Goal: Task Accomplishment & Management: Manage account settings

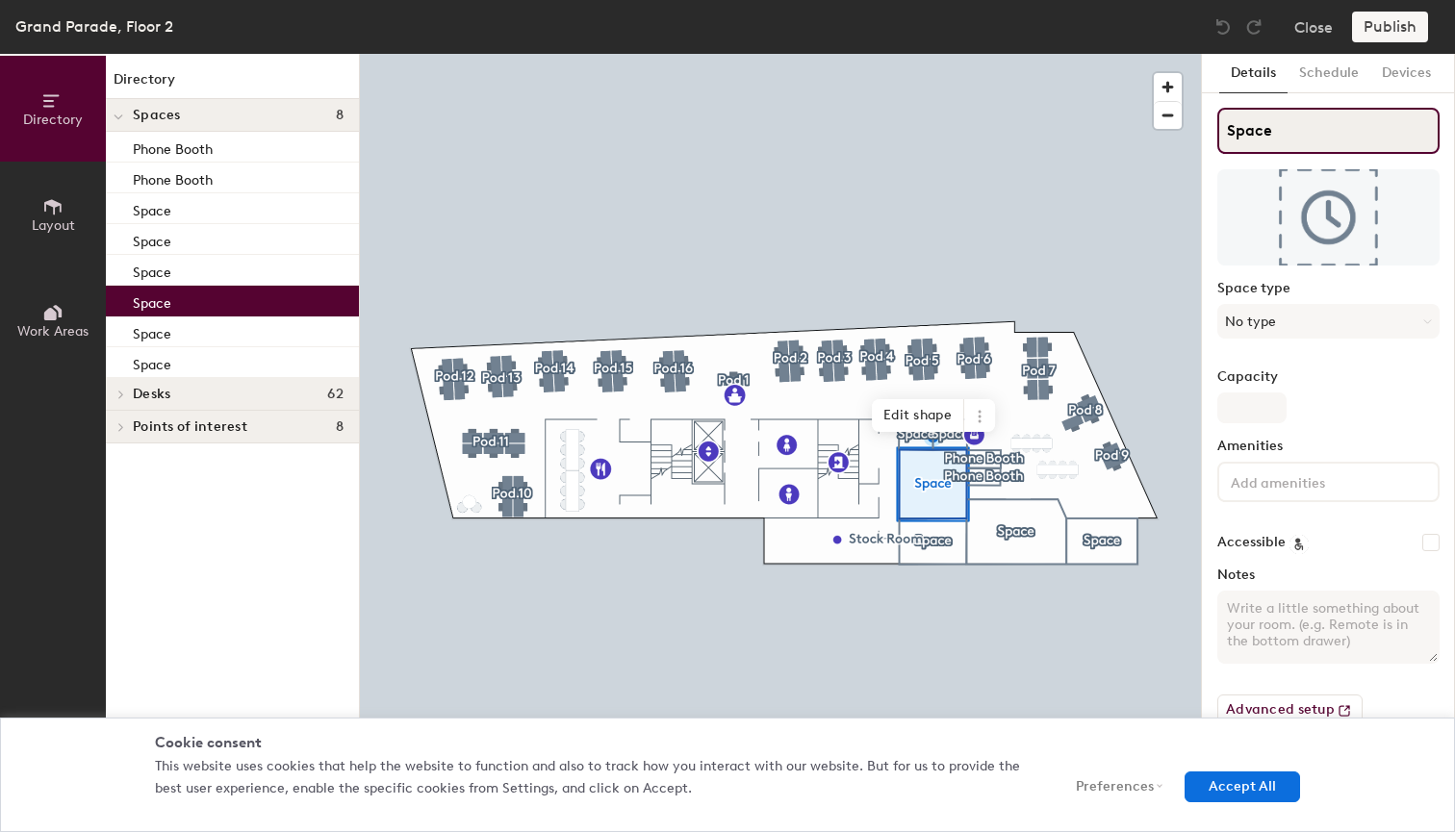
click at [1303, 123] on input "Space" at bounding box center [1328, 131] width 222 height 46
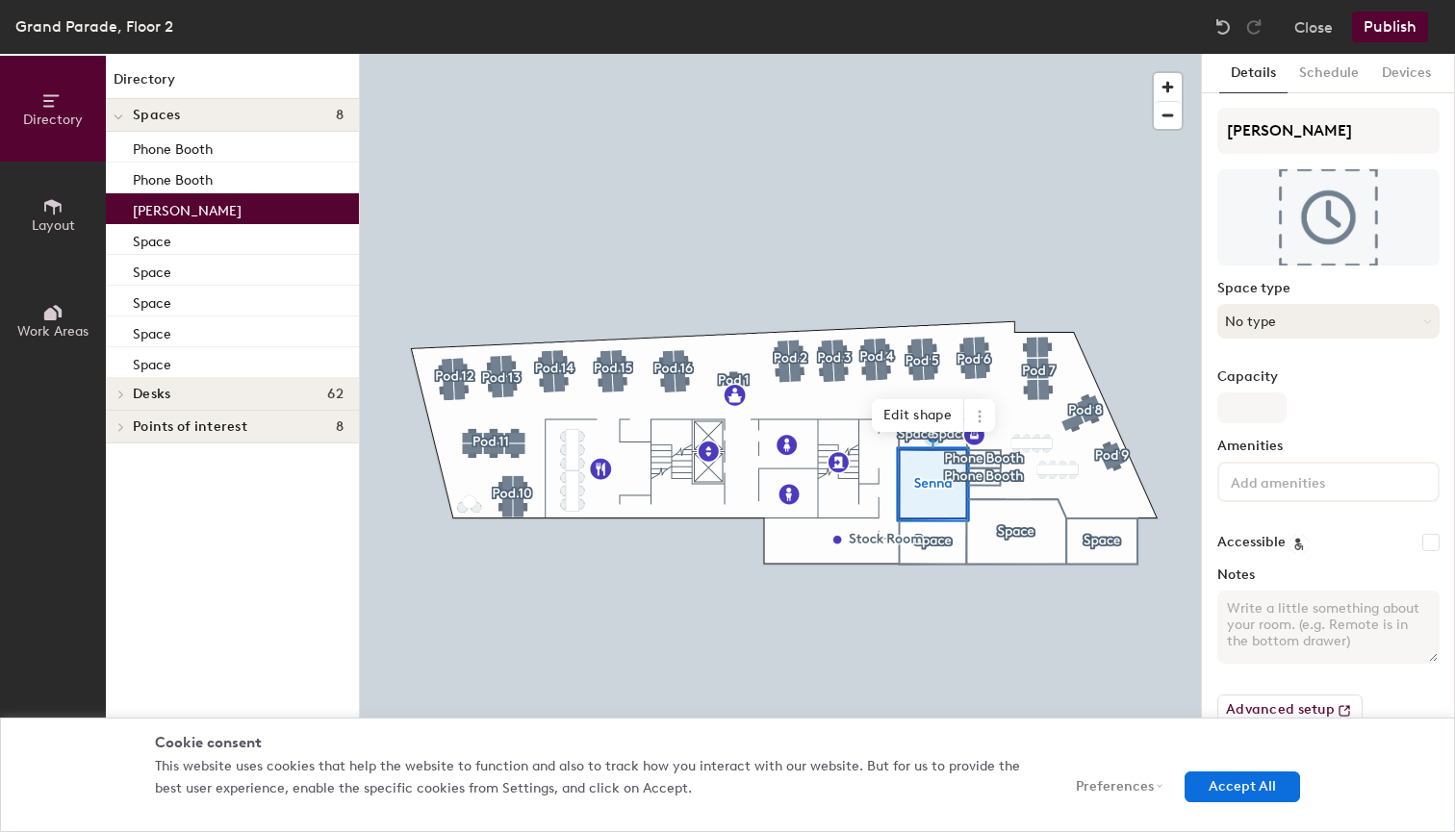
click at [1418, 326] on button "No type" at bounding box center [1328, 321] width 222 height 35
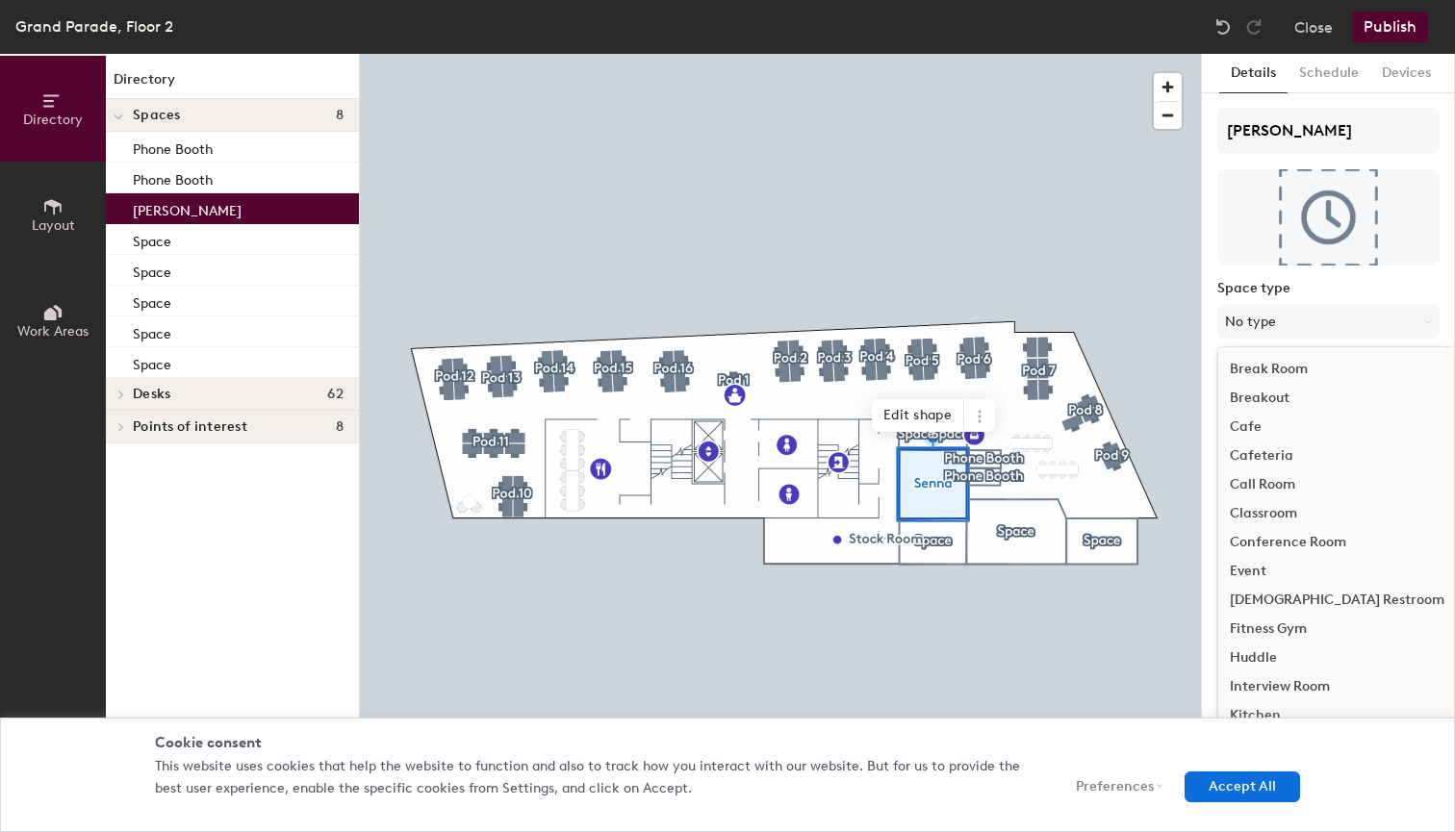
click at [1318, 541] on div "Conference Room" at bounding box center [1337, 542] width 238 height 29
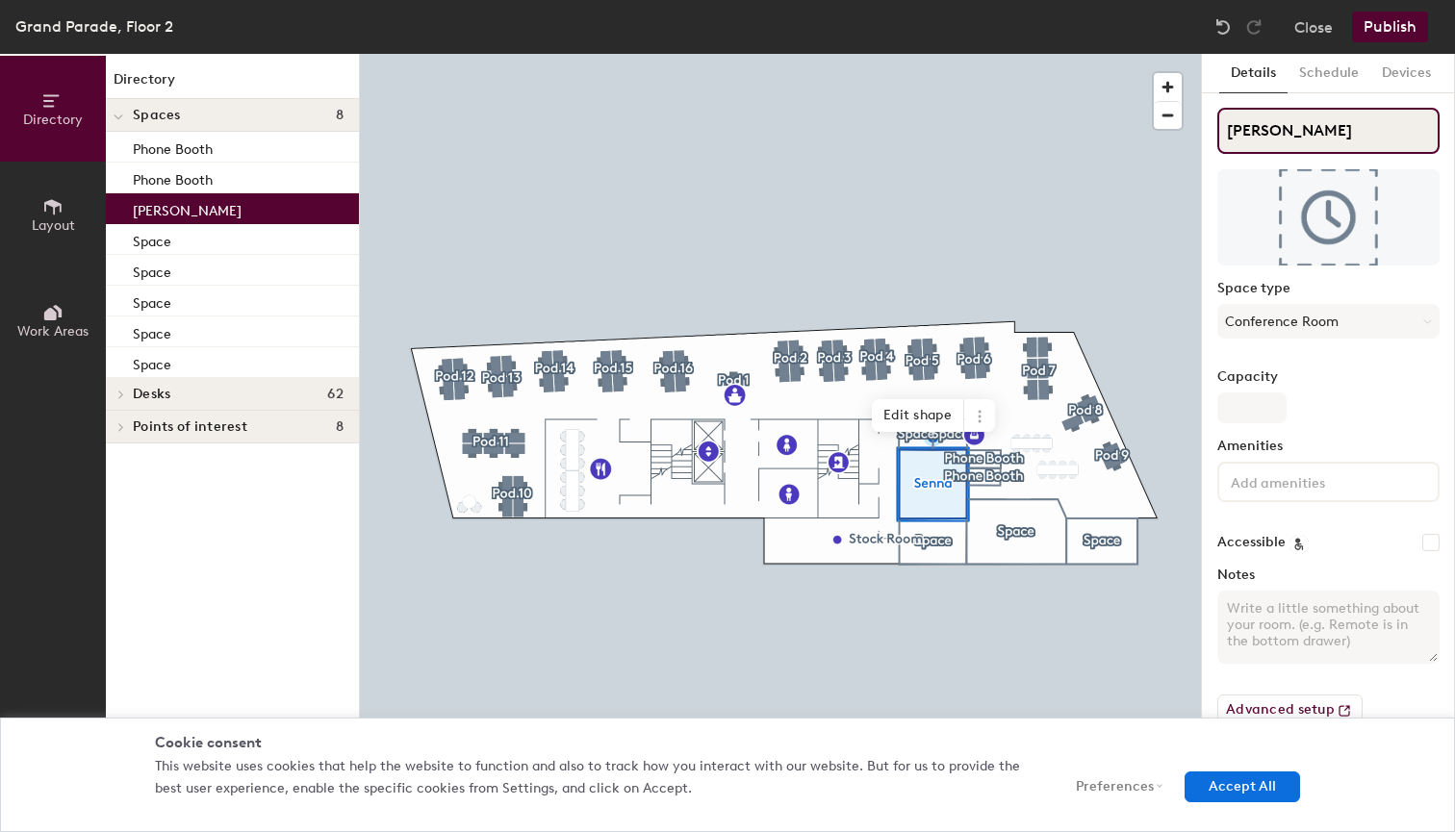
click at [1291, 136] on input "Senna" at bounding box center [1328, 131] width 222 height 46
type input "Senna (8)"
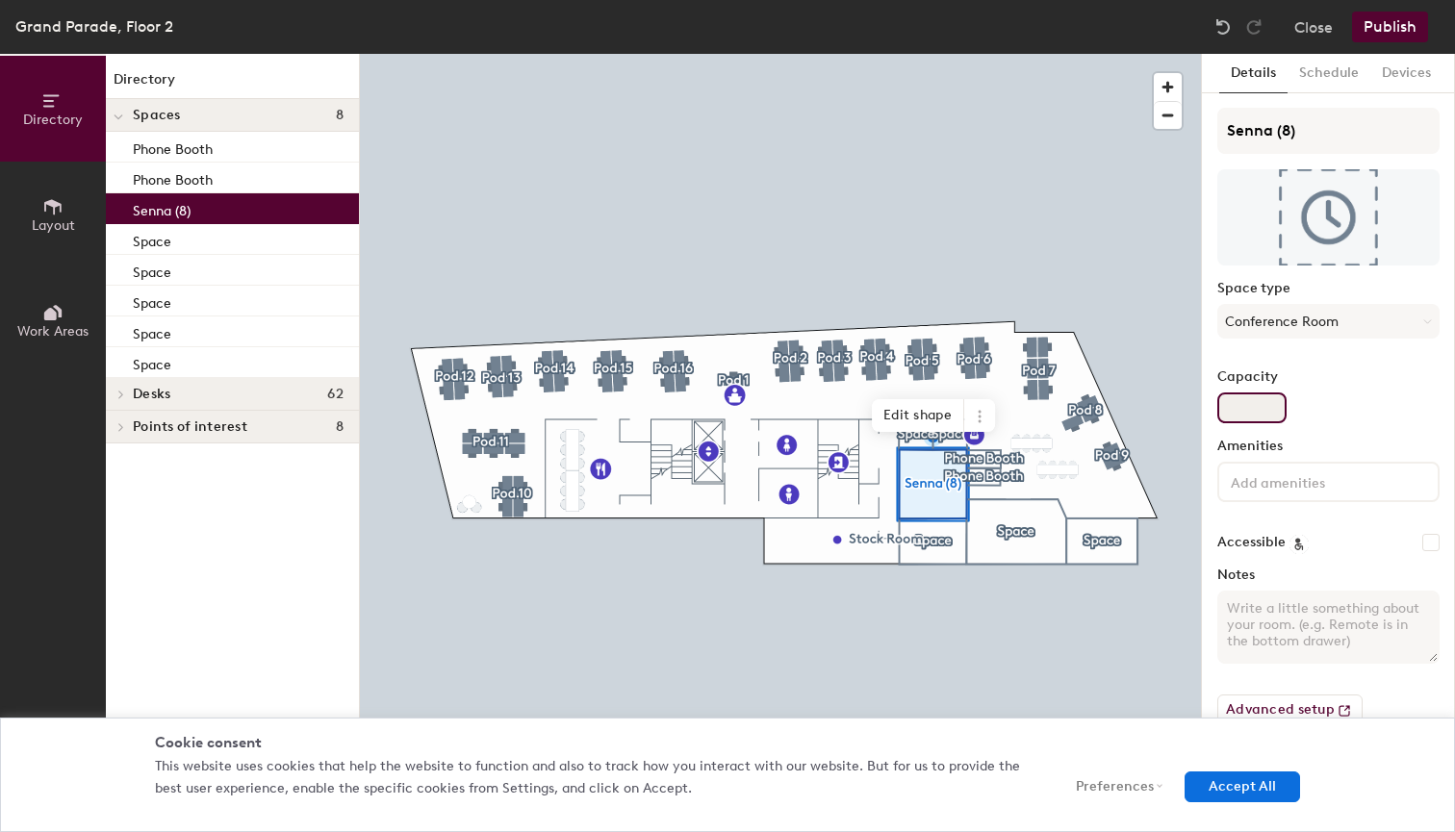
click at [1252, 415] on input "Capacity" at bounding box center [1251, 408] width 69 height 31
type input "8"
click at [1316, 448] on label "Amenities" at bounding box center [1328, 446] width 222 height 15
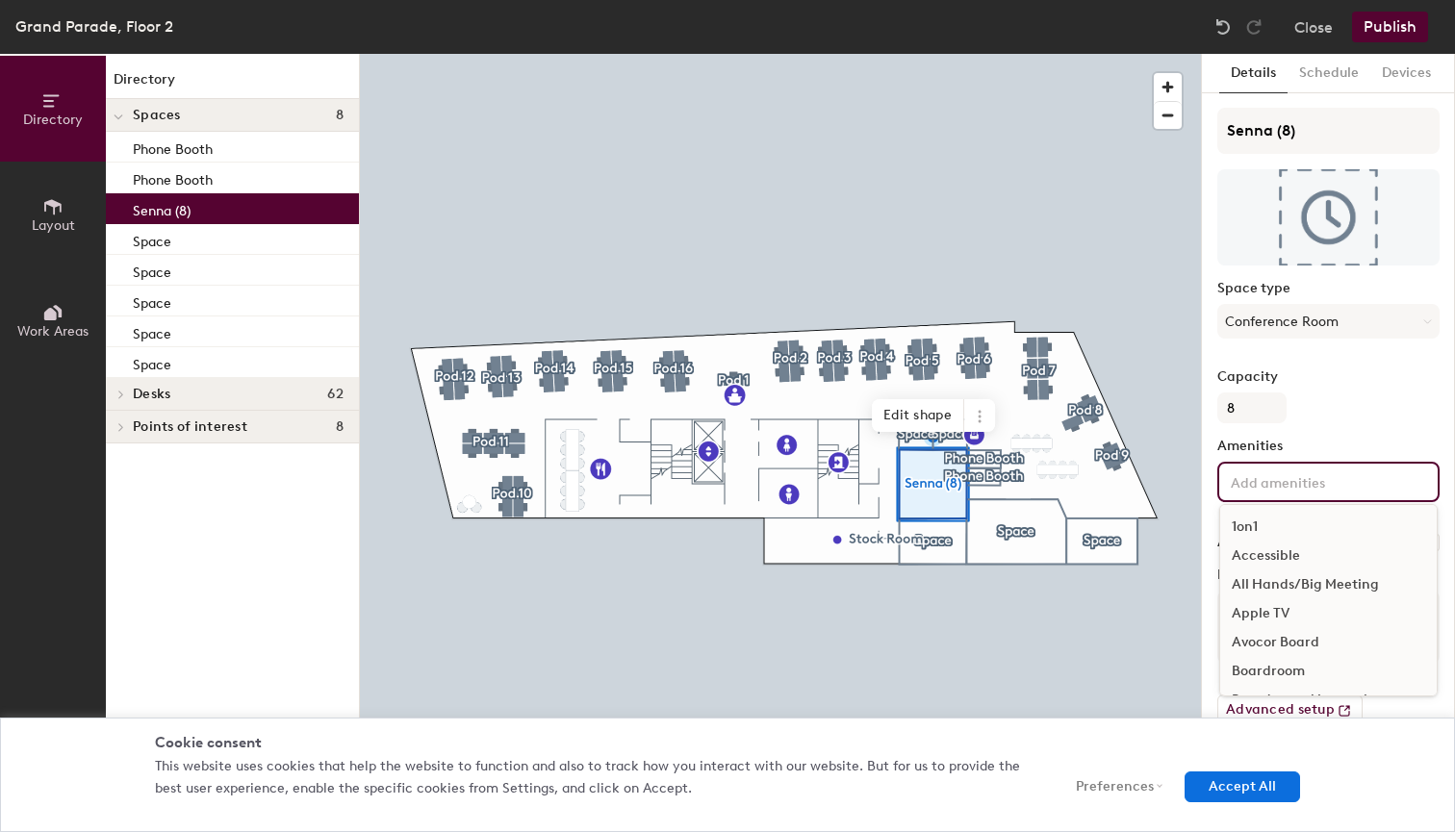
click at [1288, 480] on input at bounding box center [1313, 481] width 173 height 23
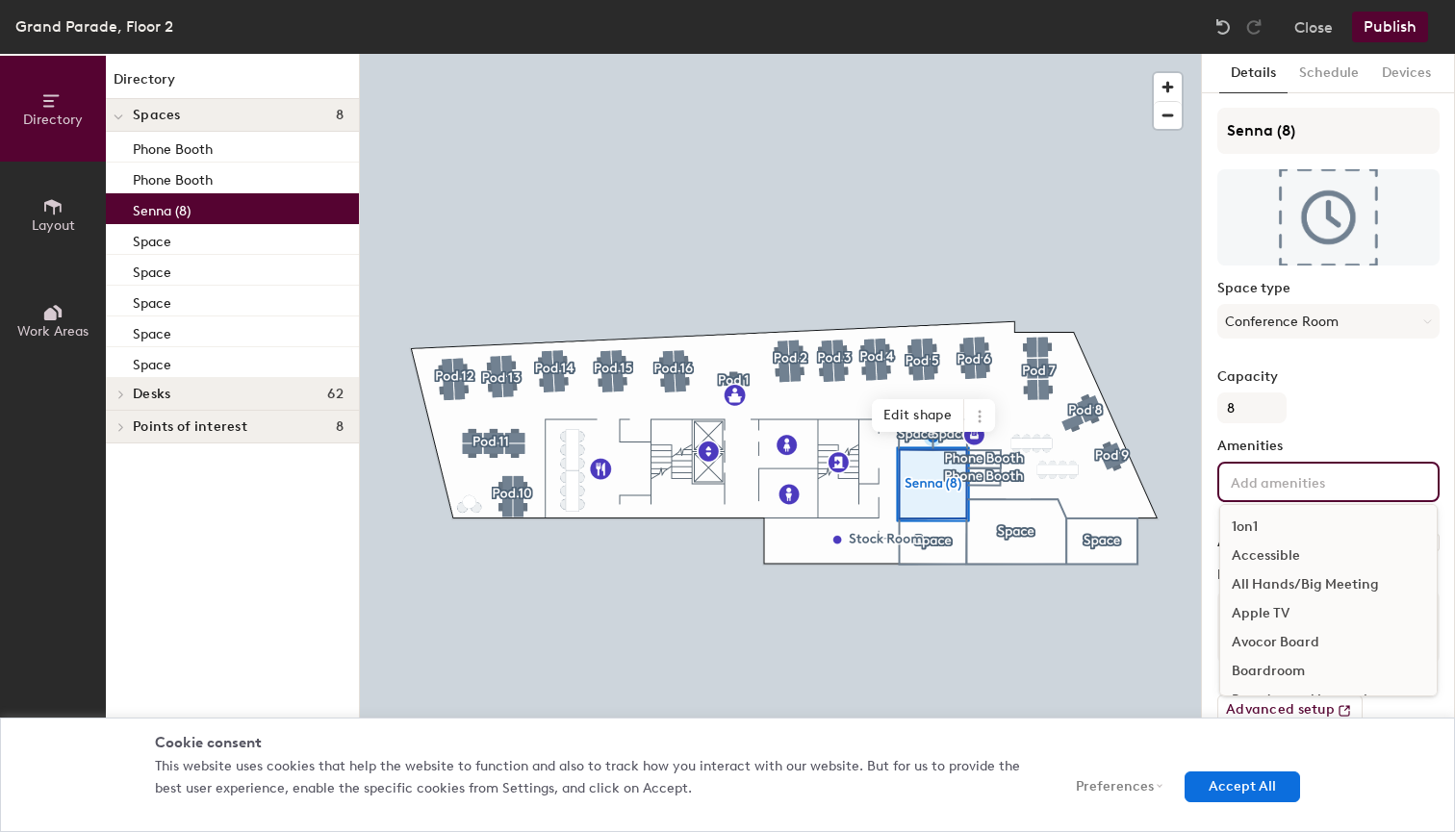
click at [1288, 480] on input at bounding box center [1313, 481] width 173 height 23
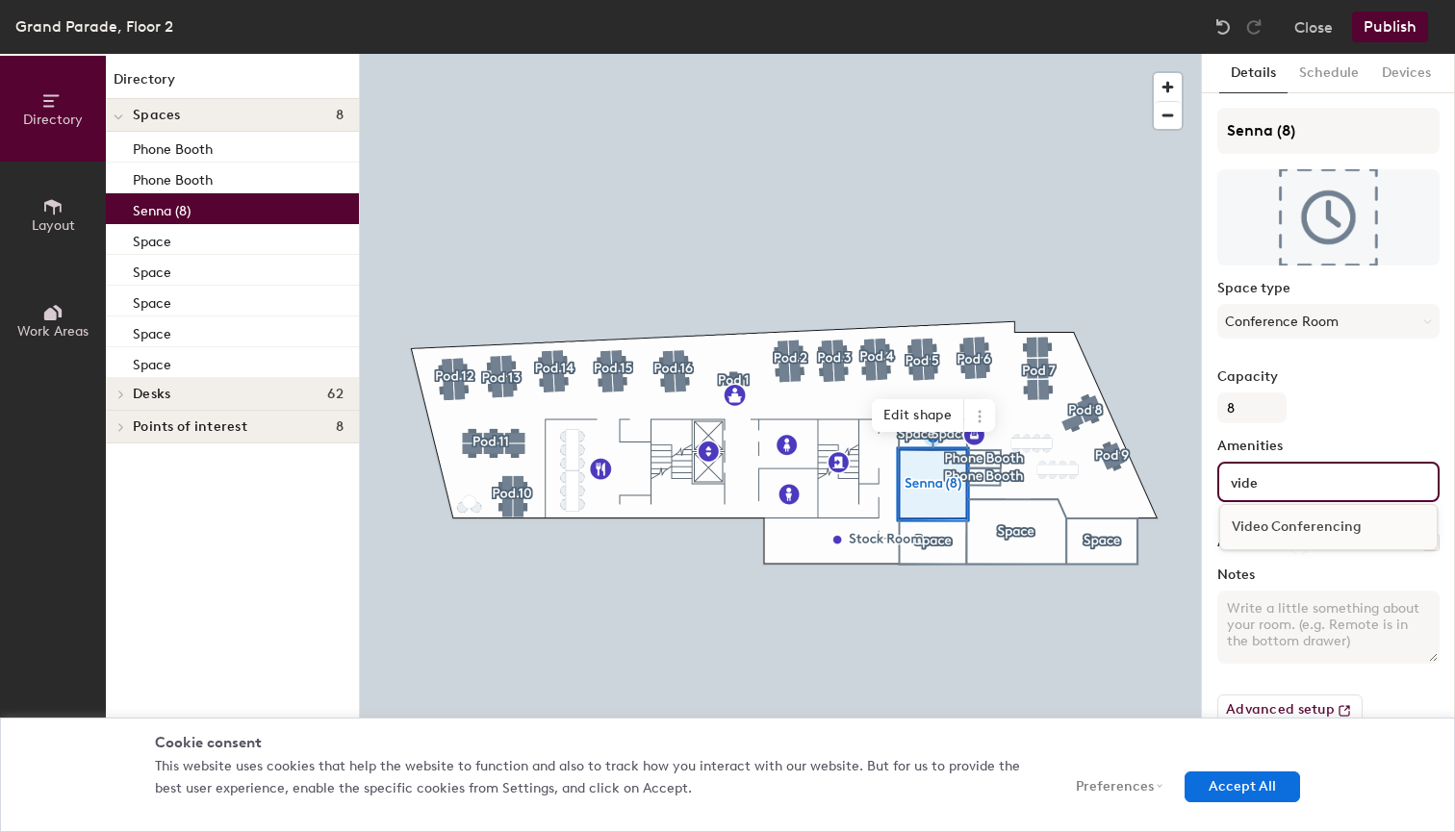
type input "vide"
click at [1289, 534] on div "Video Conferencing" at bounding box center [1328, 527] width 217 height 29
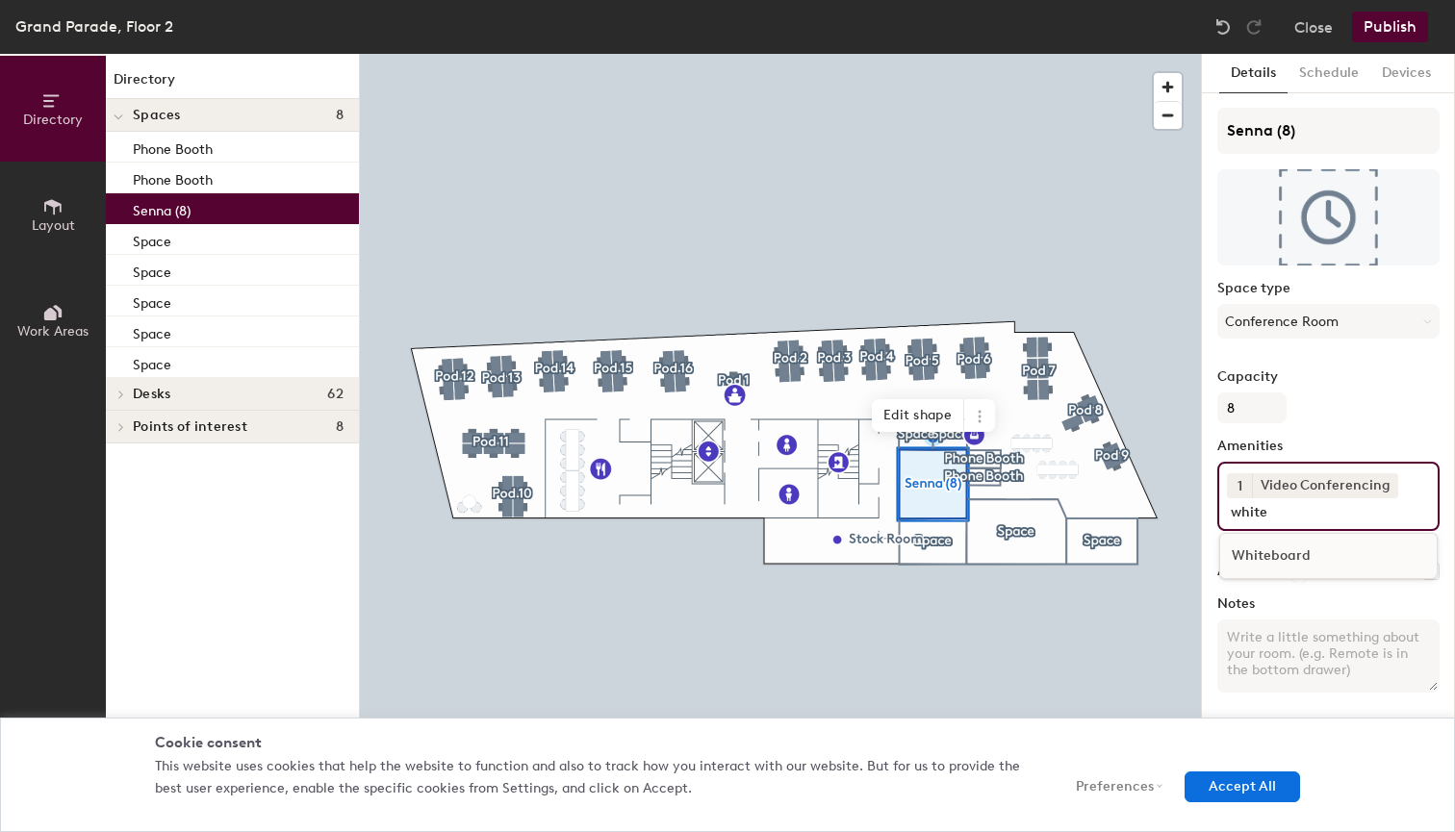
type input "white"
click at [1273, 559] on div "Whiteboard" at bounding box center [1328, 556] width 217 height 29
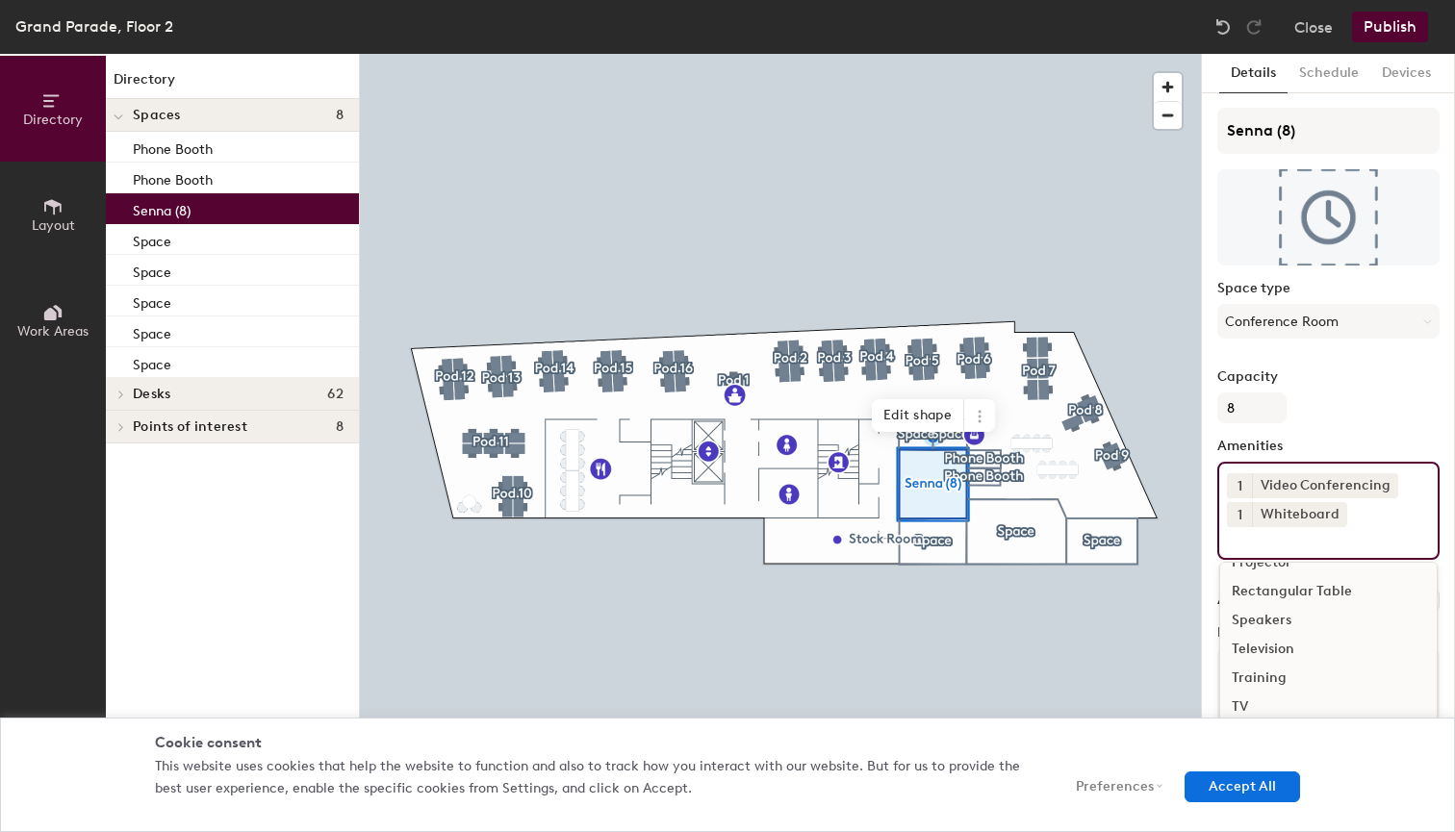
scroll to position [483, 0]
click at [1277, 616] on div "Rectangular Table" at bounding box center [1328, 621] width 217 height 29
click at [1264, 667] on div "TV" at bounding box center [1328, 673] width 217 height 29
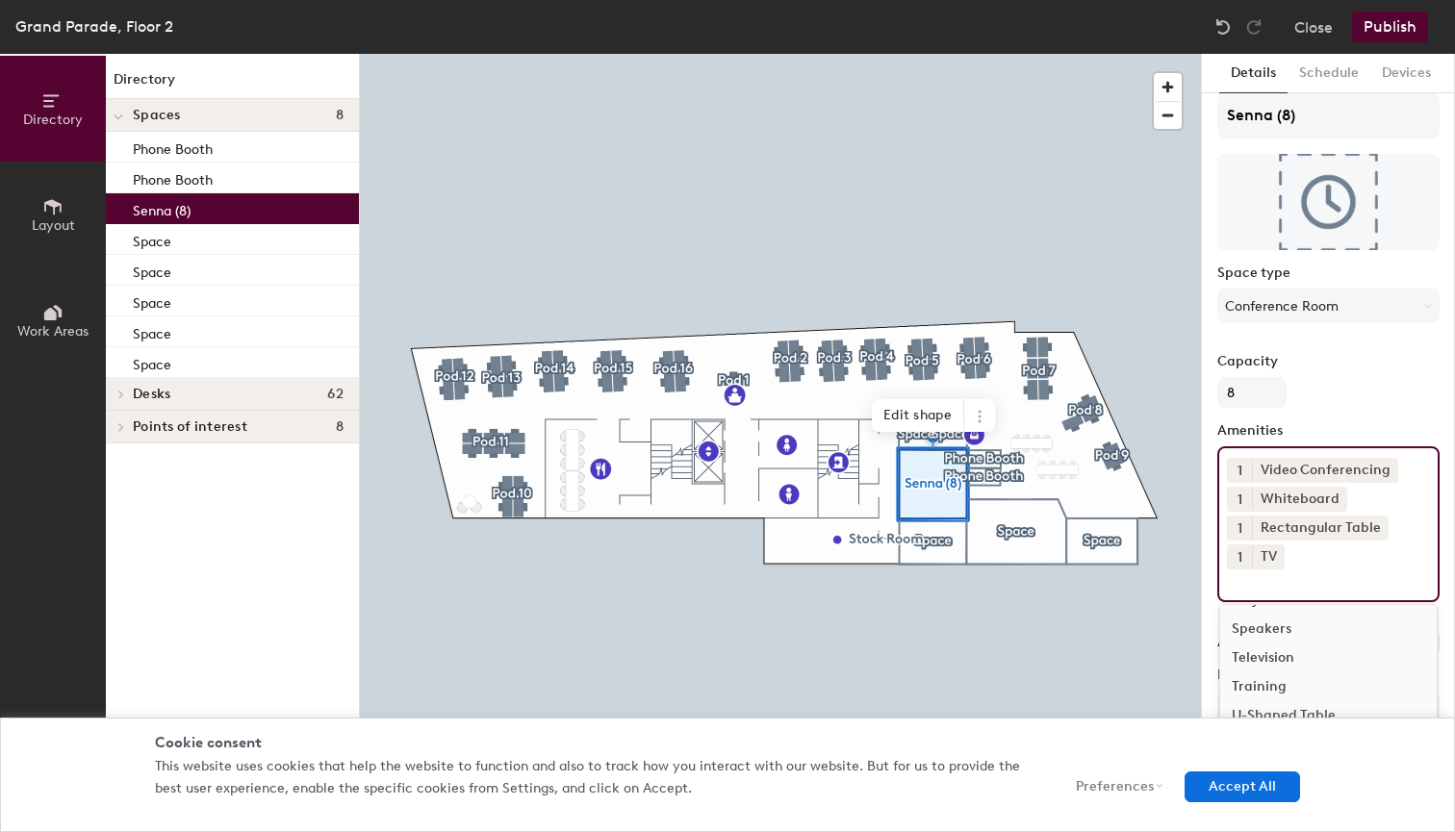
scroll to position [518, 0]
click at [1298, 557] on div "1 Video Conferencing 1 Whiteboard 1 Rectangular Table 1 TV 1on1 Accessible All …" at bounding box center [1328, 525] width 222 height 156
click at [1291, 557] on div "1 Video Conferencing 1 Whiteboard 1 Rectangular Table 1 TV 1on1 Accessible All …" at bounding box center [1328, 525] width 222 height 156
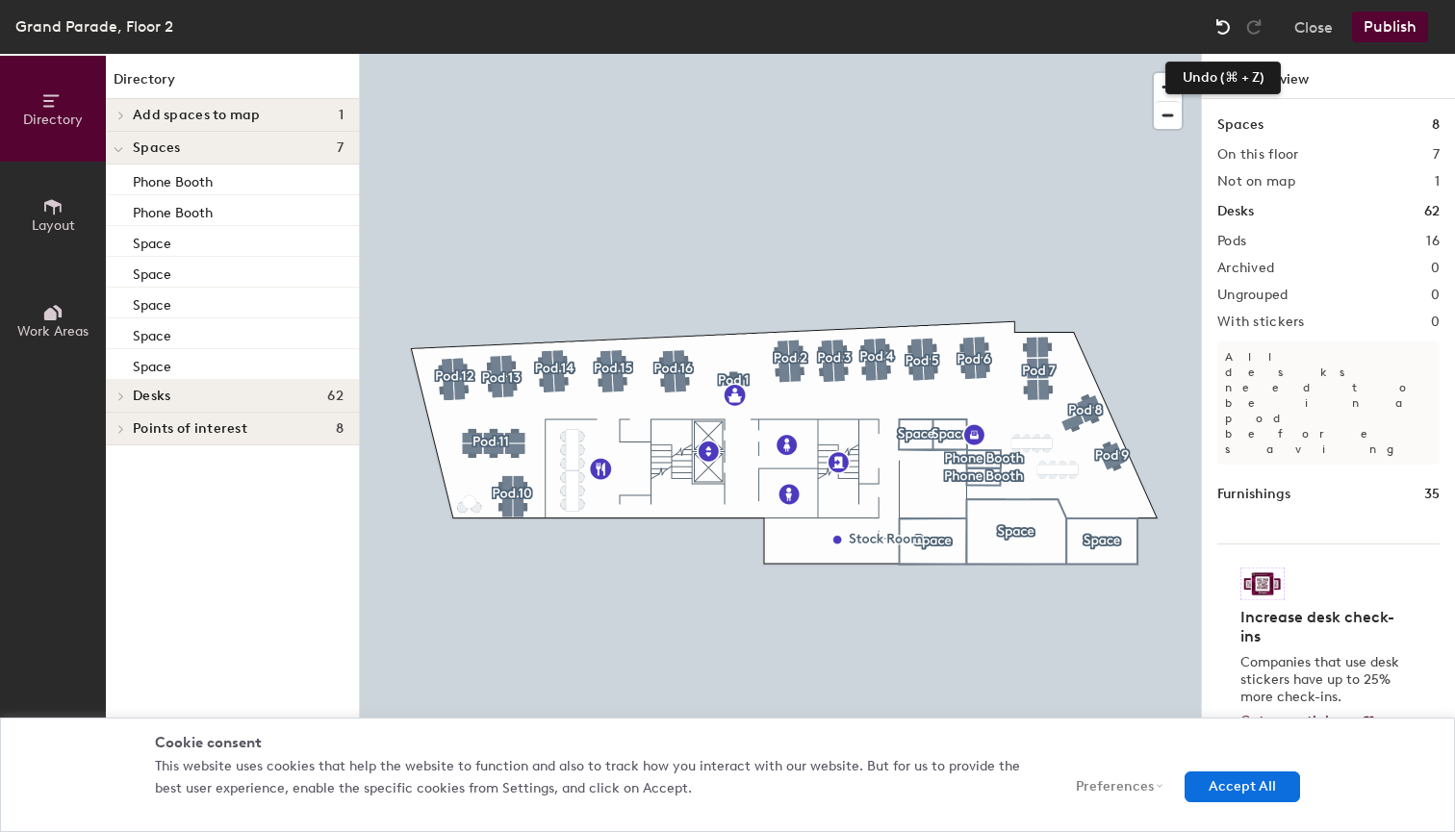
click at [1219, 30] on img at bounding box center [1223, 26] width 19 height 19
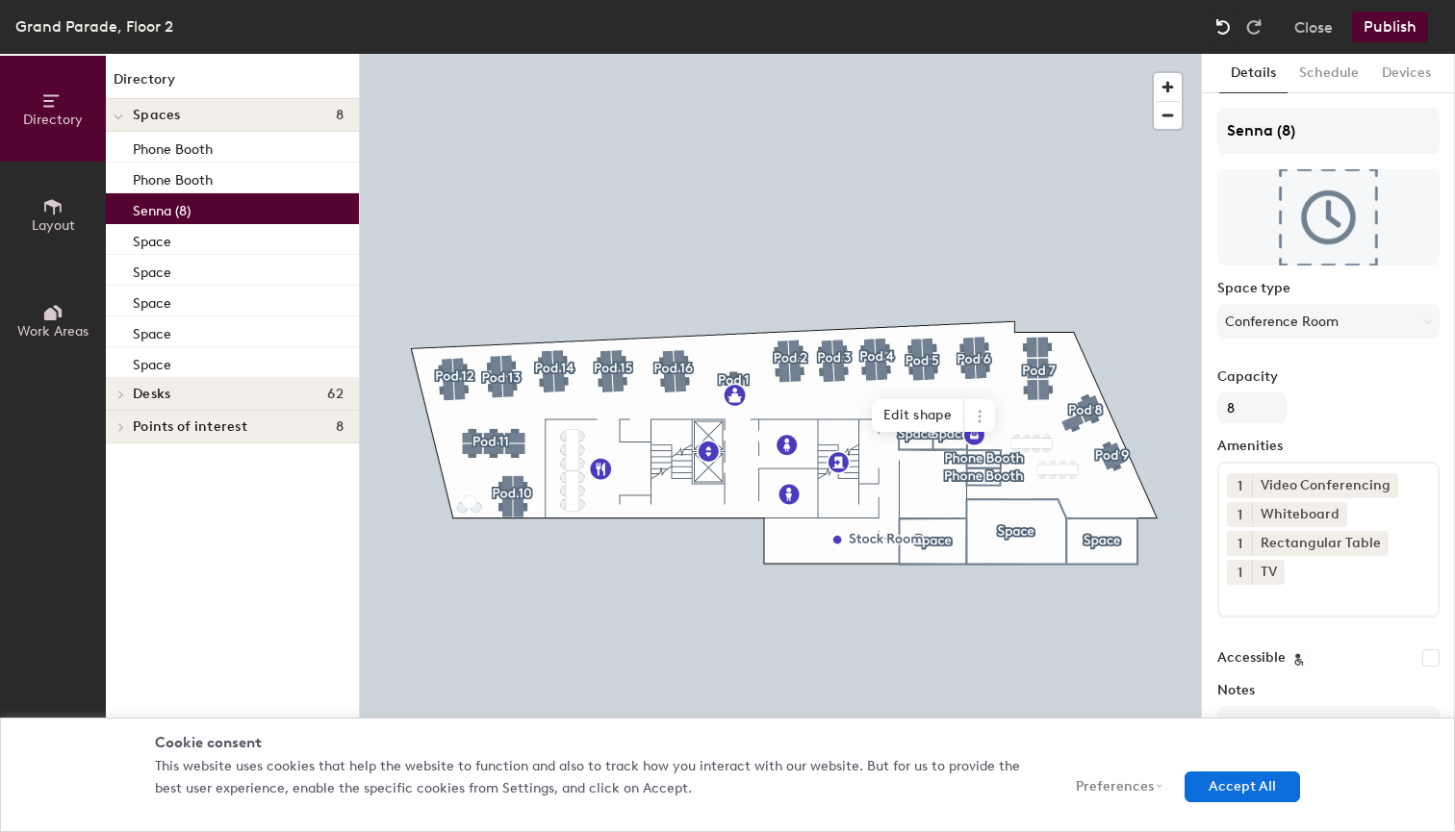
click at [1219, 30] on img at bounding box center [1223, 26] width 19 height 19
click at [1275, 571] on icon at bounding box center [1274, 572] width 8 height 8
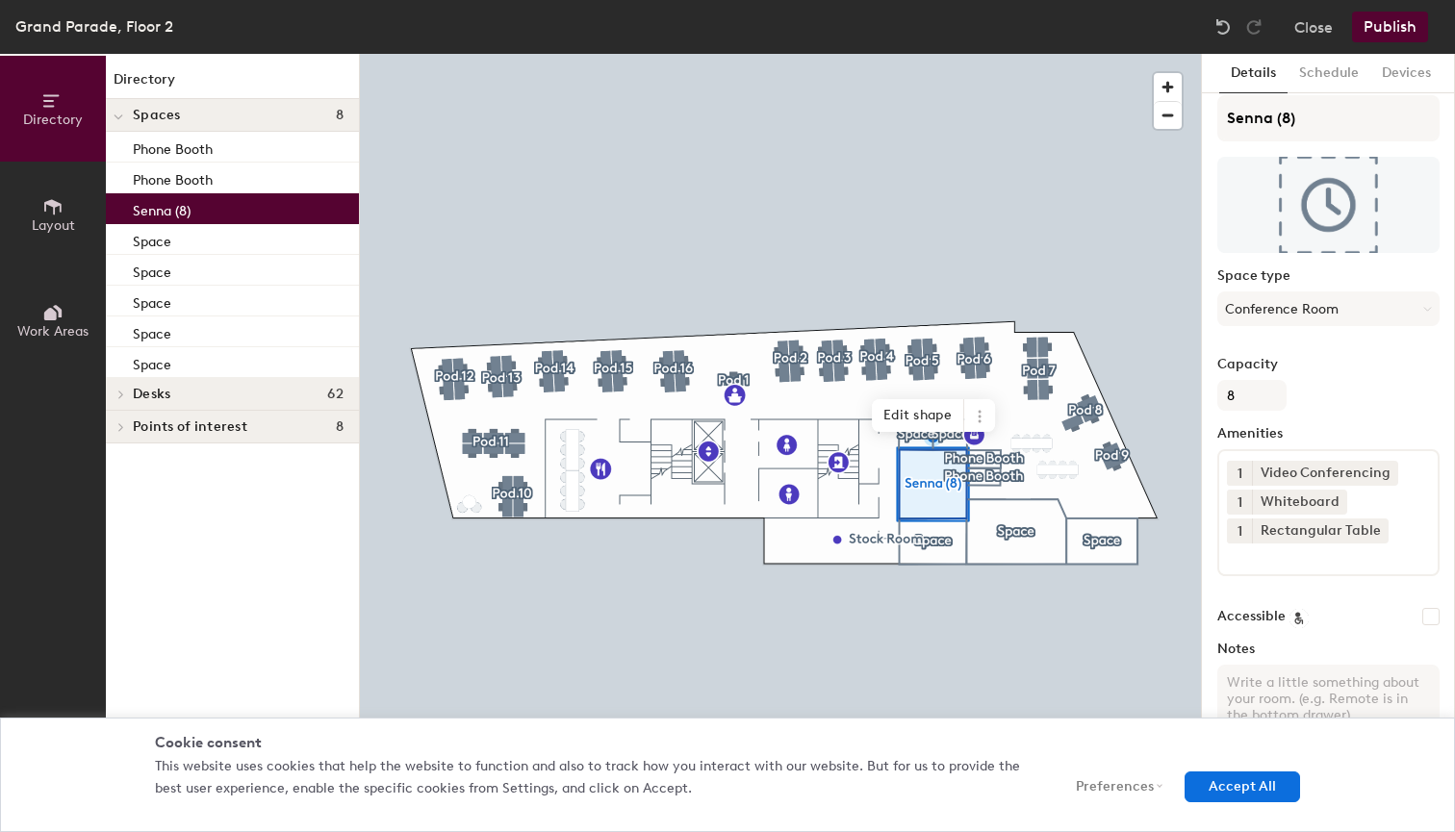
scroll to position [13, 0]
click at [1237, 784] on button "Accept All" at bounding box center [1242, 787] width 115 height 31
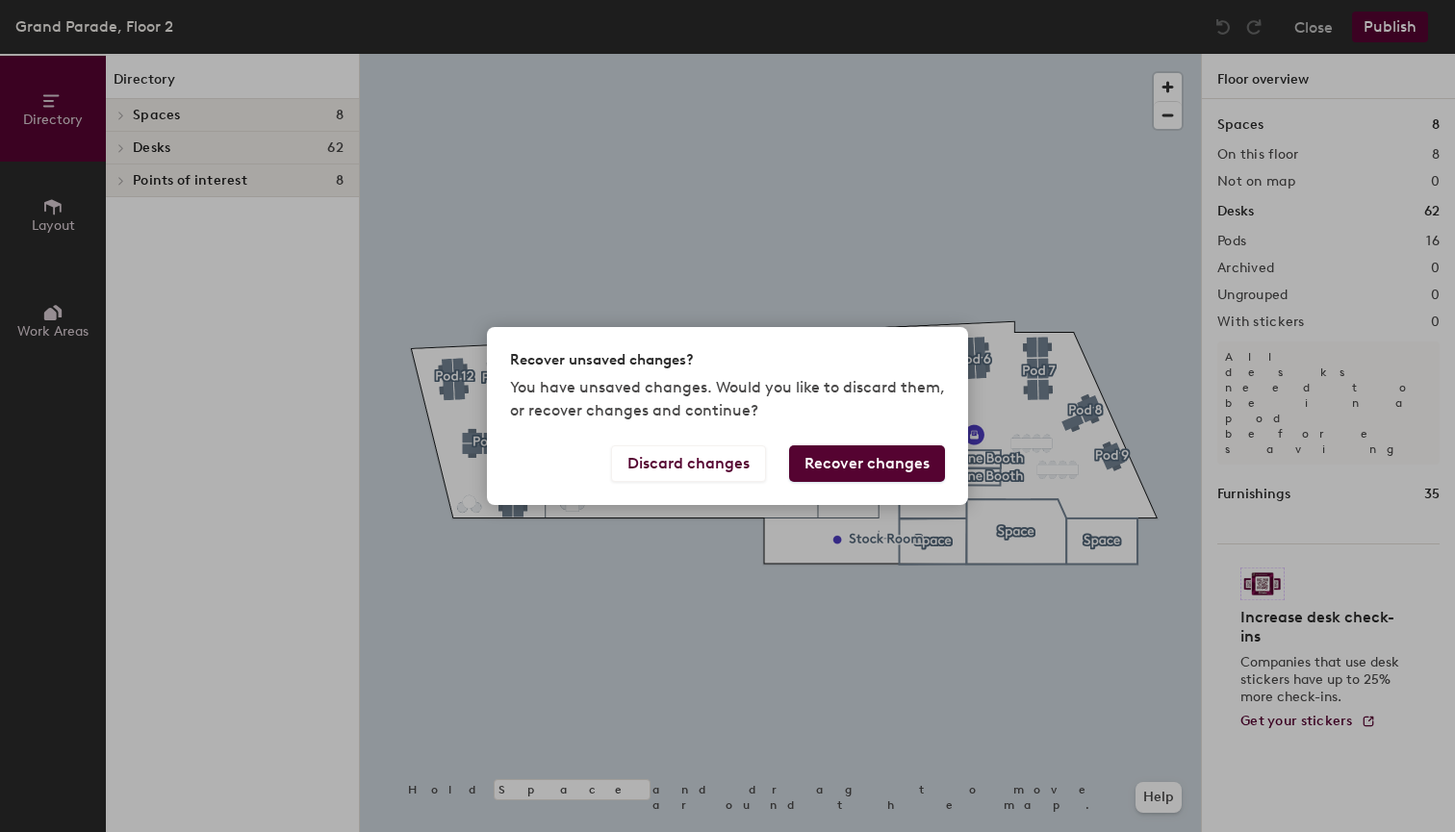
click at [832, 458] on button "Recover changes" at bounding box center [867, 464] width 156 height 37
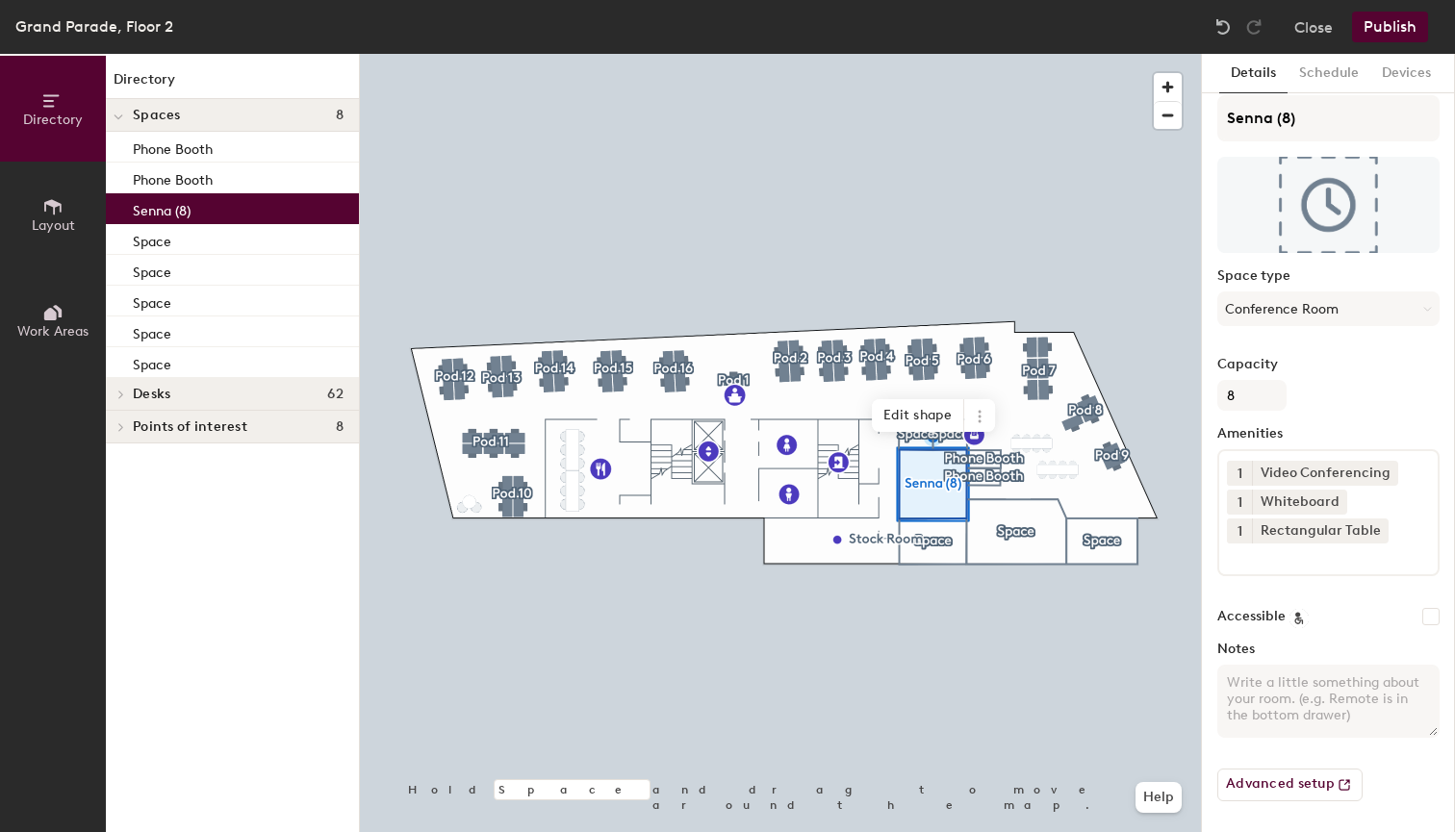
scroll to position [13, 0]
click at [1276, 694] on textarea "Notes" at bounding box center [1328, 701] width 222 height 73
type textarea "R"
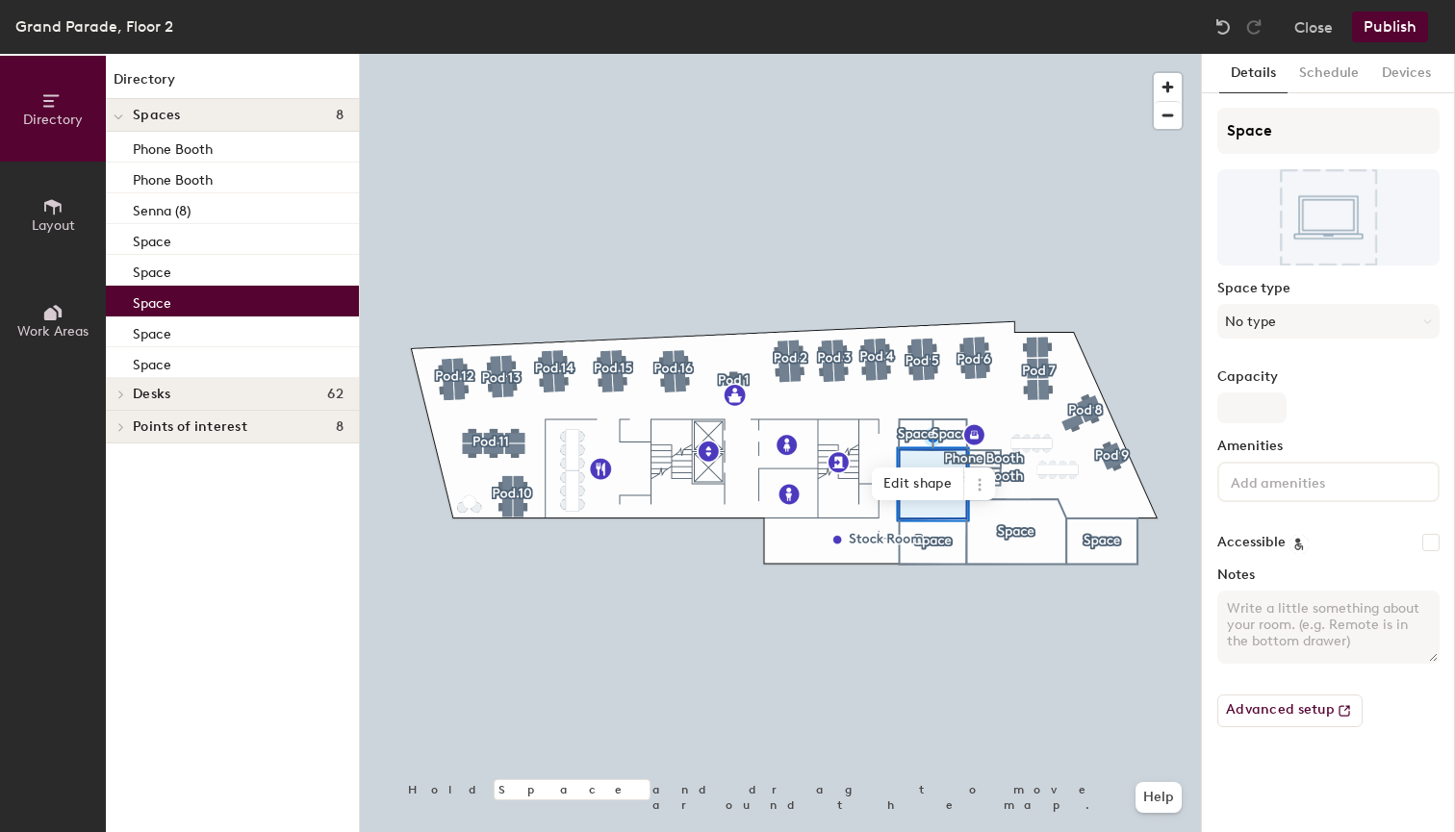
scroll to position [0, 0]
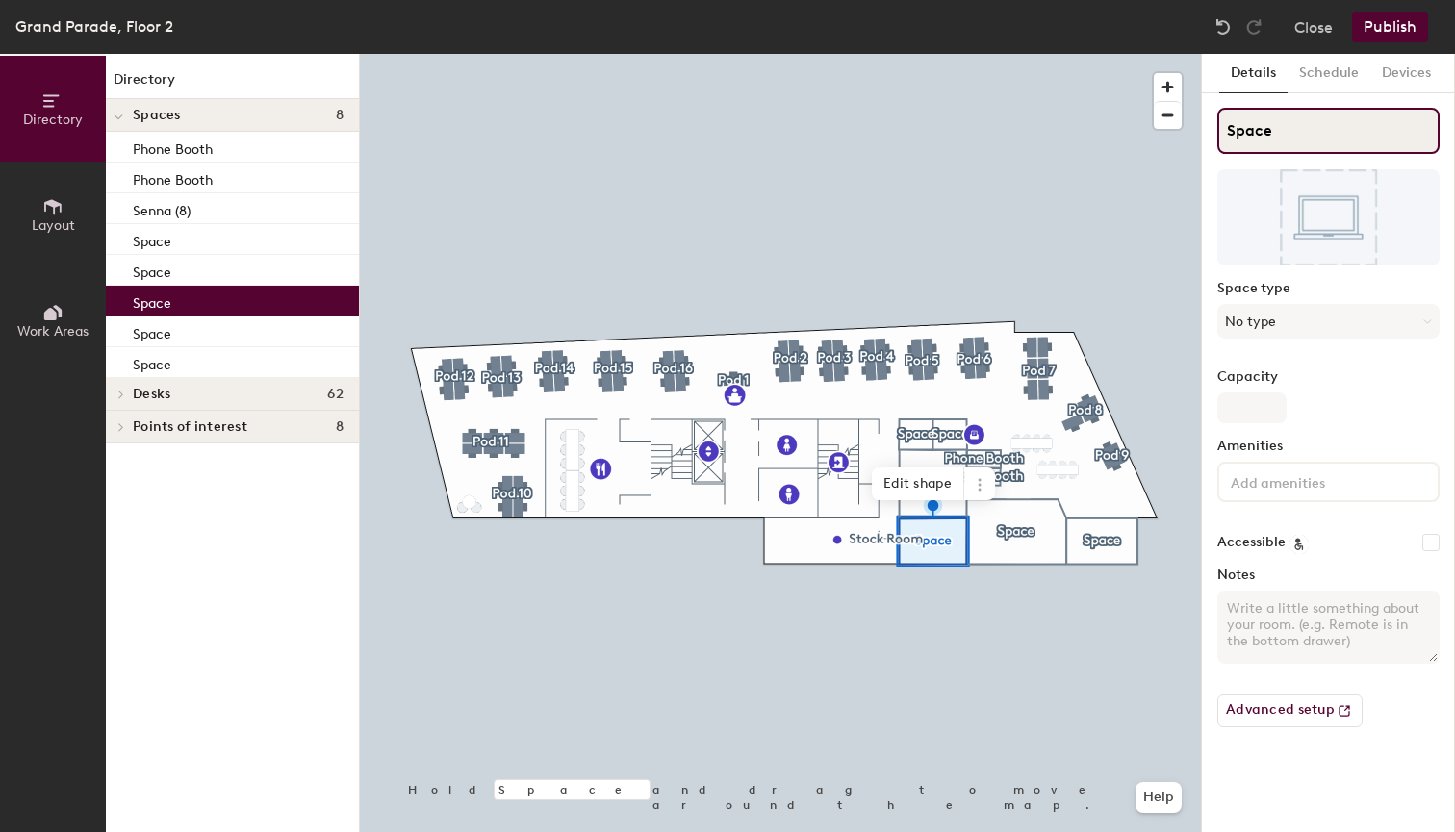
click at [1271, 131] on input "Space" at bounding box center [1328, 131] width 222 height 46
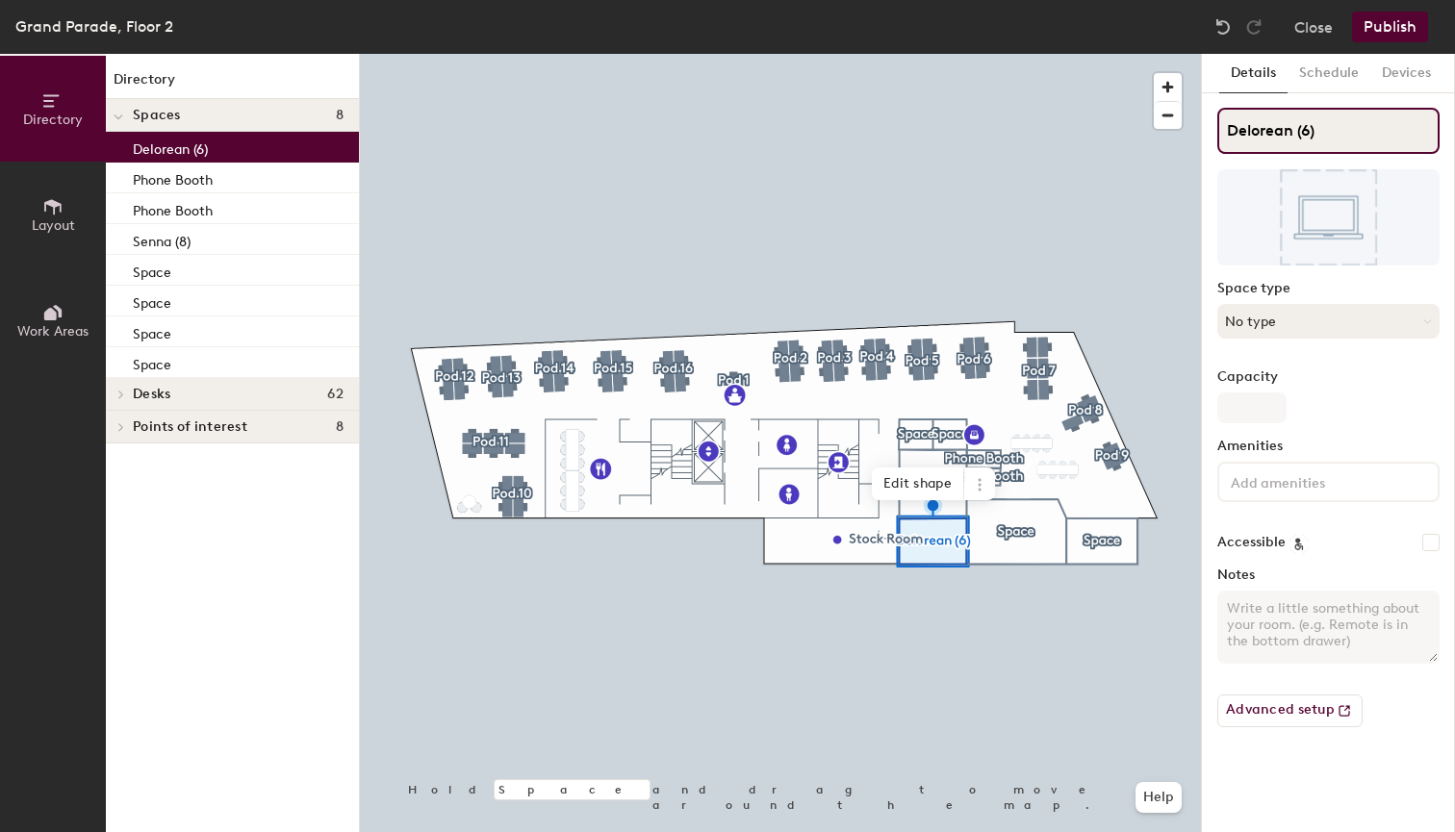
type input "Delorean (6)"
click at [1312, 327] on button "No type" at bounding box center [1328, 321] width 222 height 35
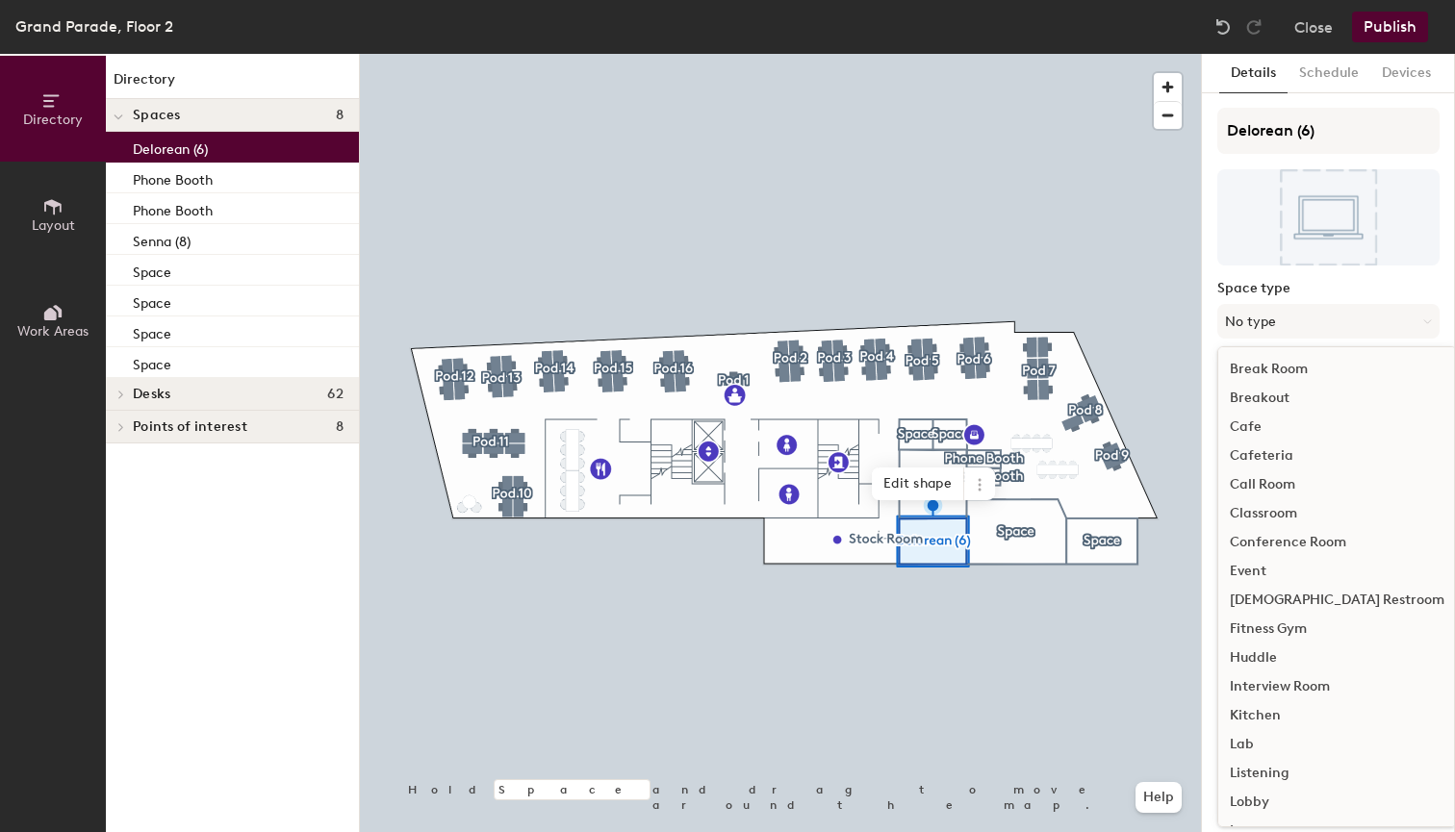
click at [1286, 540] on div "Conference Room" at bounding box center [1337, 542] width 238 height 29
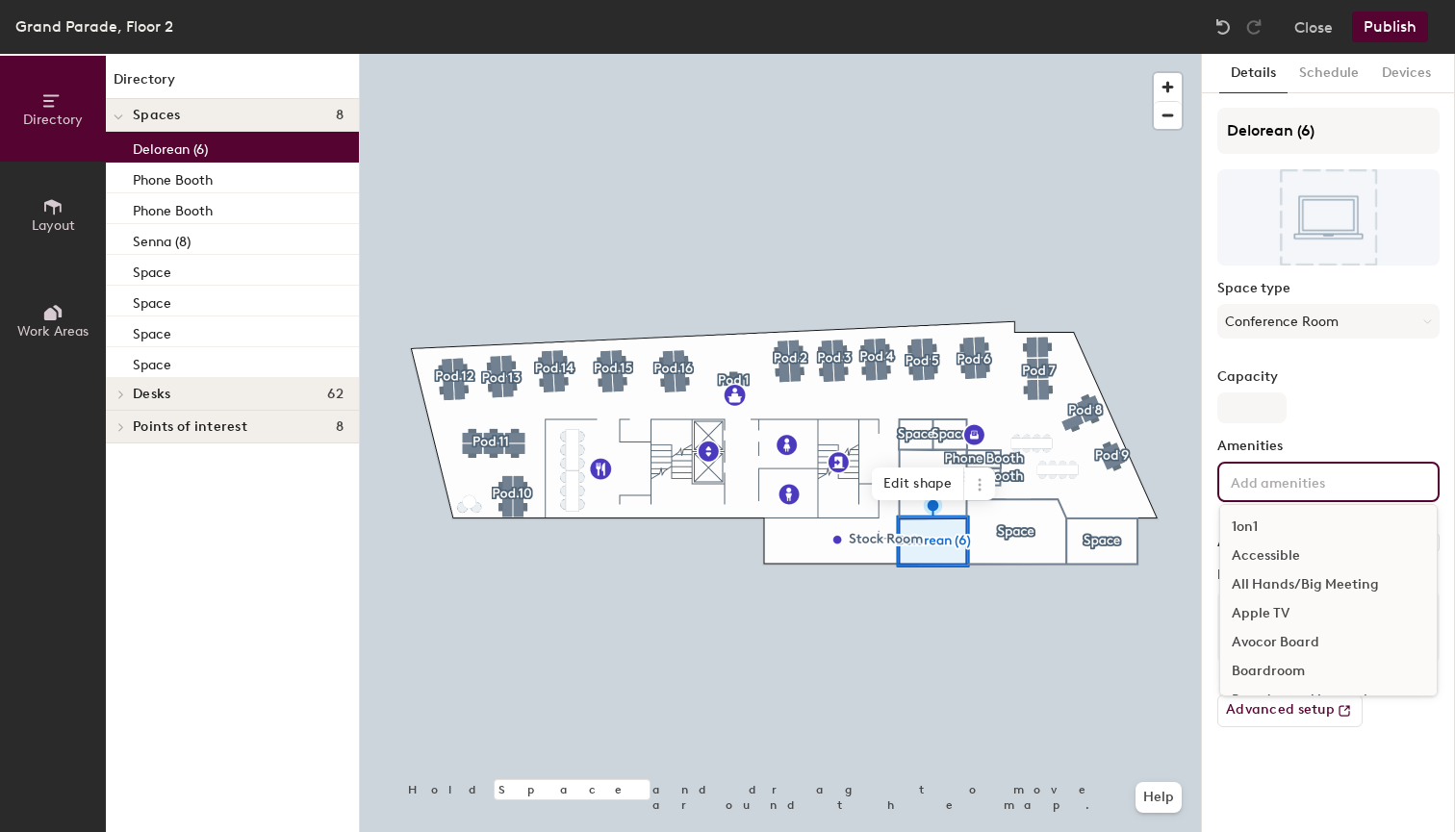
click at [1304, 482] on input at bounding box center [1313, 481] width 173 height 23
click at [1271, 482] on input at bounding box center [1313, 481] width 173 height 23
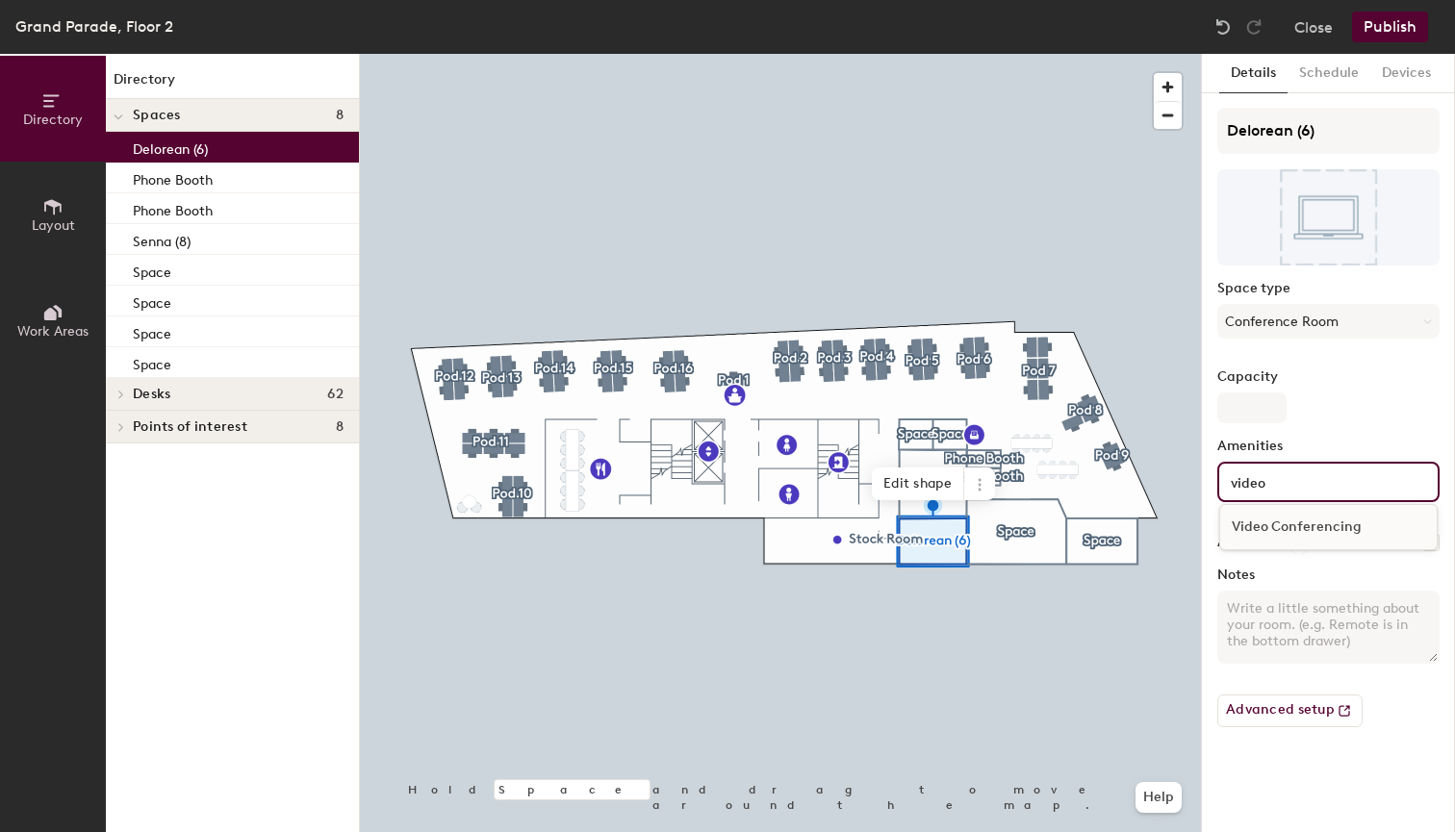
type input "video"
click at [1275, 526] on div "Video Conferencing" at bounding box center [1328, 527] width 217 height 29
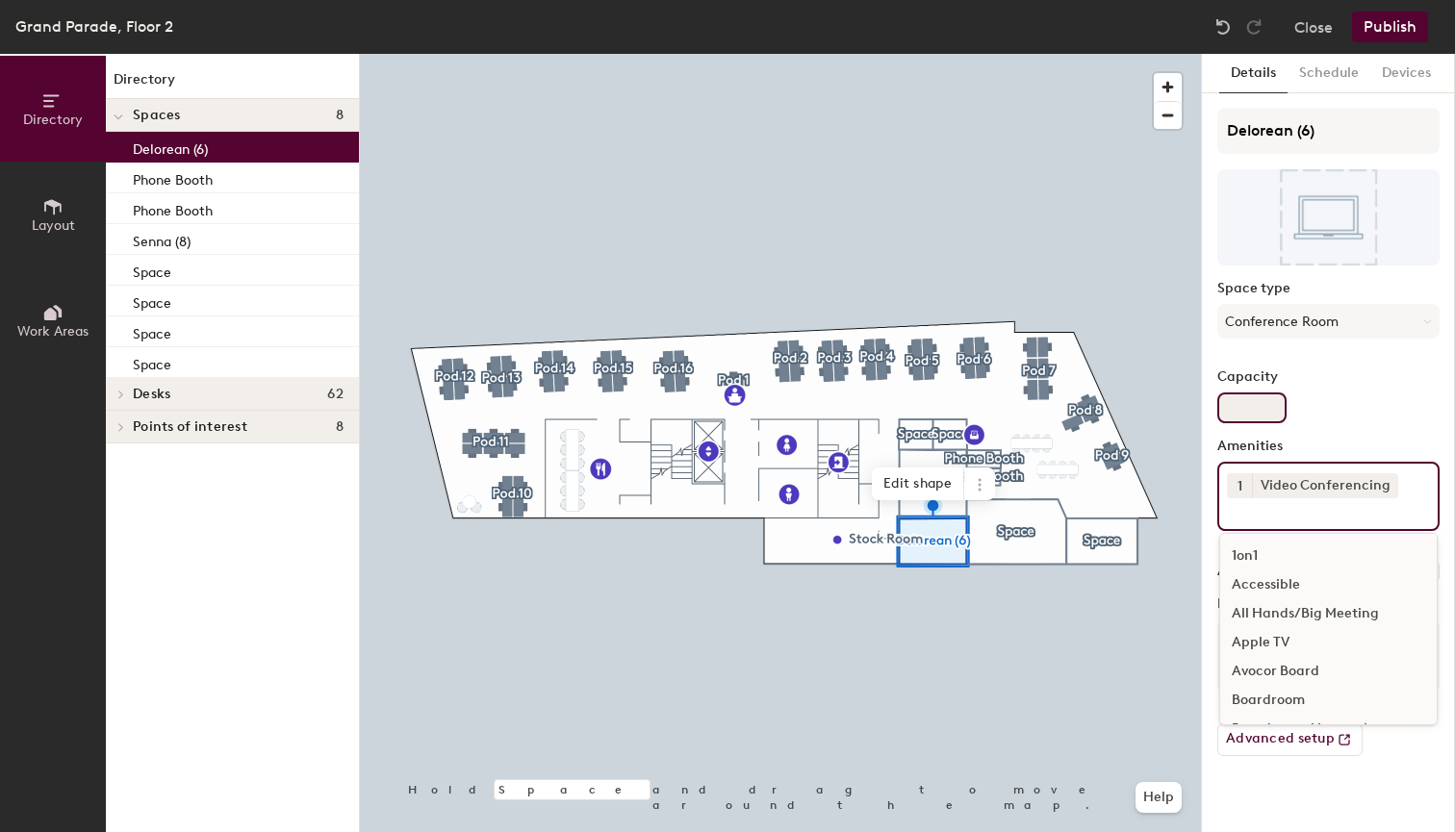
click at [1251, 406] on input "Capacity" at bounding box center [1251, 408] width 69 height 31
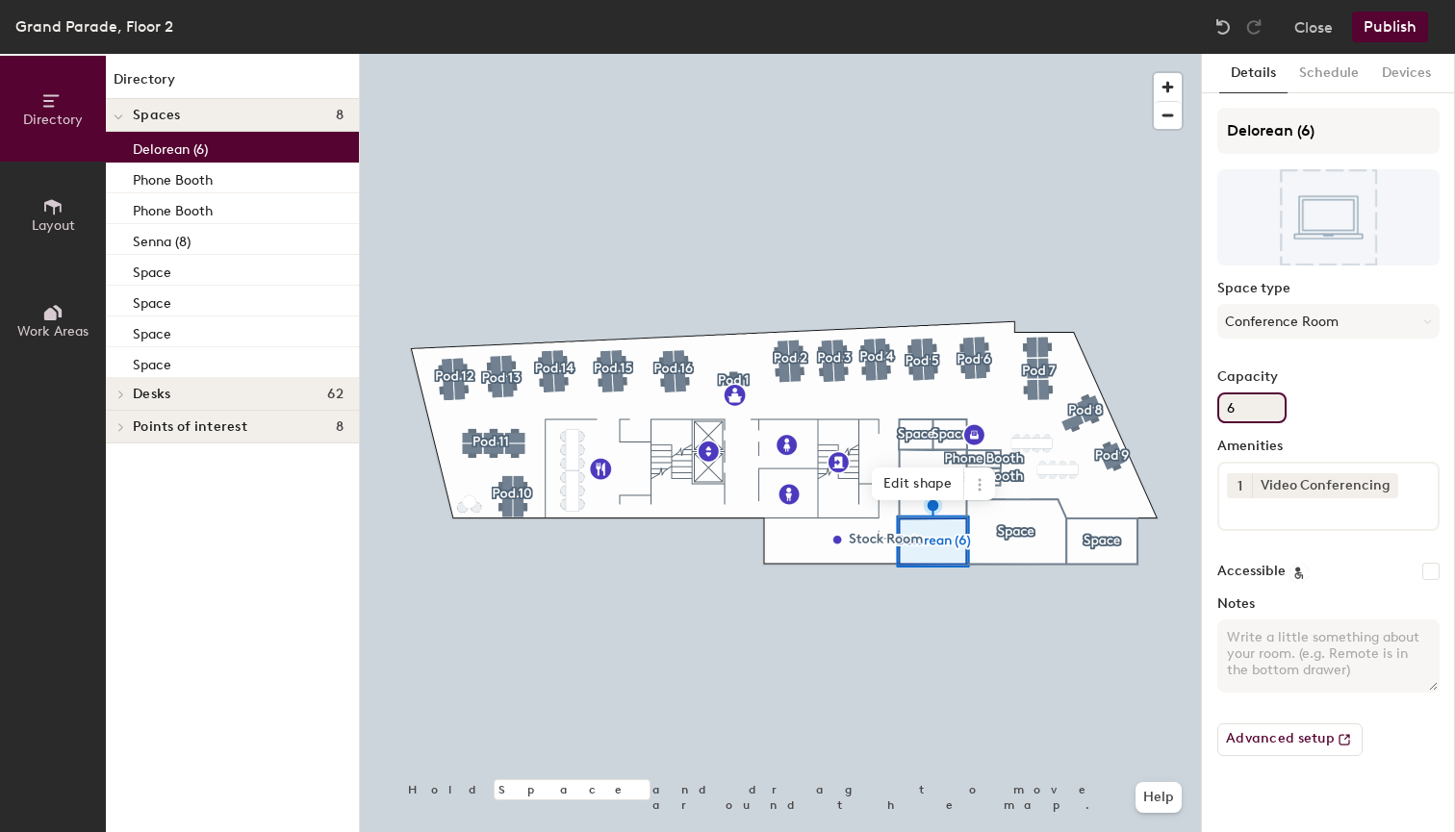
type input "6"
click at [1245, 515] on input at bounding box center [1313, 509] width 173 height 23
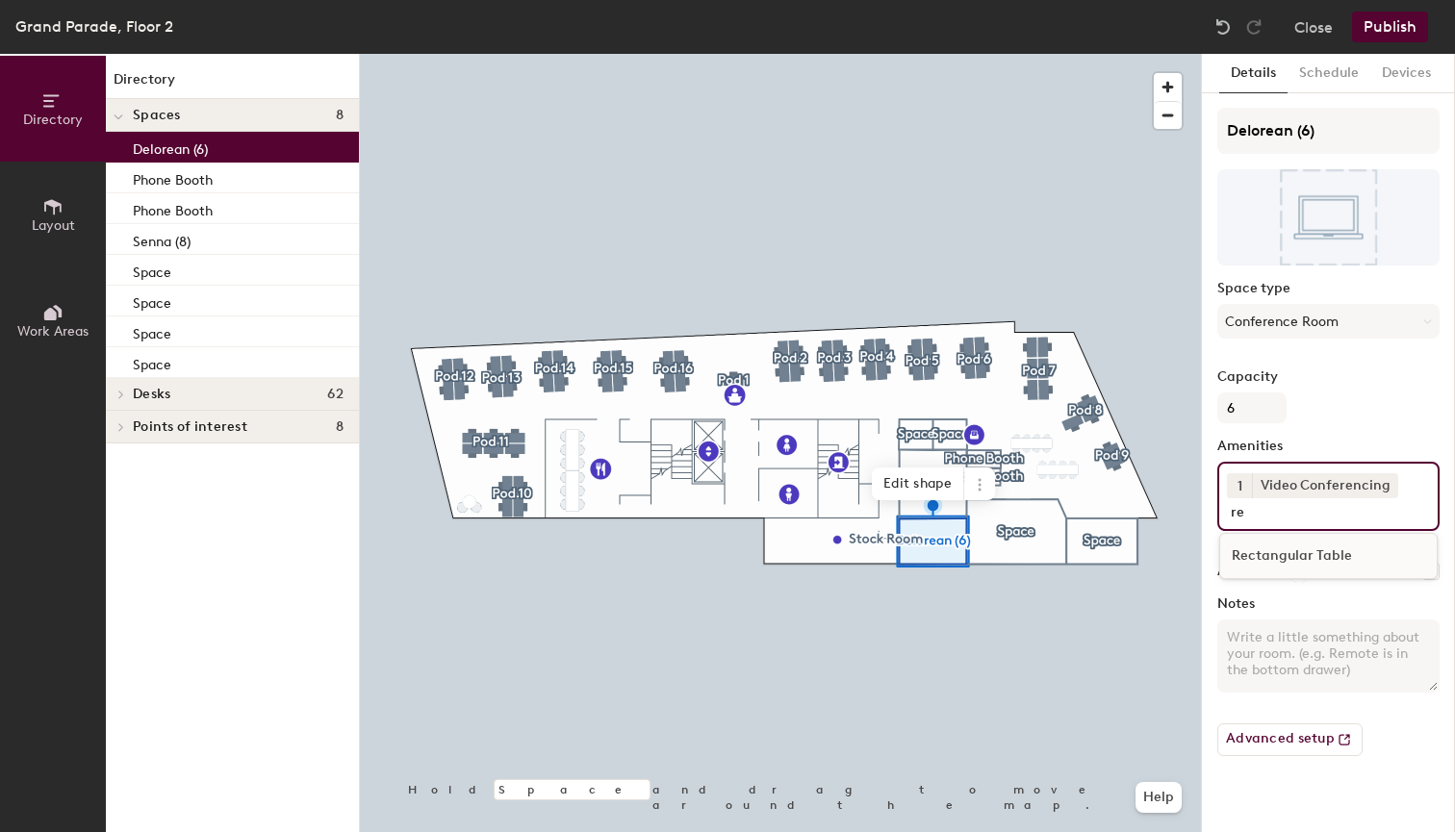
type input "re"
click at [1260, 559] on div "Rectangular Table" at bounding box center [1328, 556] width 217 height 29
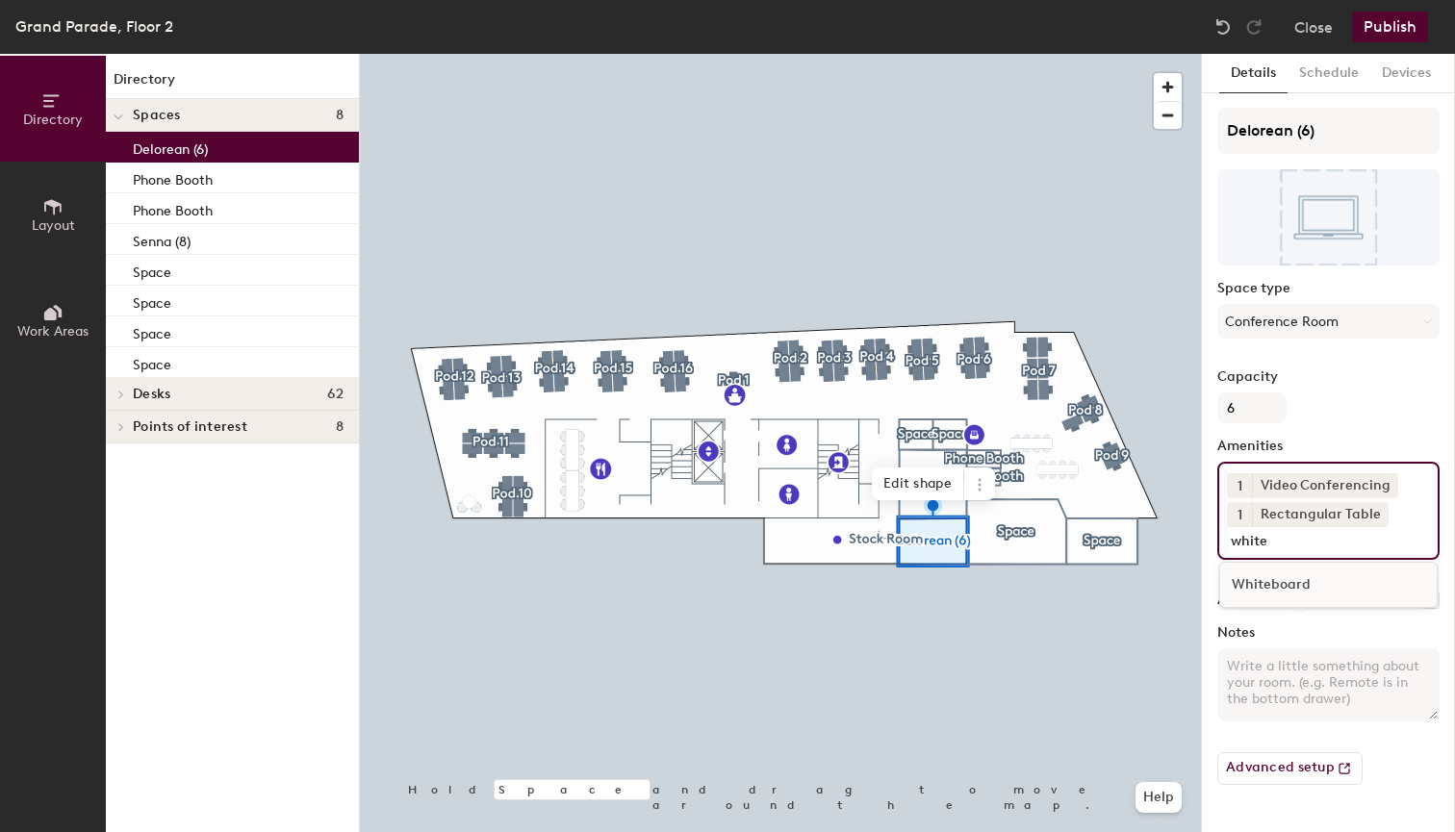
type input "white"
click at [1277, 587] on div "Whiteboard" at bounding box center [1328, 585] width 217 height 29
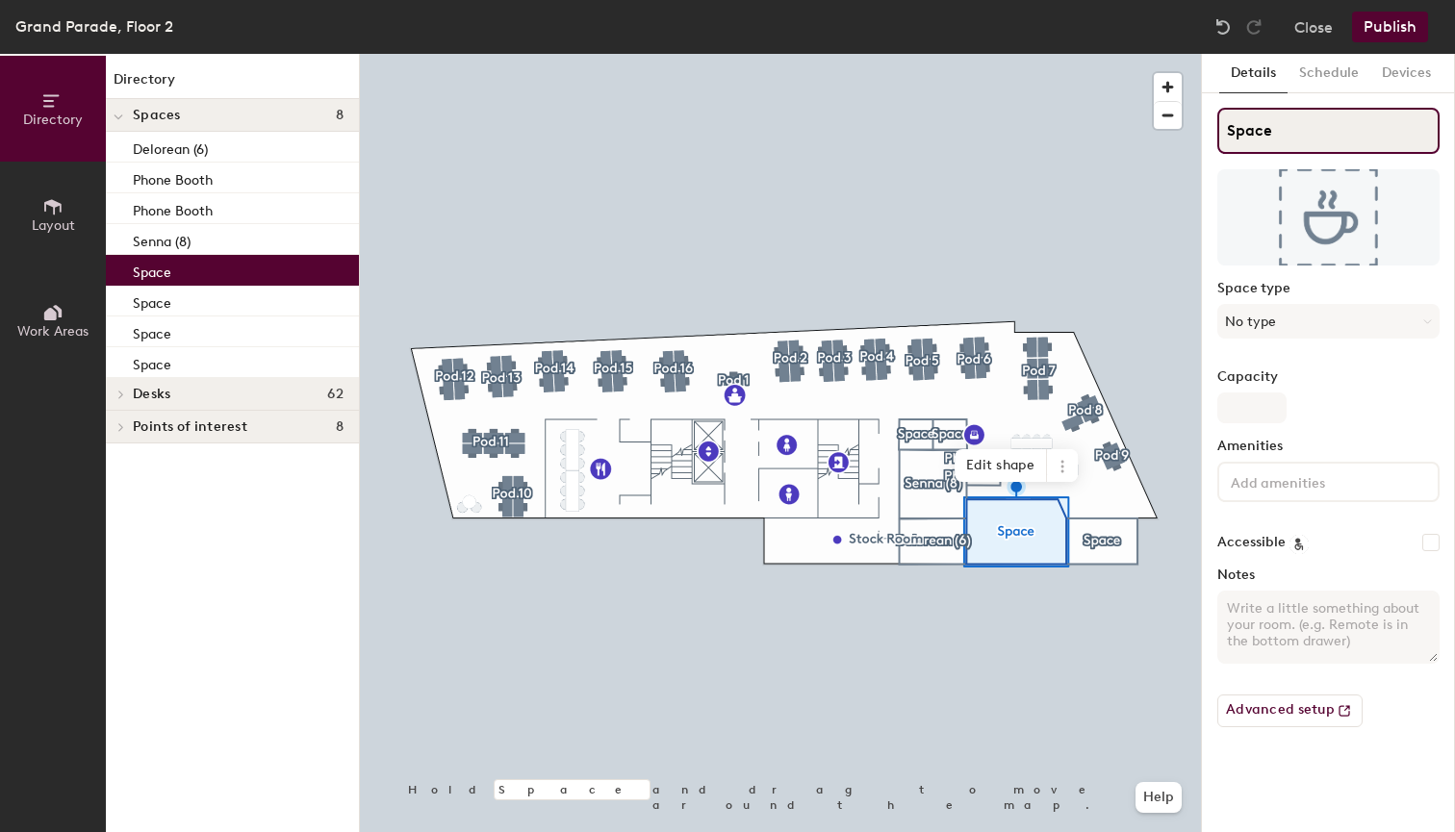
click at [1293, 134] on input "Space" at bounding box center [1328, 131] width 222 height 46
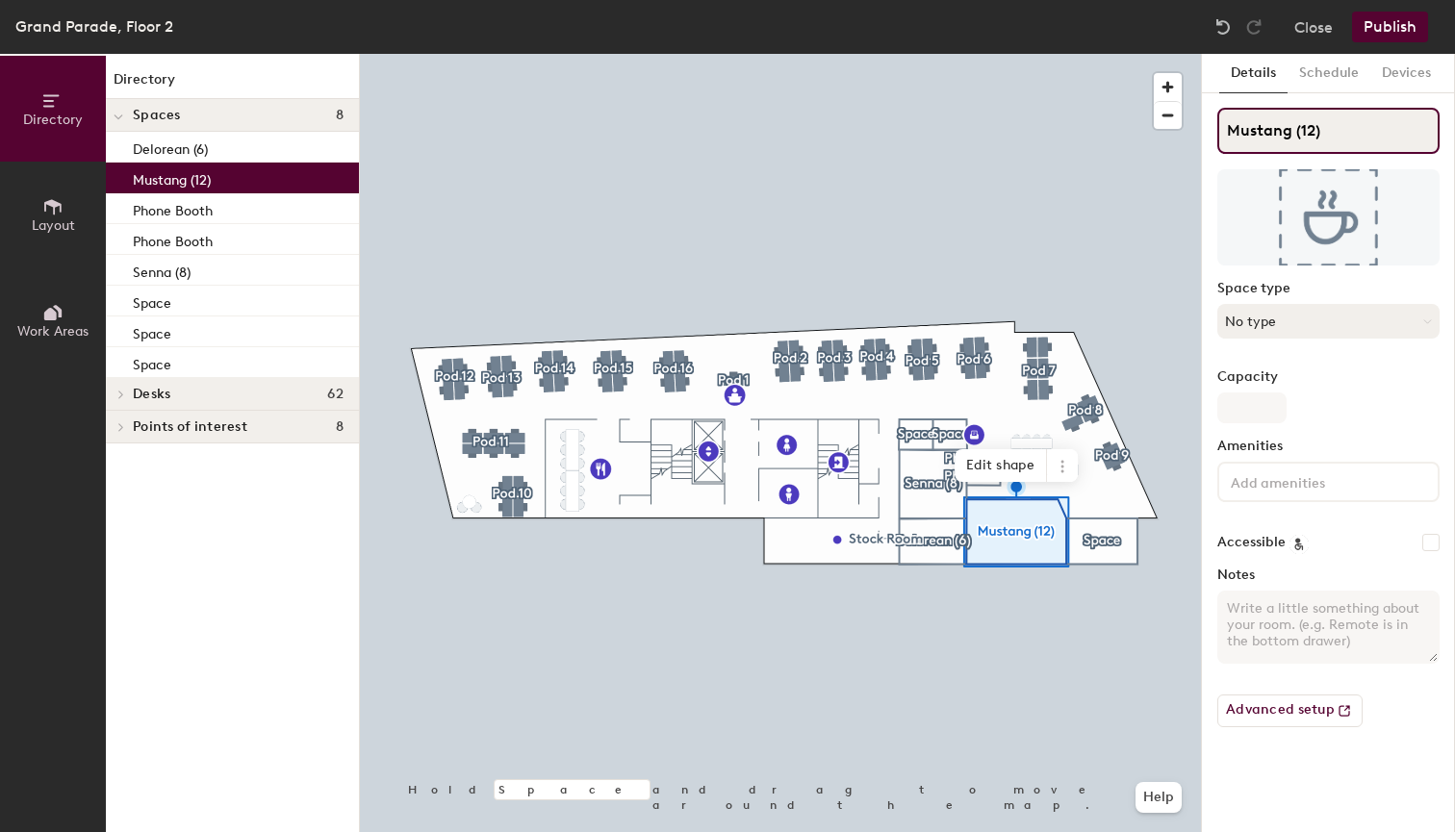
type input "Mustang (12)"
click at [1301, 326] on button "No type" at bounding box center [1328, 321] width 222 height 35
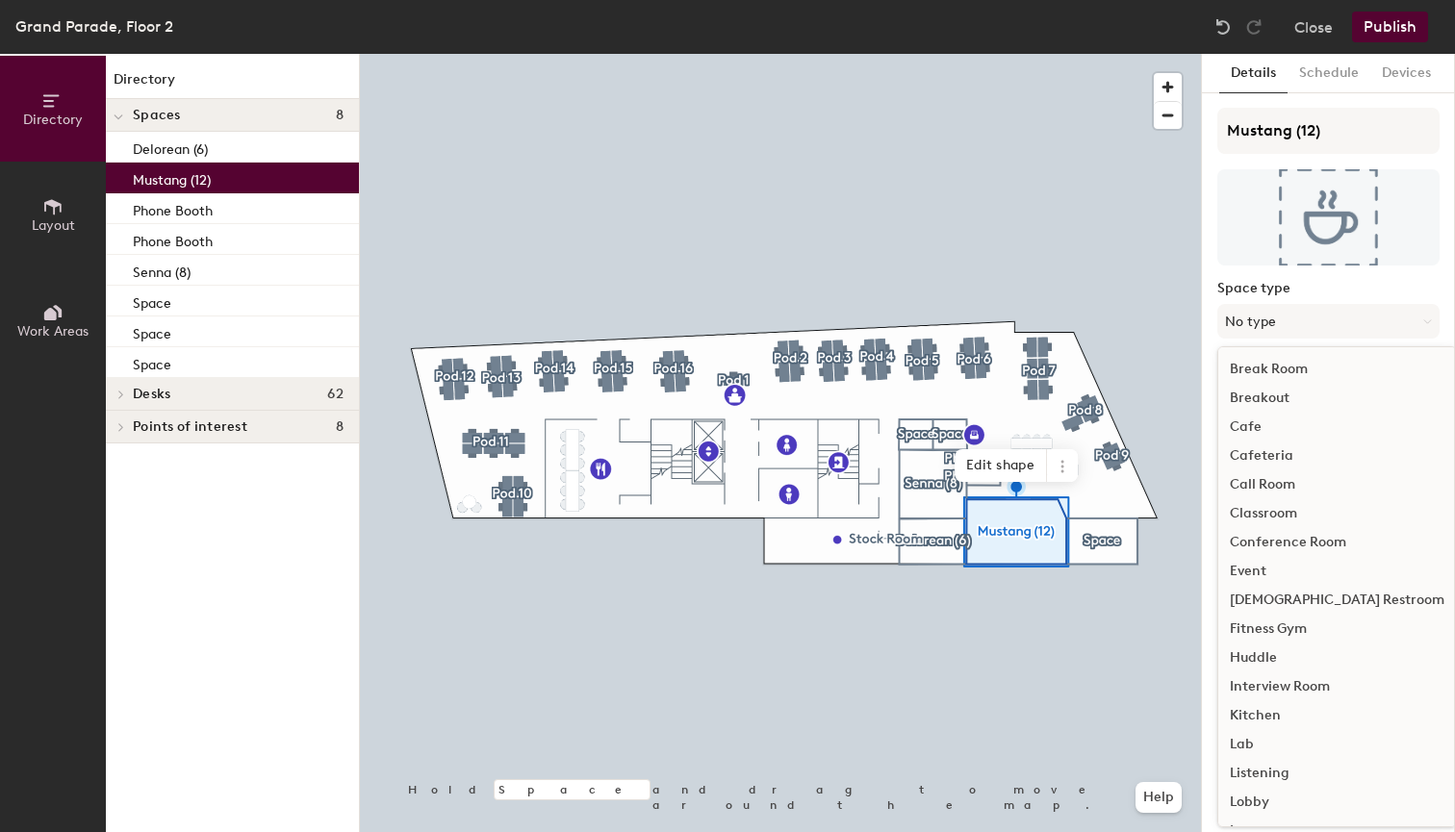
click at [1272, 535] on div "Conference Room" at bounding box center [1337, 542] width 238 height 29
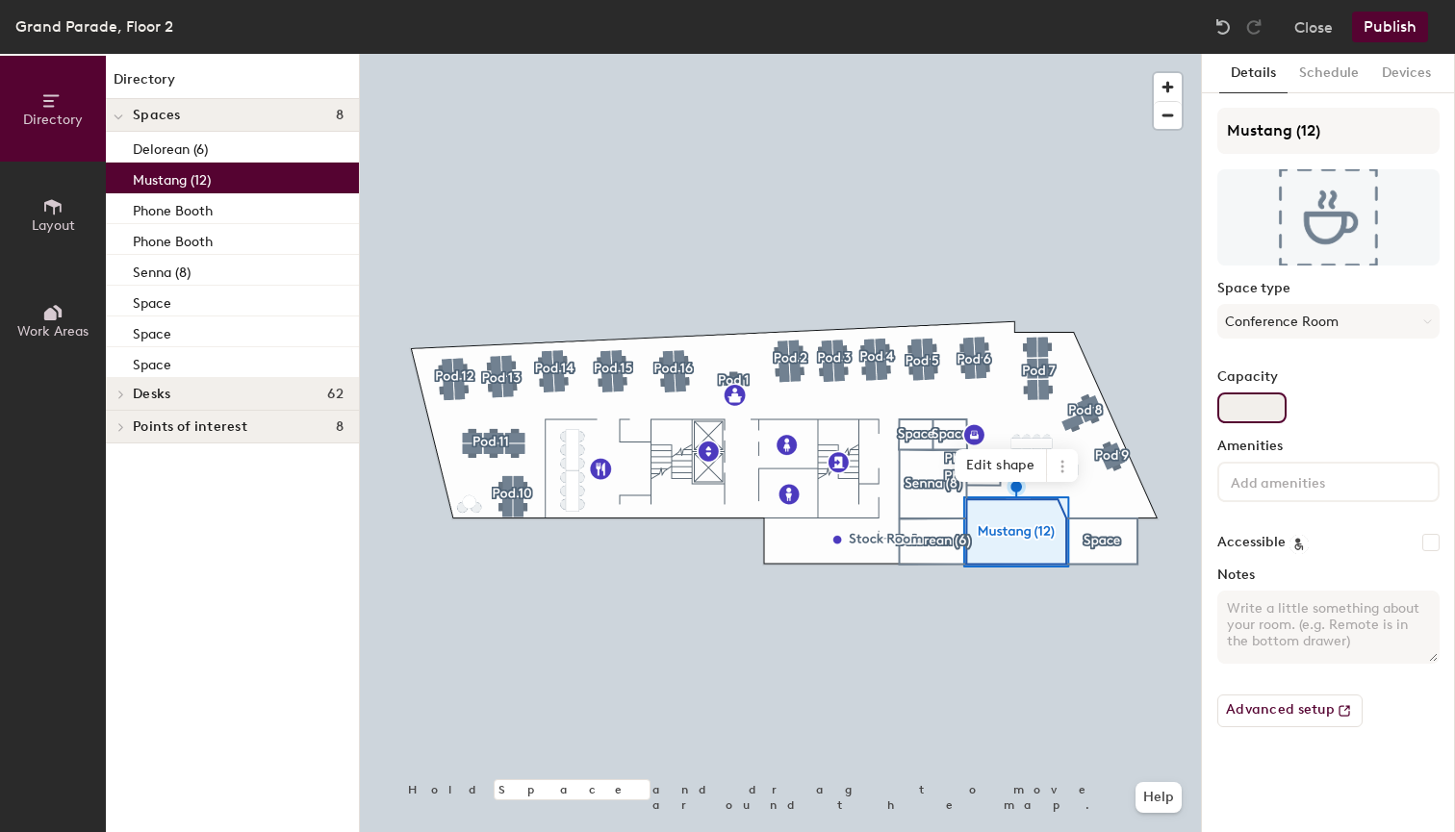
click at [1261, 411] on input "Capacity" at bounding box center [1251, 408] width 69 height 31
type input "12"
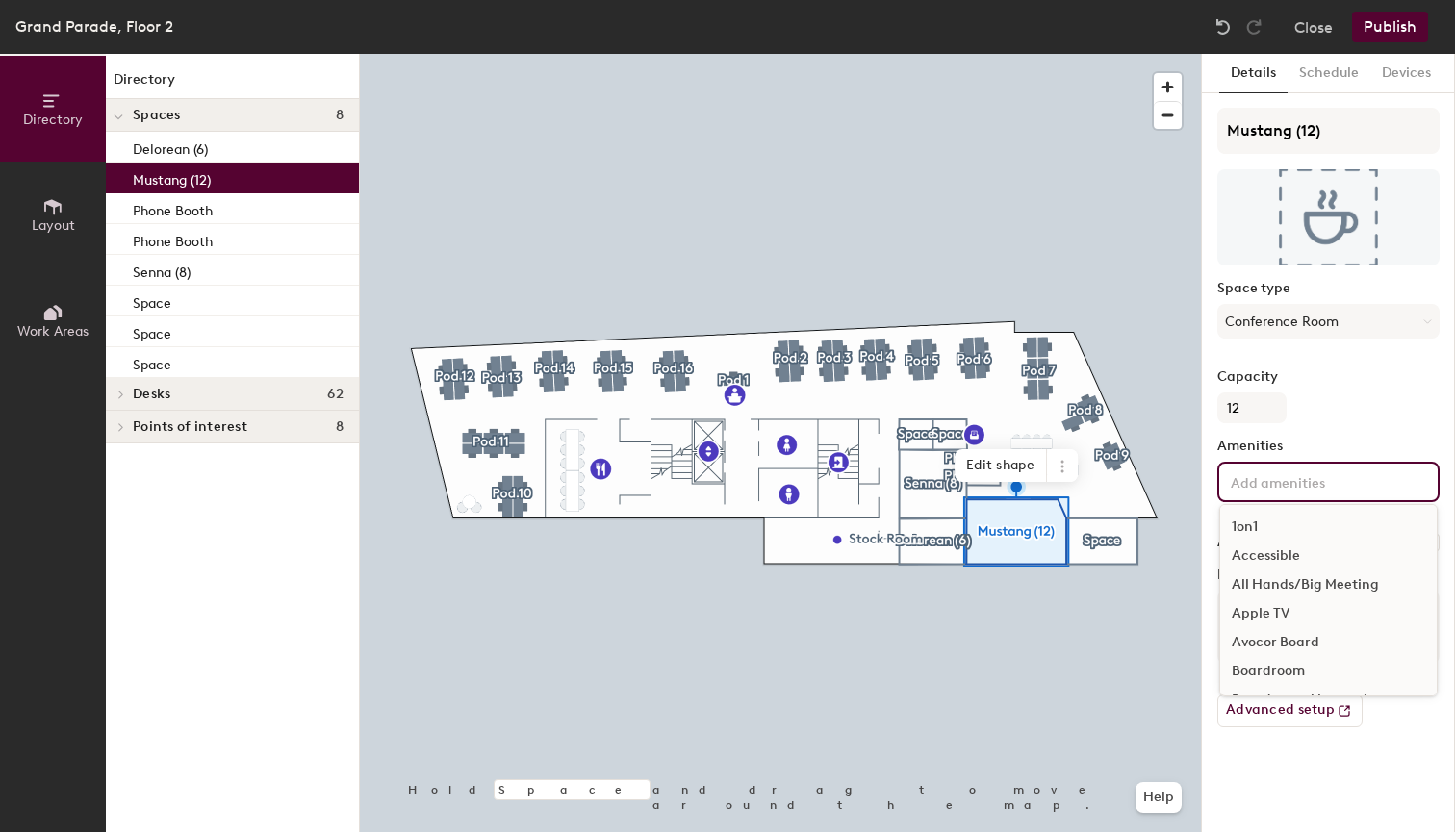
click at [1276, 483] on input at bounding box center [1313, 481] width 173 height 23
type input "vi"
click at [1275, 583] on div "Video Conferencing" at bounding box center [1328, 585] width 217 height 29
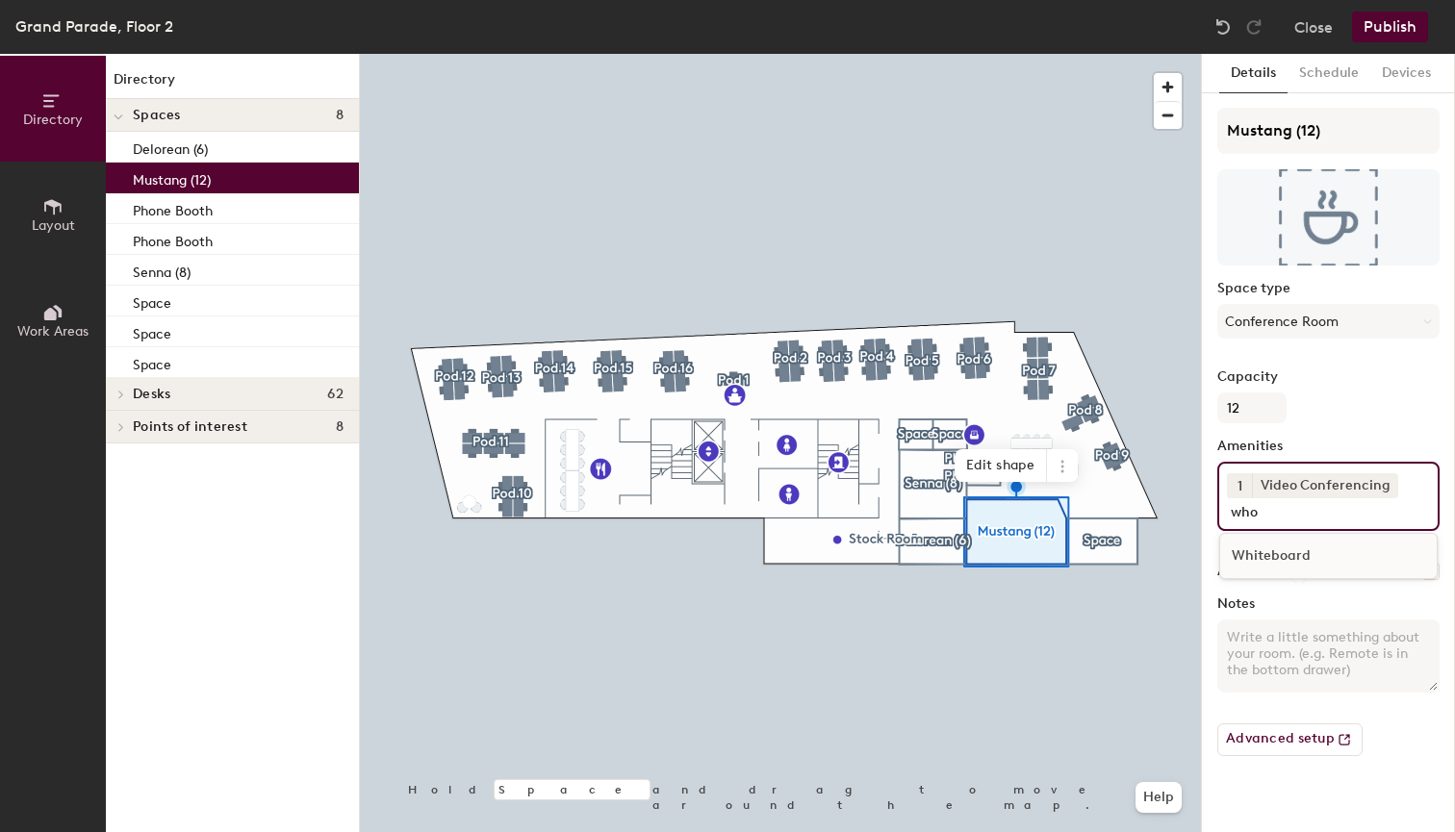
drag, startPoint x: 1302, startPoint y: 524, endPoint x: 1288, endPoint y: 558, distance: 37.5
click at [1288, 558] on div "Mustang (12) Space type Conference Room Capacity 12 Amenities 1 Video Conferenc…" at bounding box center [1328, 440] width 222 height 664
click at [1266, 516] on input "who" at bounding box center [1318, 509] width 182 height 23
type input "wh"
click at [1273, 555] on div "Whiteboard" at bounding box center [1328, 556] width 217 height 29
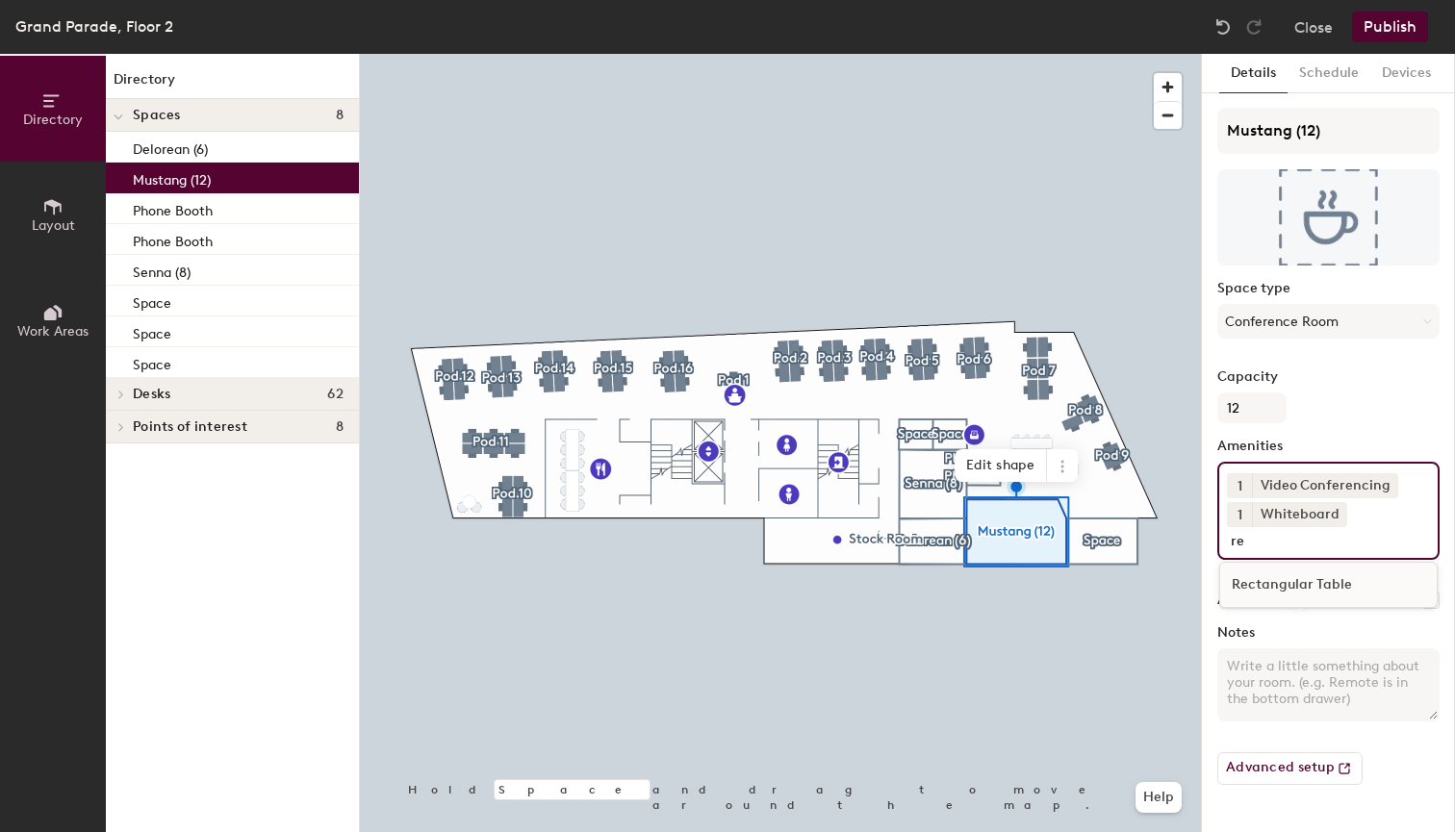
type input "re"
click at [1303, 584] on div "Rectangular Table" at bounding box center [1328, 585] width 217 height 29
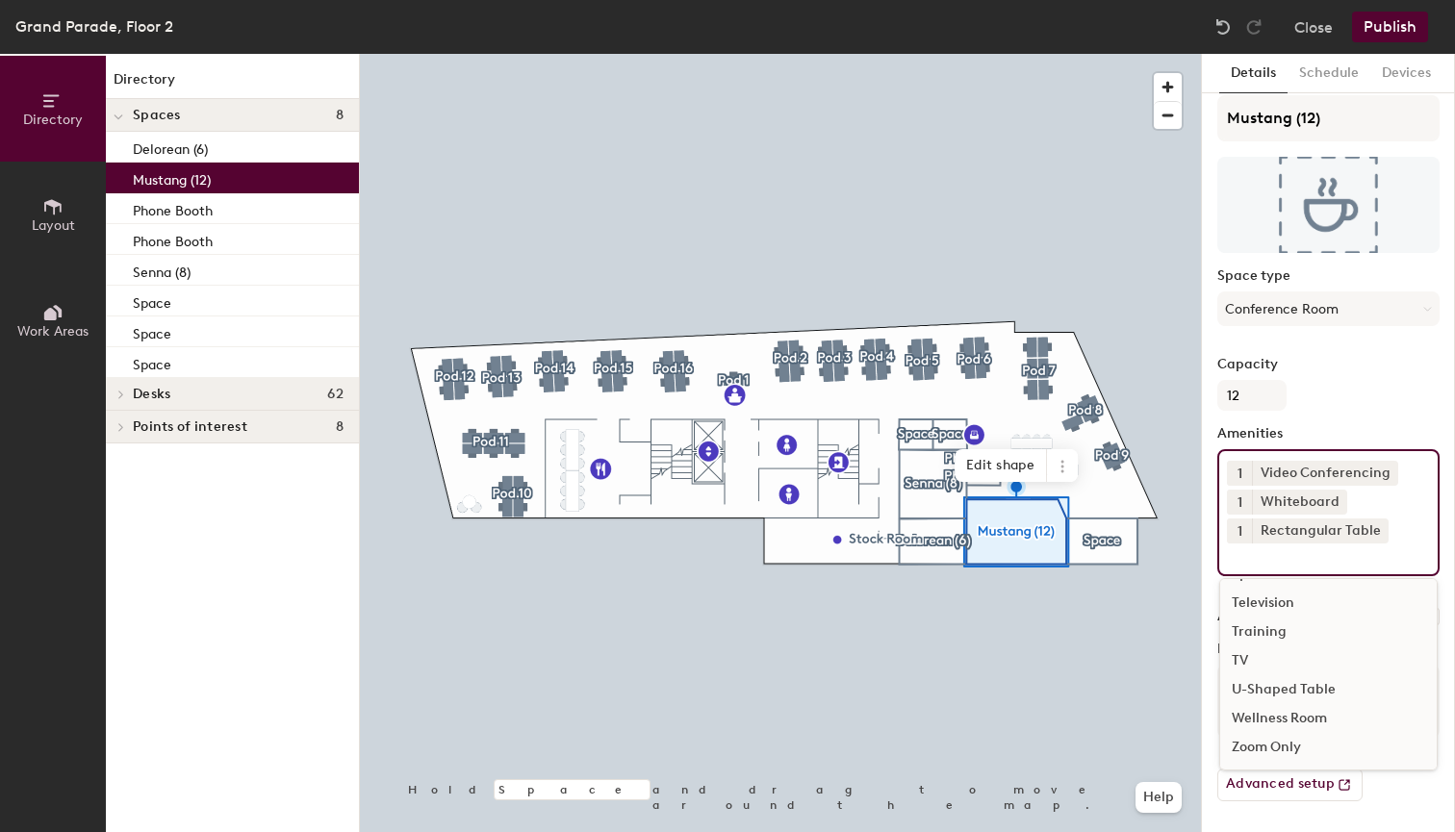
scroll to position [547, 0]
click at [1409, 798] on div "Advanced setup" at bounding box center [1328, 778] width 222 height 48
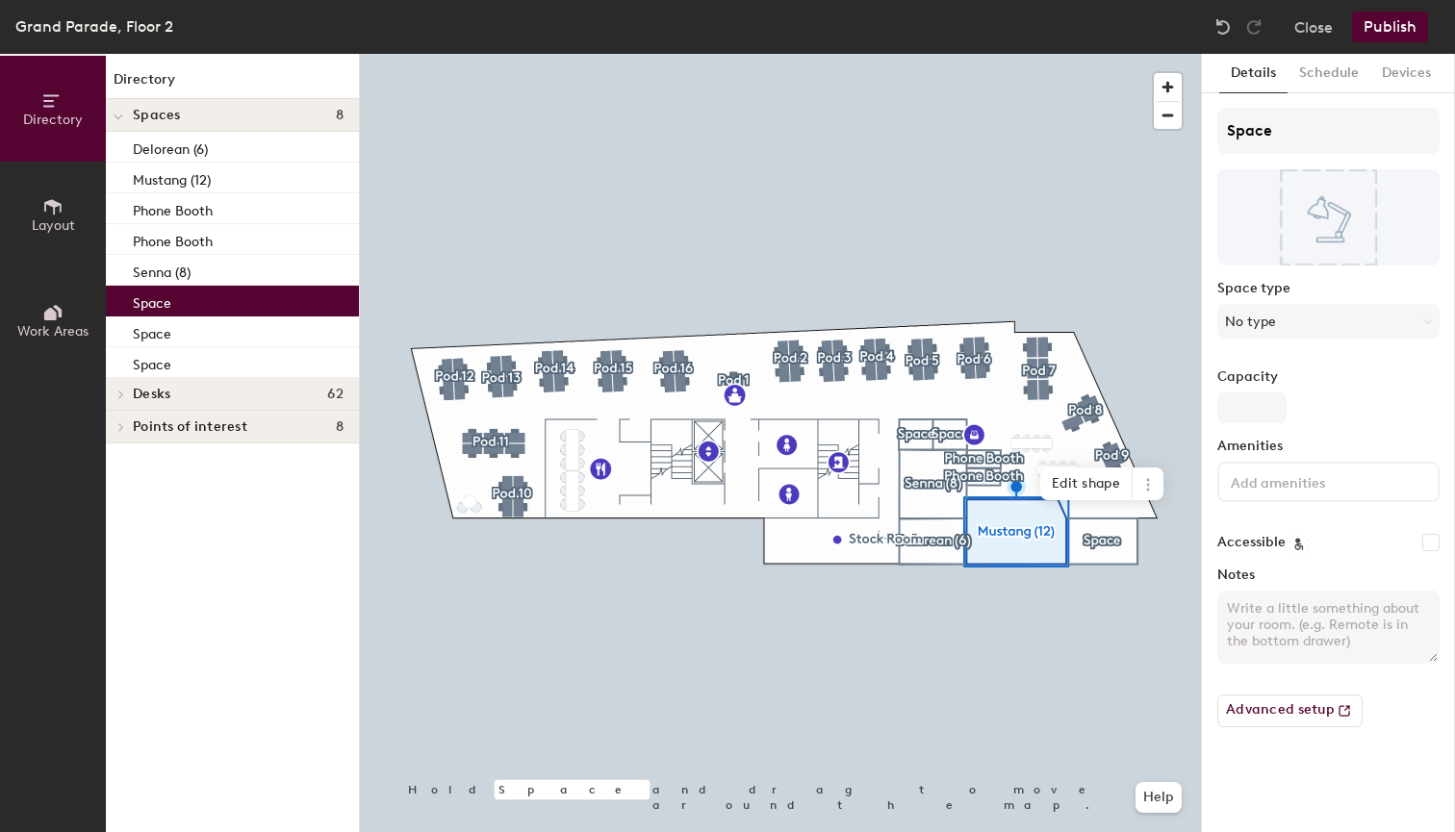
scroll to position [0, 0]
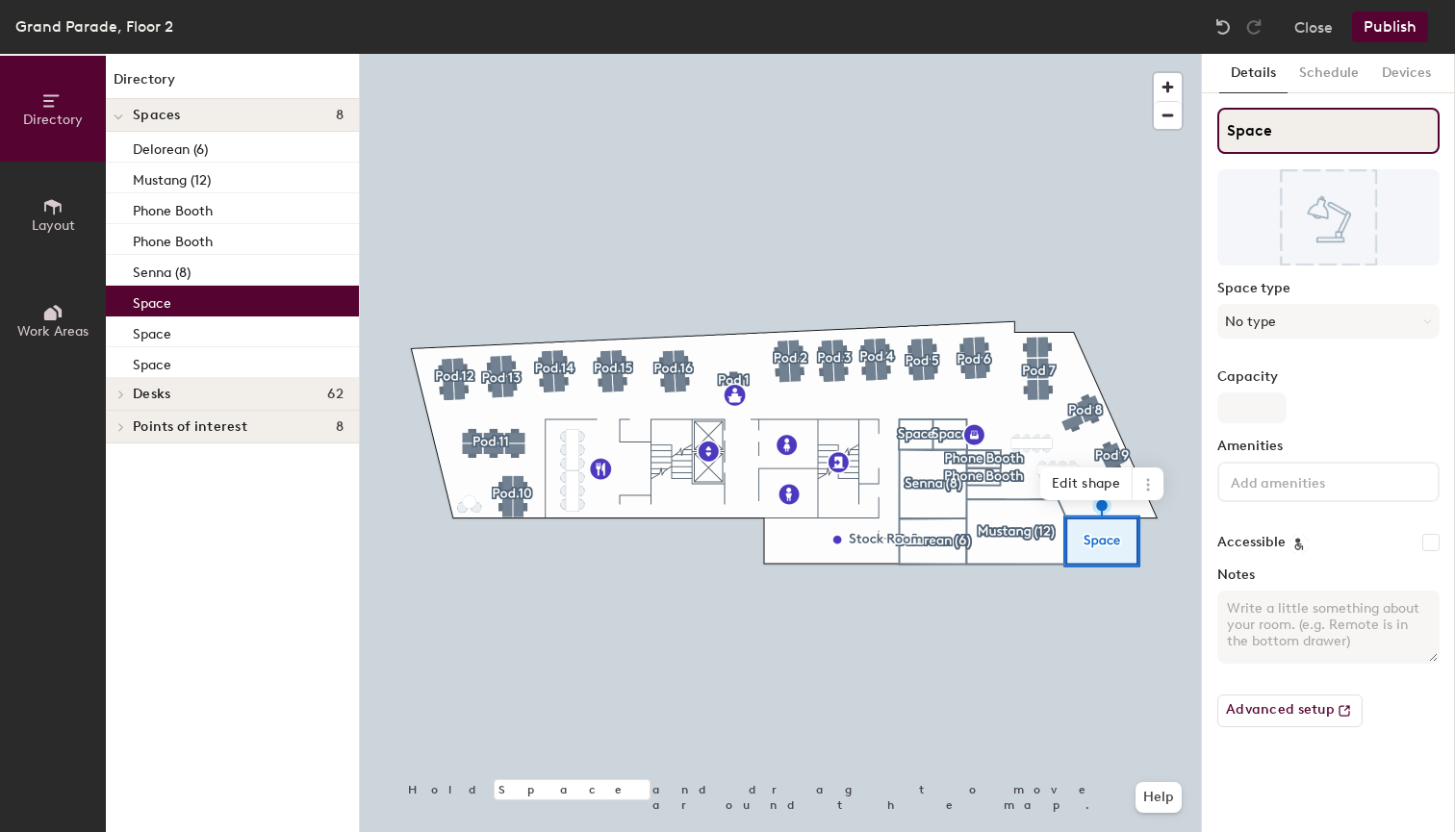
click at [1280, 115] on input "Space" at bounding box center [1328, 131] width 222 height 46
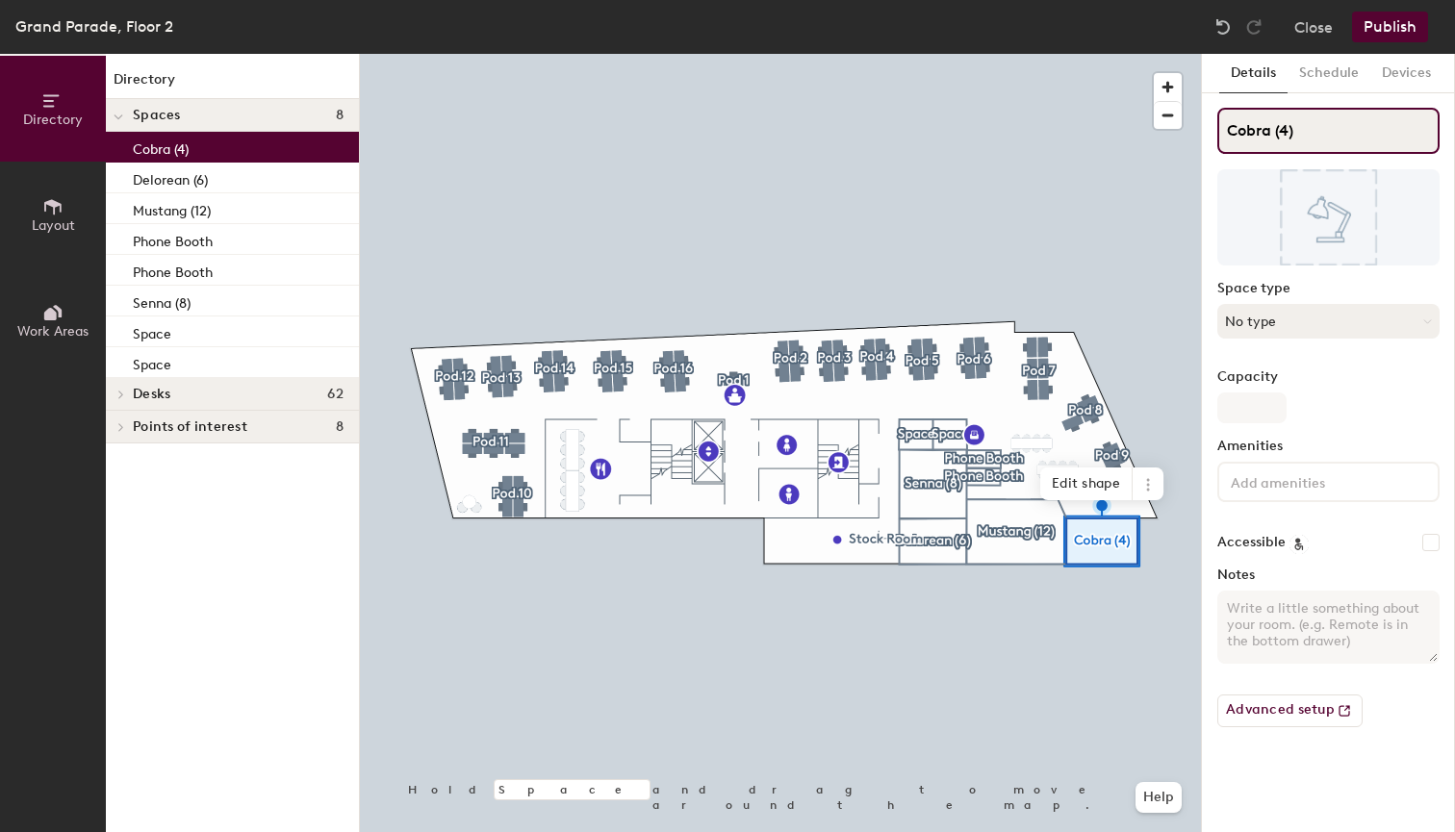
type input "Cobra (4)"
click at [1306, 327] on button "No type" at bounding box center [1328, 321] width 222 height 35
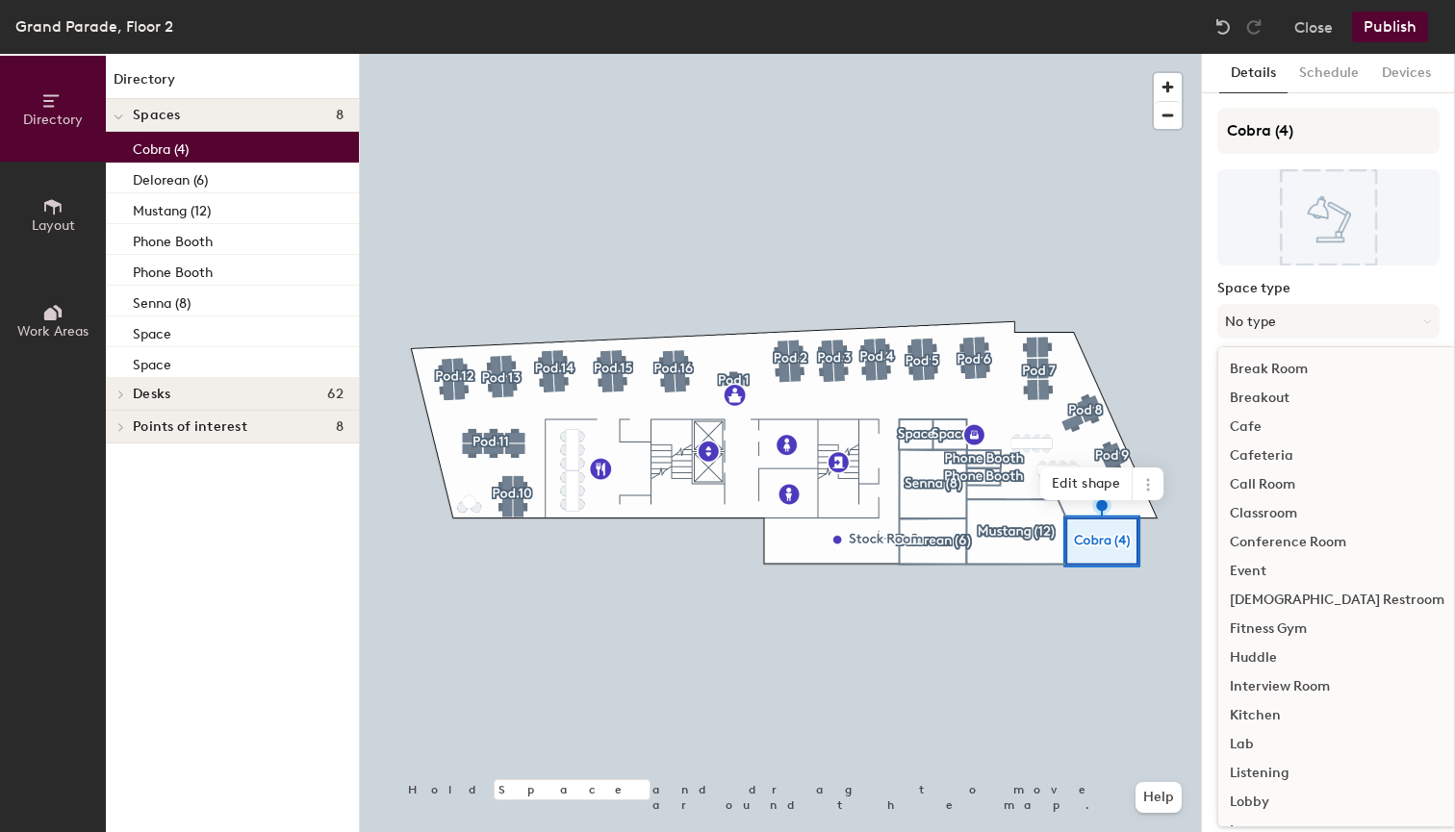
click at [1284, 536] on div "Conference Room" at bounding box center [1337, 542] width 238 height 29
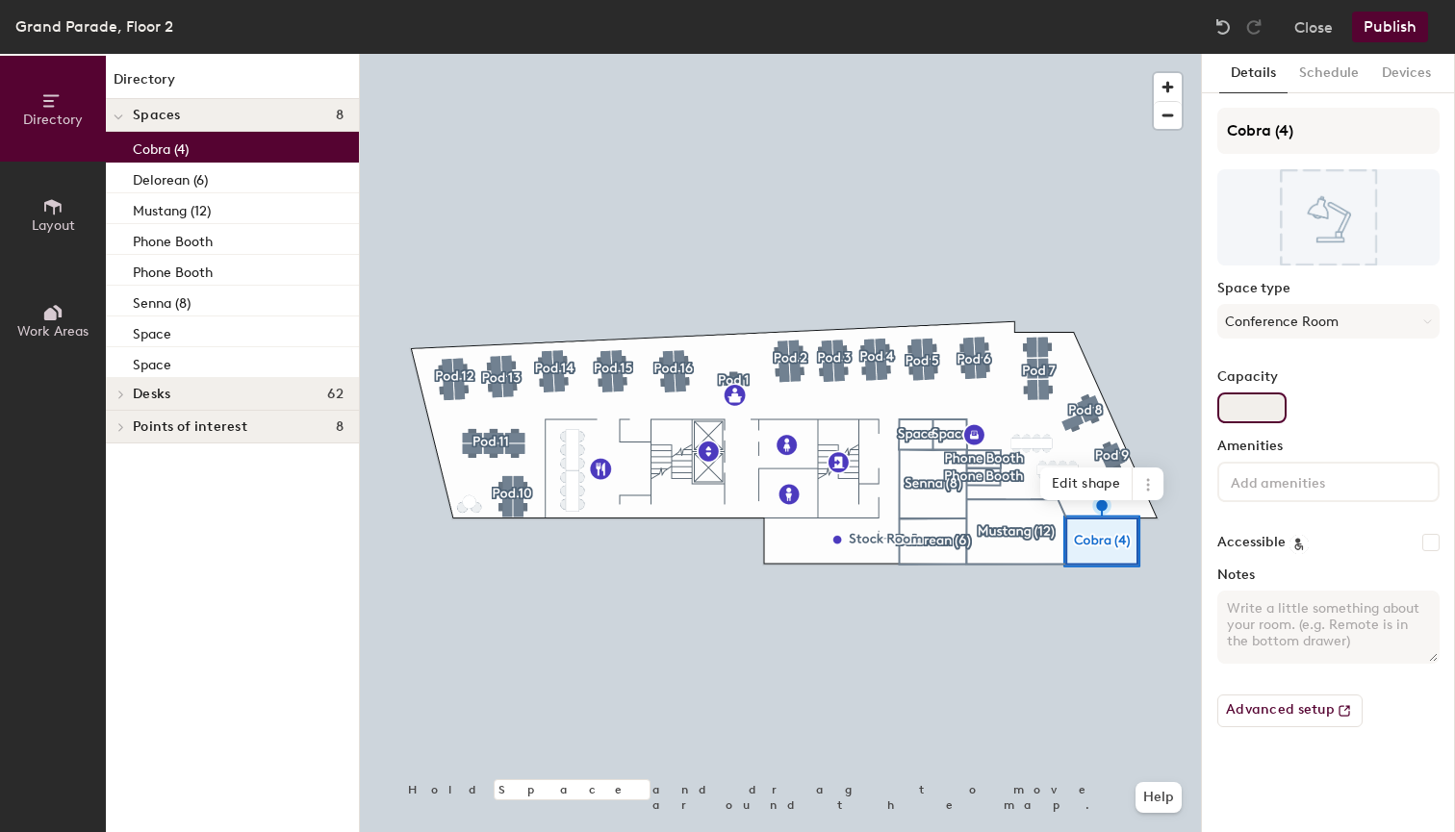
click at [1257, 406] on input "Capacity" at bounding box center [1251, 408] width 69 height 31
type input "4"
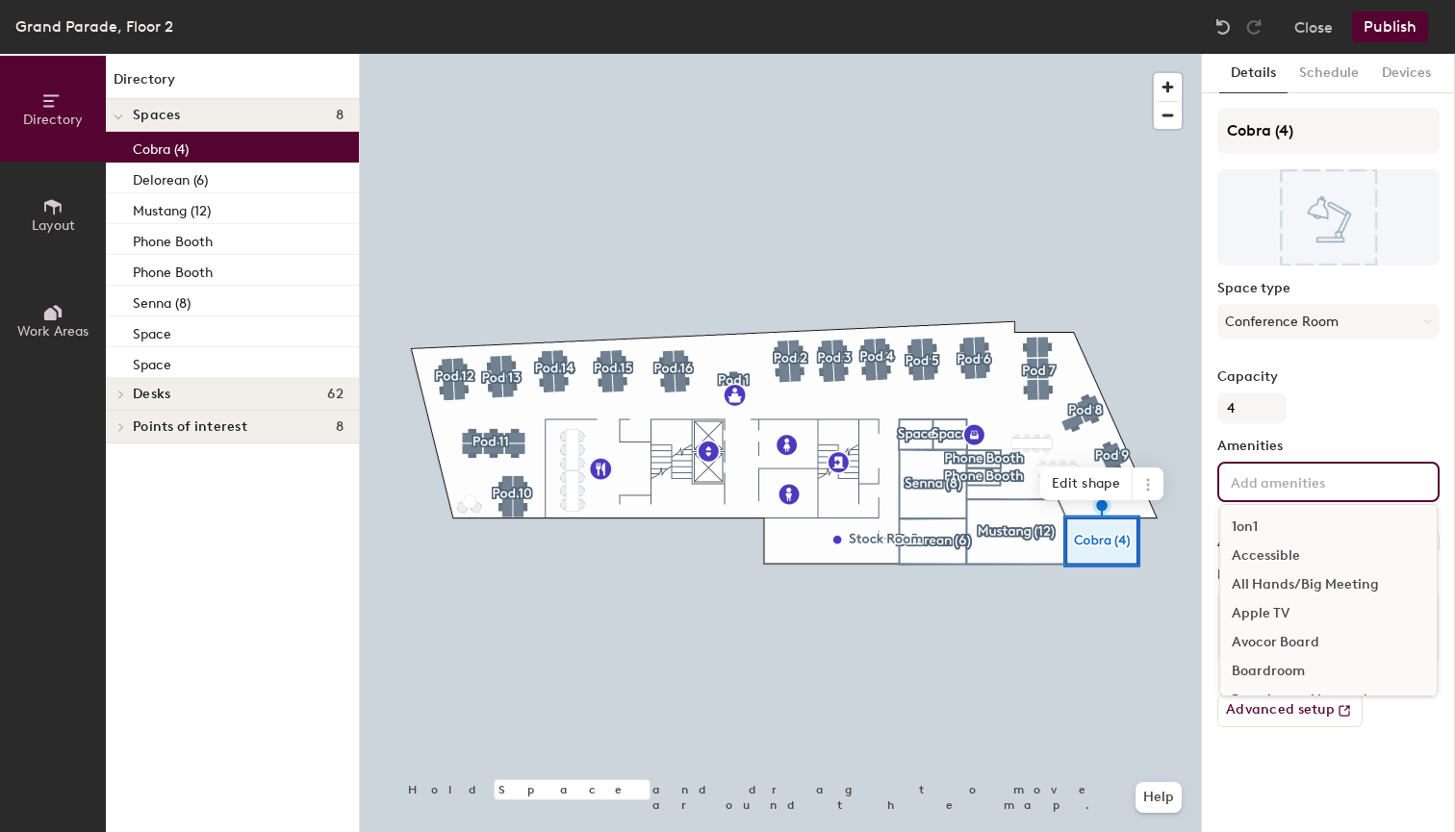
click at [1316, 485] on input at bounding box center [1313, 481] width 173 height 23
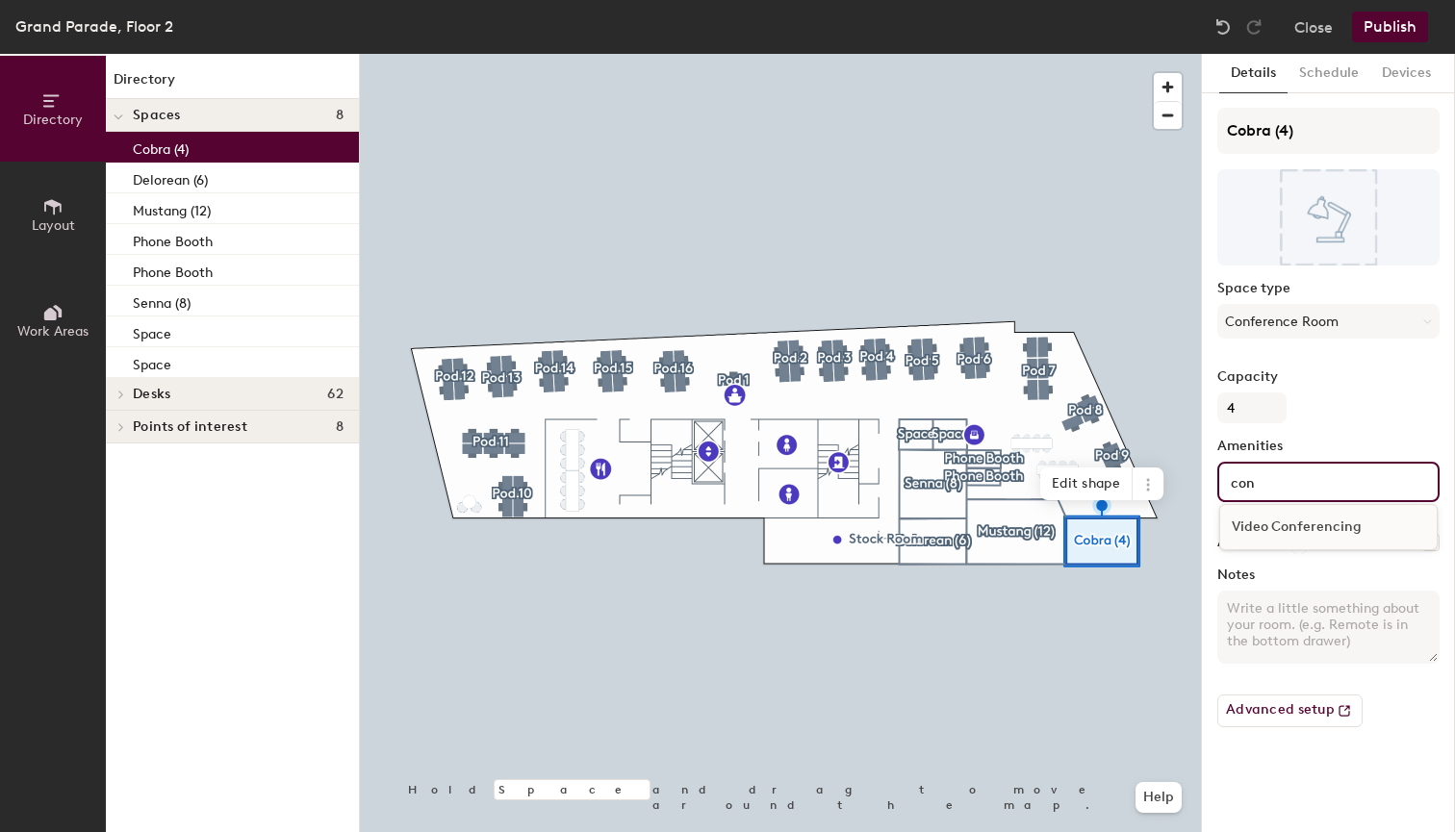
type input "con"
click at [1316, 527] on div "Video Conferencing" at bounding box center [1328, 527] width 217 height 29
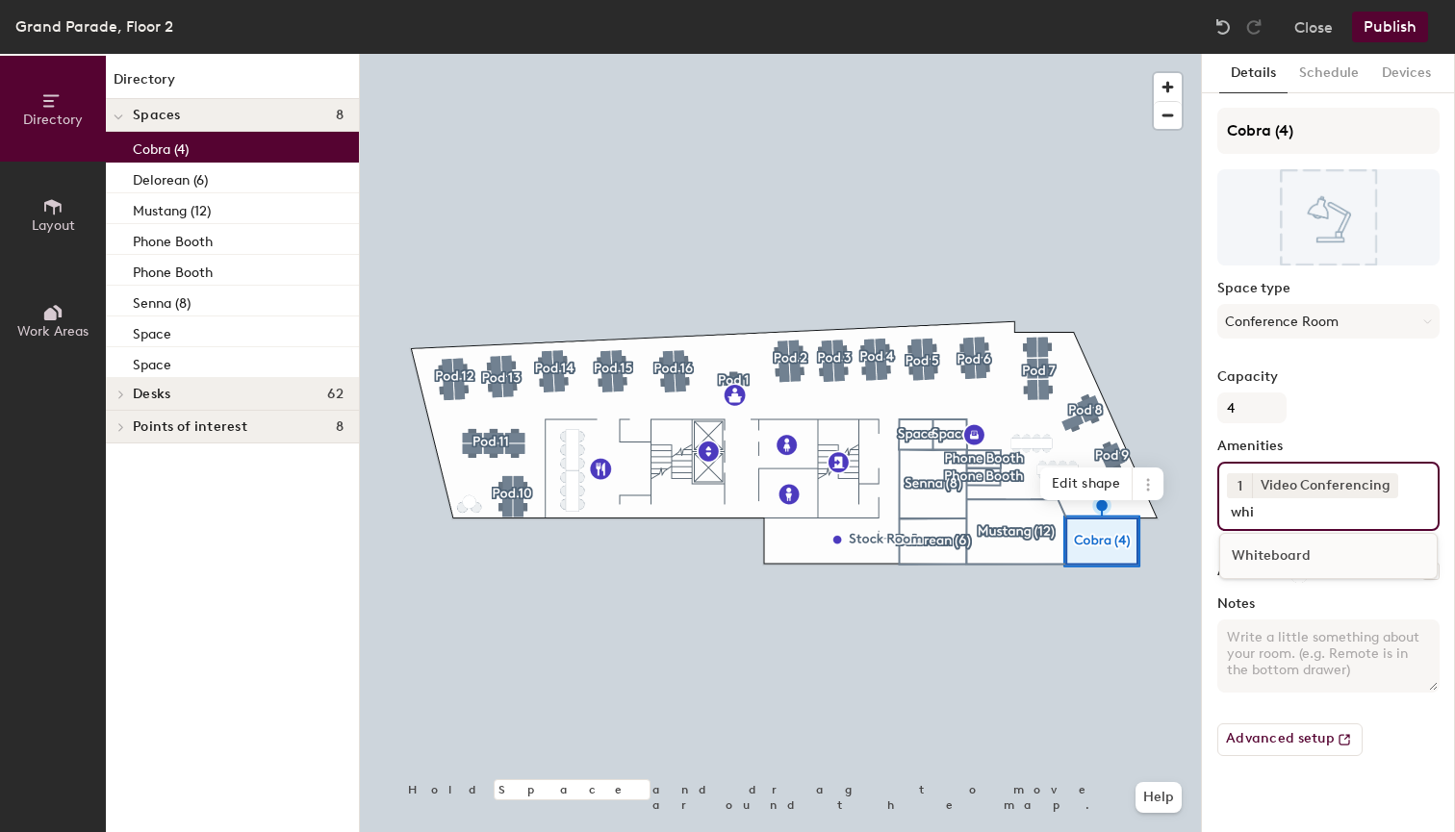
type input "whi"
click at [1270, 555] on div "Whiteboard" at bounding box center [1328, 556] width 217 height 29
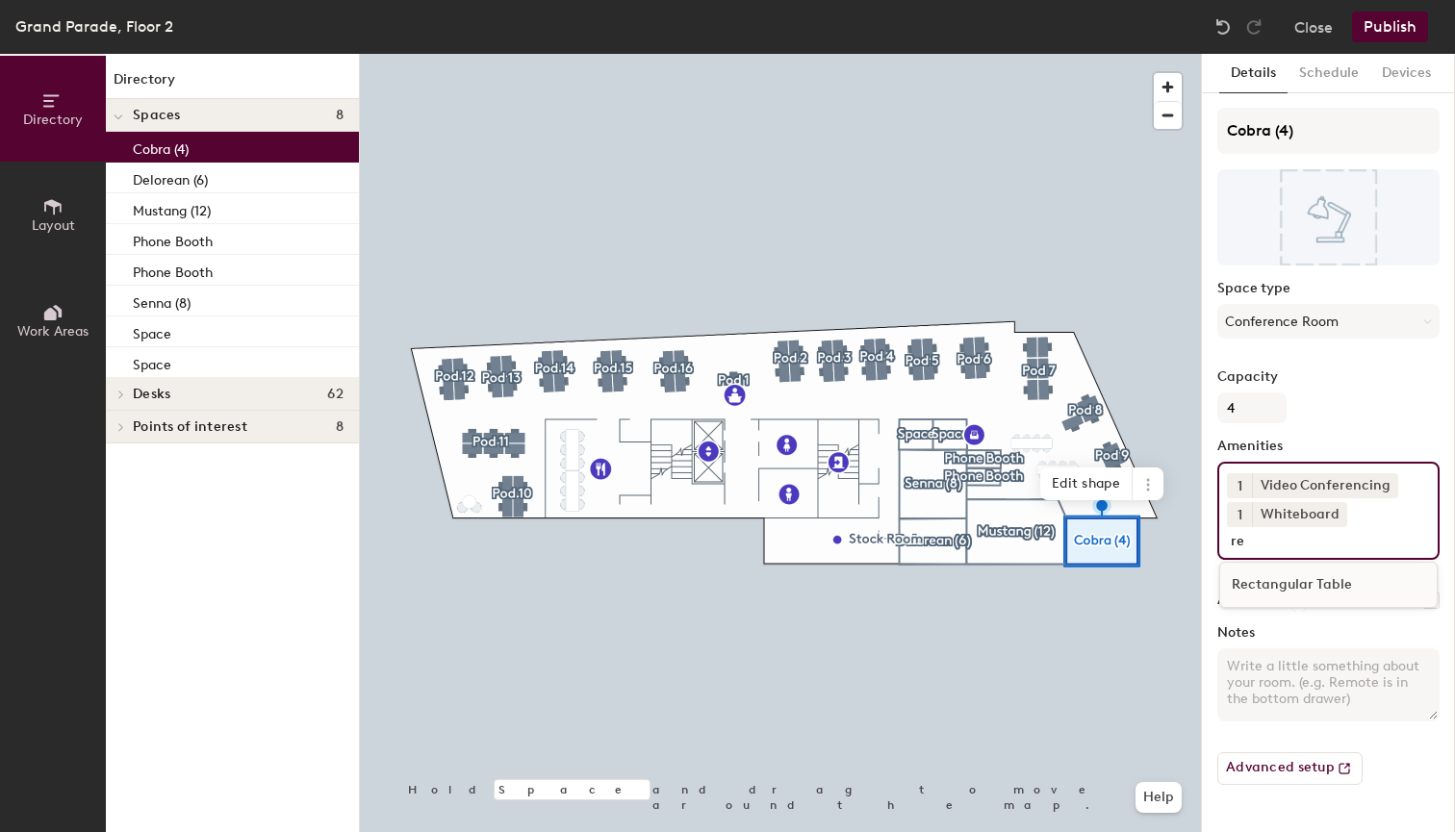
type input "re"
click at [1285, 587] on div "Rectangular Table" at bounding box center [1328, 585] width 217 height 29
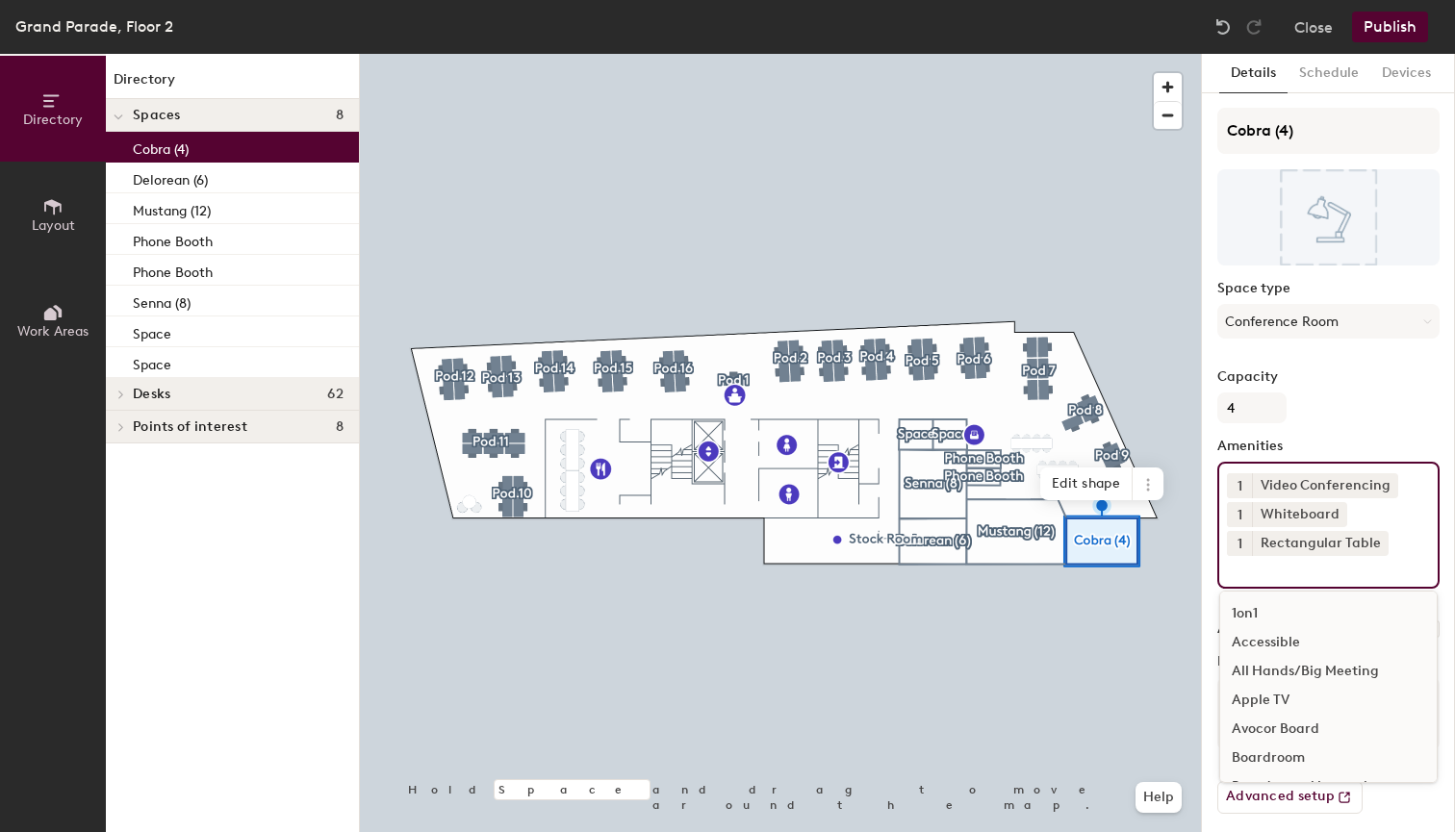
click at [1334, 389] on div "Capacity 4" at bounding box center [1328, 397] width 222 height 54
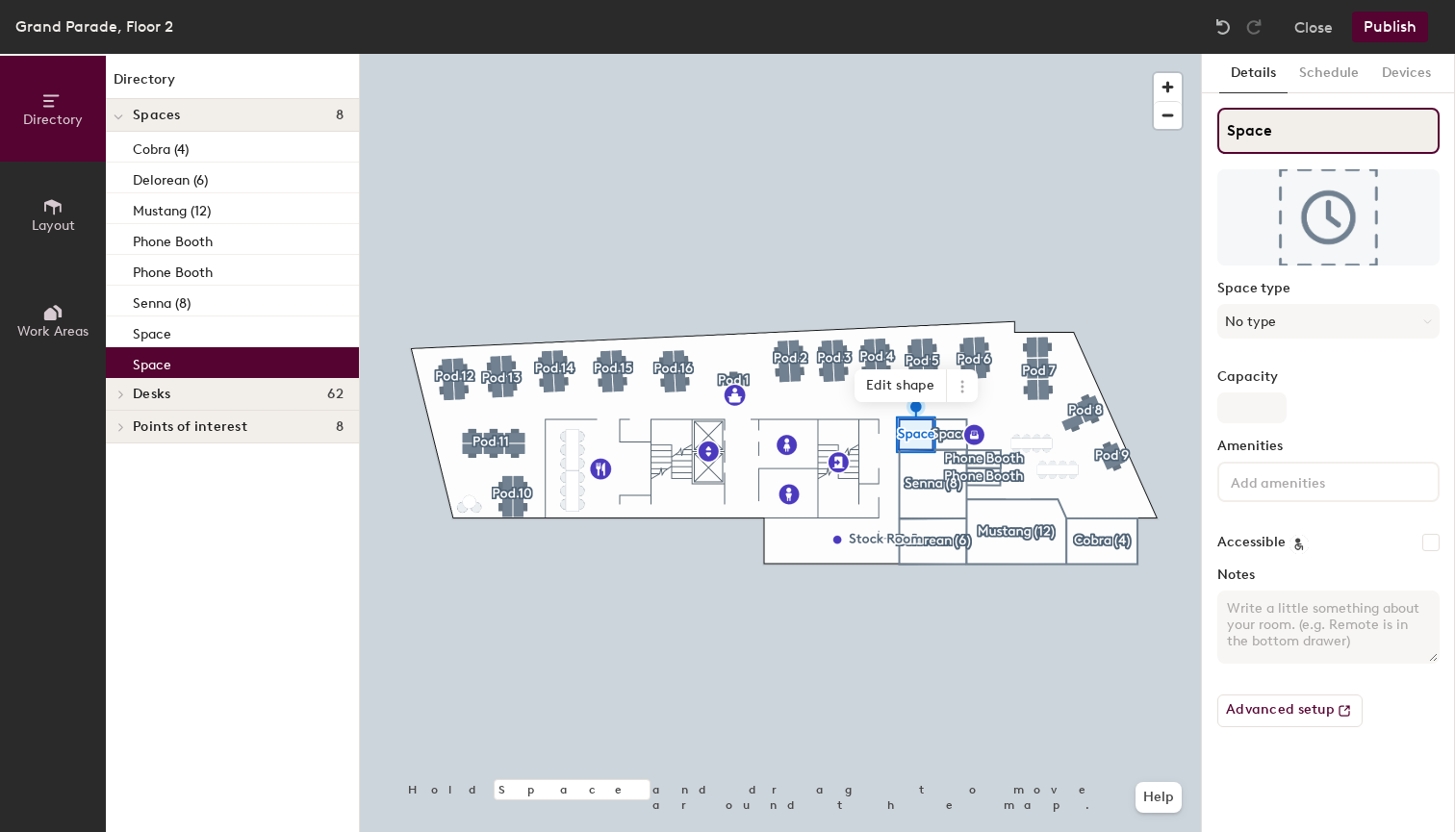
click at [1288, 132] on input "Space" at bounding box center [1328, 131] width 222 height 46
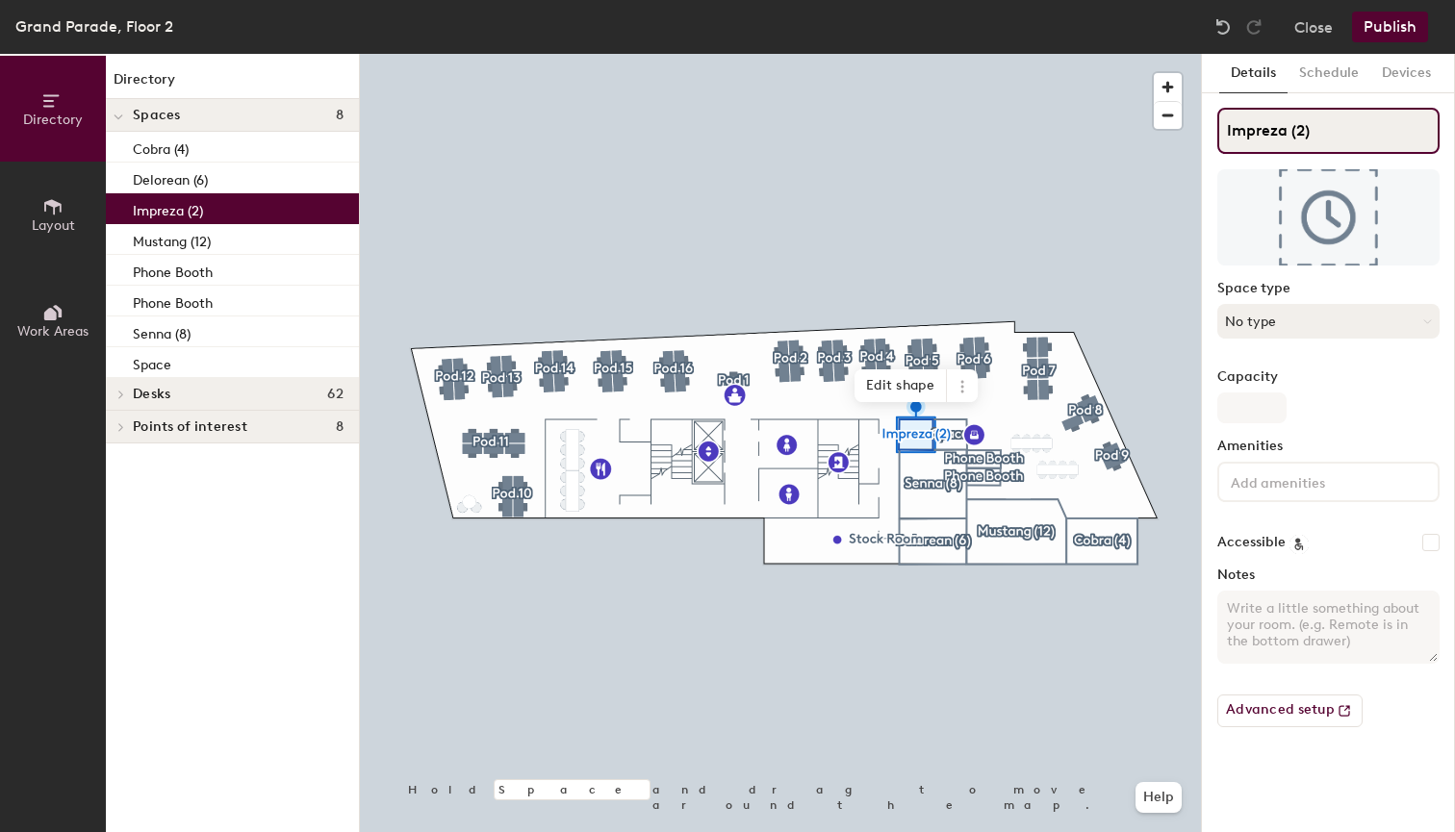
type input "Impreza (2)"
click at [1323, 318] on button "No type" at bounding box center [1328, 321] width 222 height 35
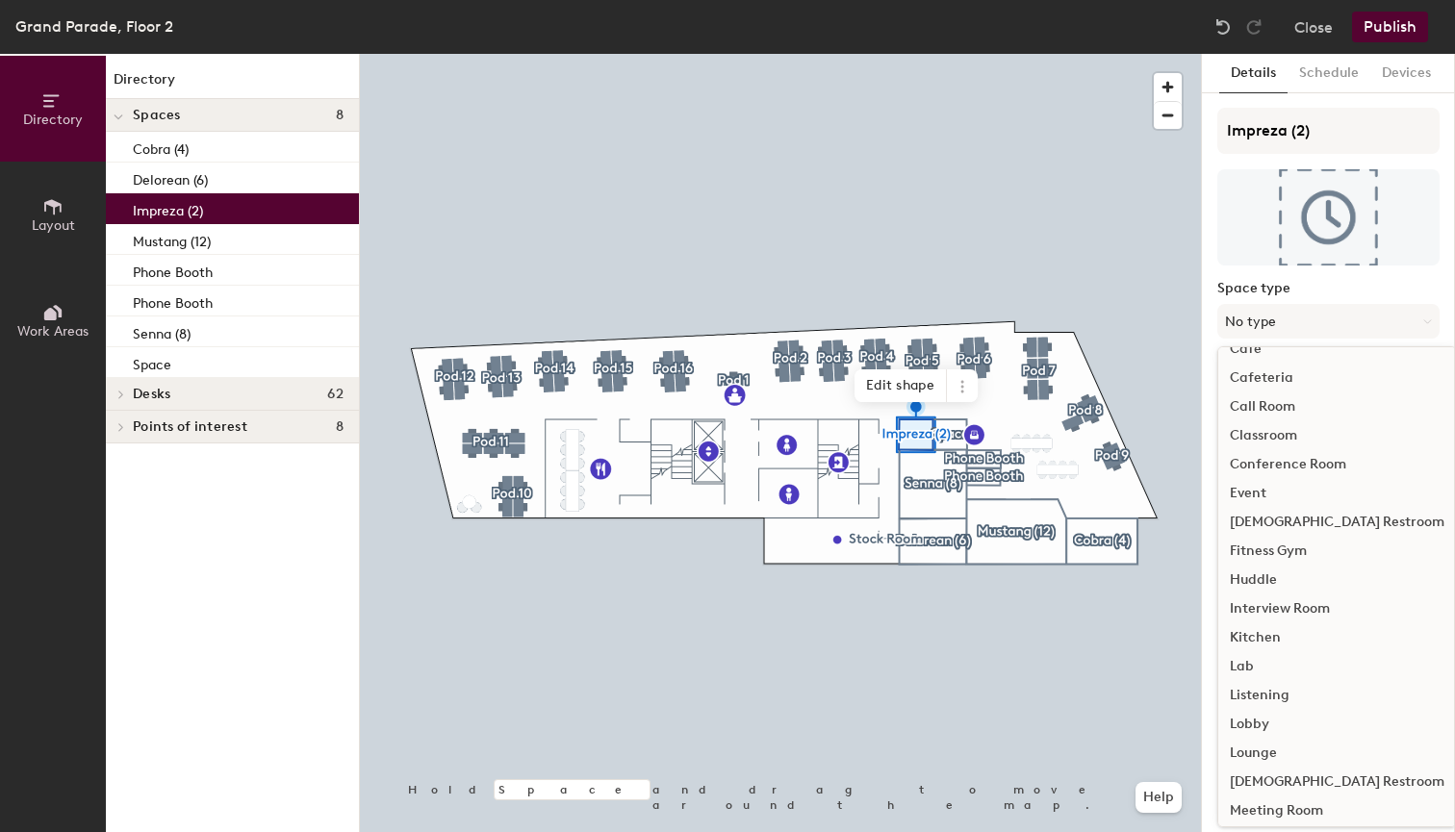
scroll to position [76, 0]
click at [1285, 461] on div "Conference Room" at bounding box center [1337, 466] width 238 height 29
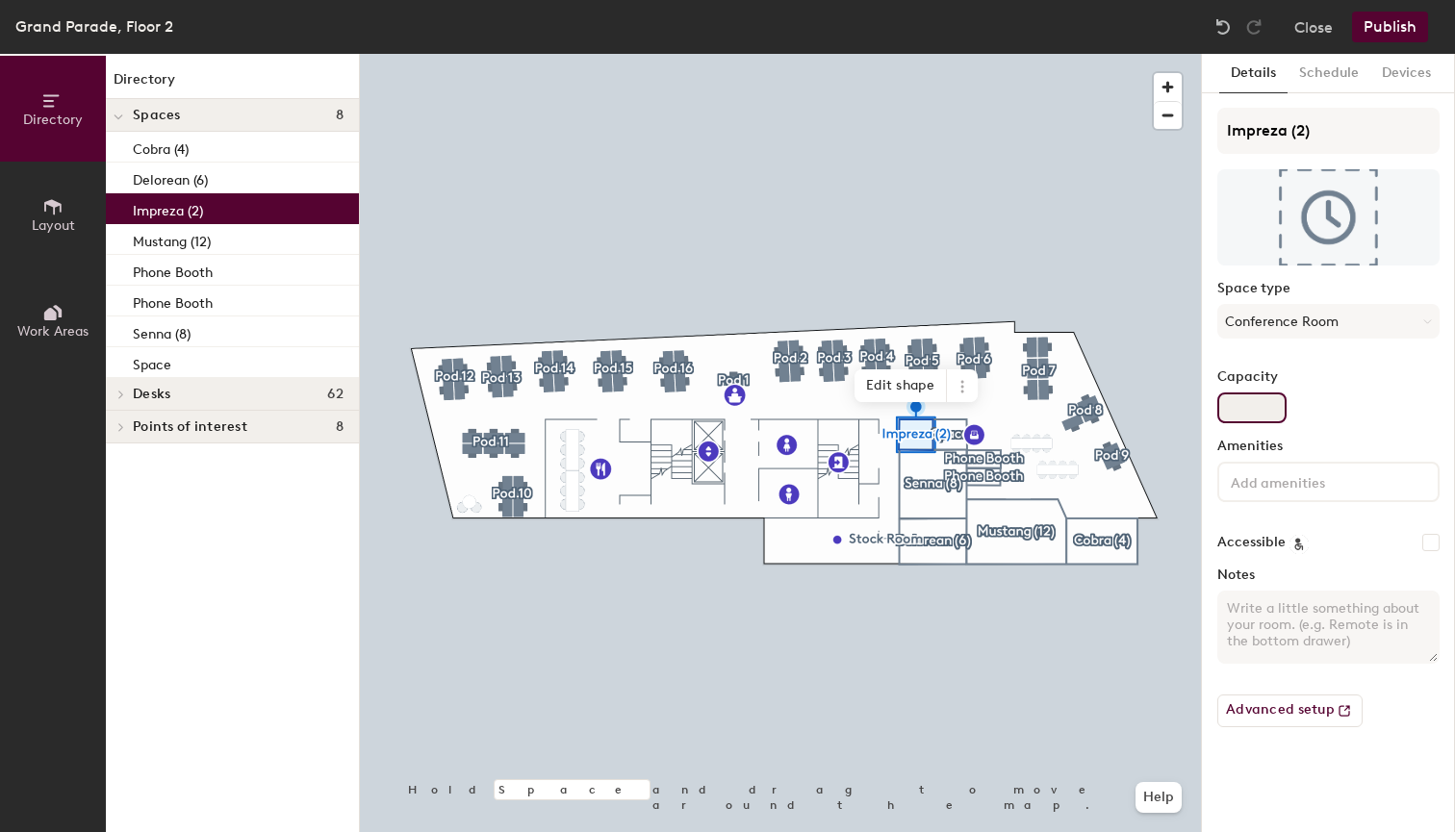
click at [1256, 413] on input "Capacity" at bounding box center [1251, 408] width 69 height 31
type input "2"
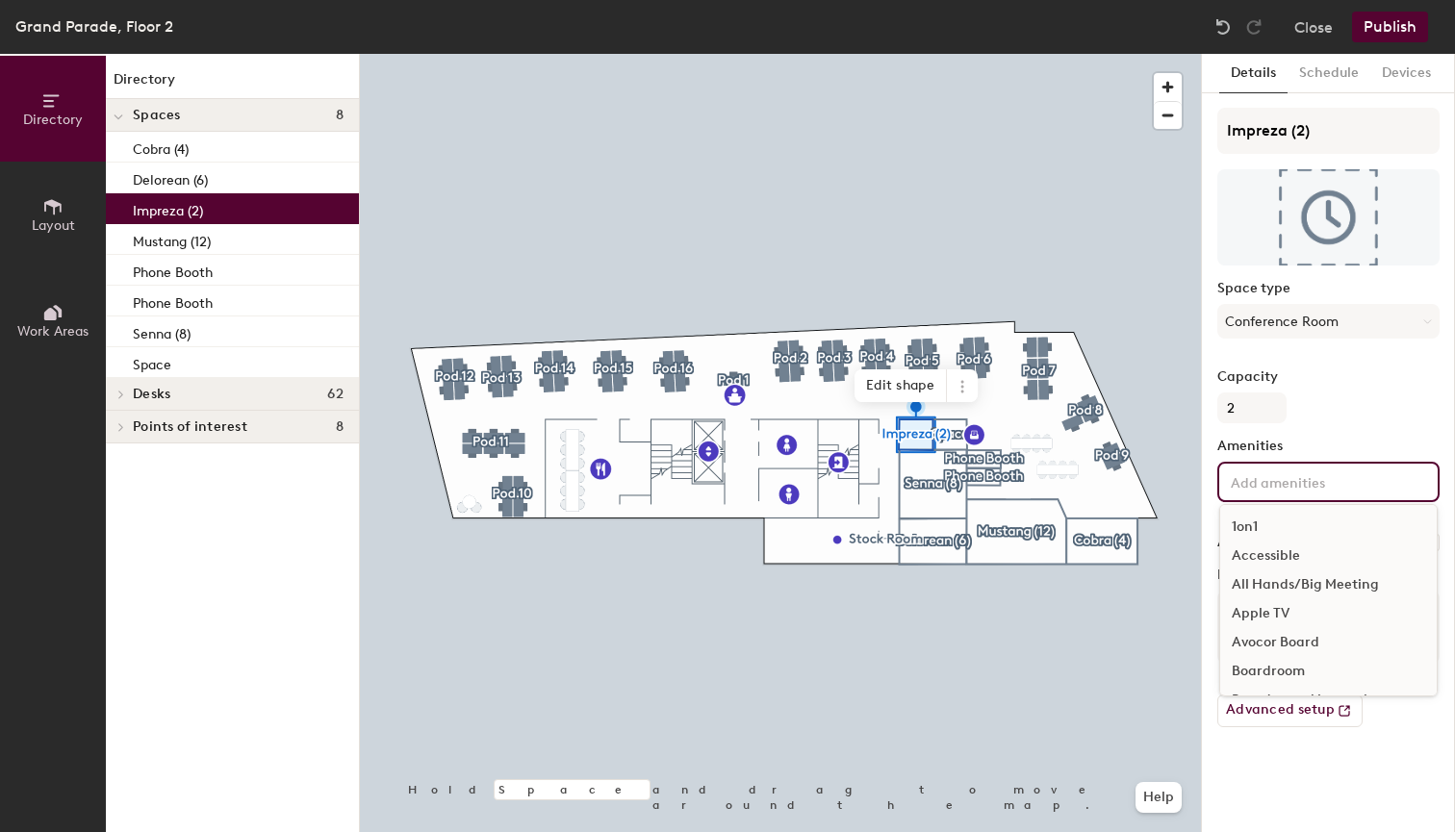
click at [1309, 484] on input at bounding box center [1313, 481] width 173 height 23
type input "whi"
click at [1305, 525] on div "Whiteboard" at bounding box center [1328, 527] width 217 height 29
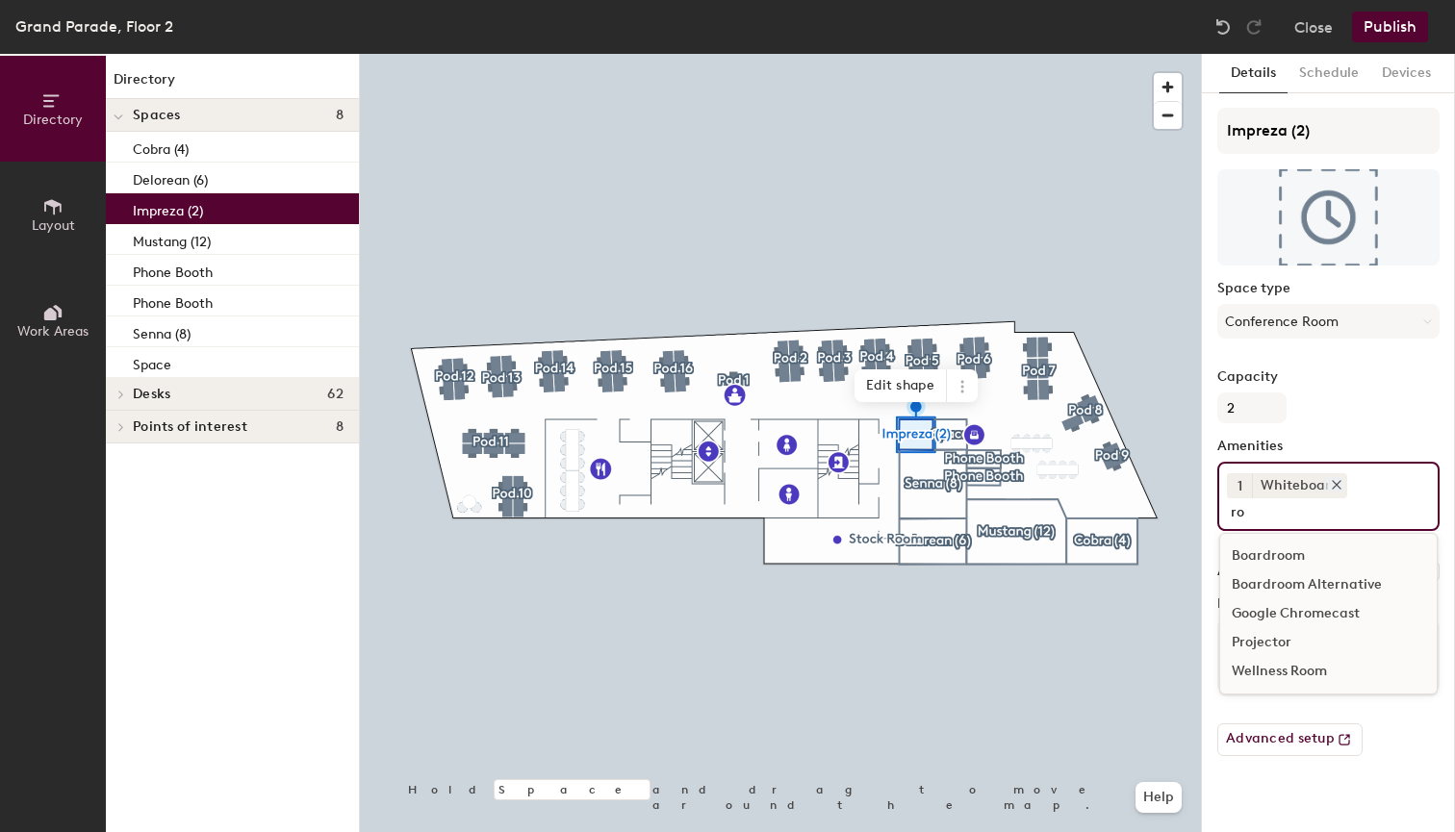
type input "r"
click at [1250, 559] on div "1on1" at bounding box center [1328, 556] width 217 height 29
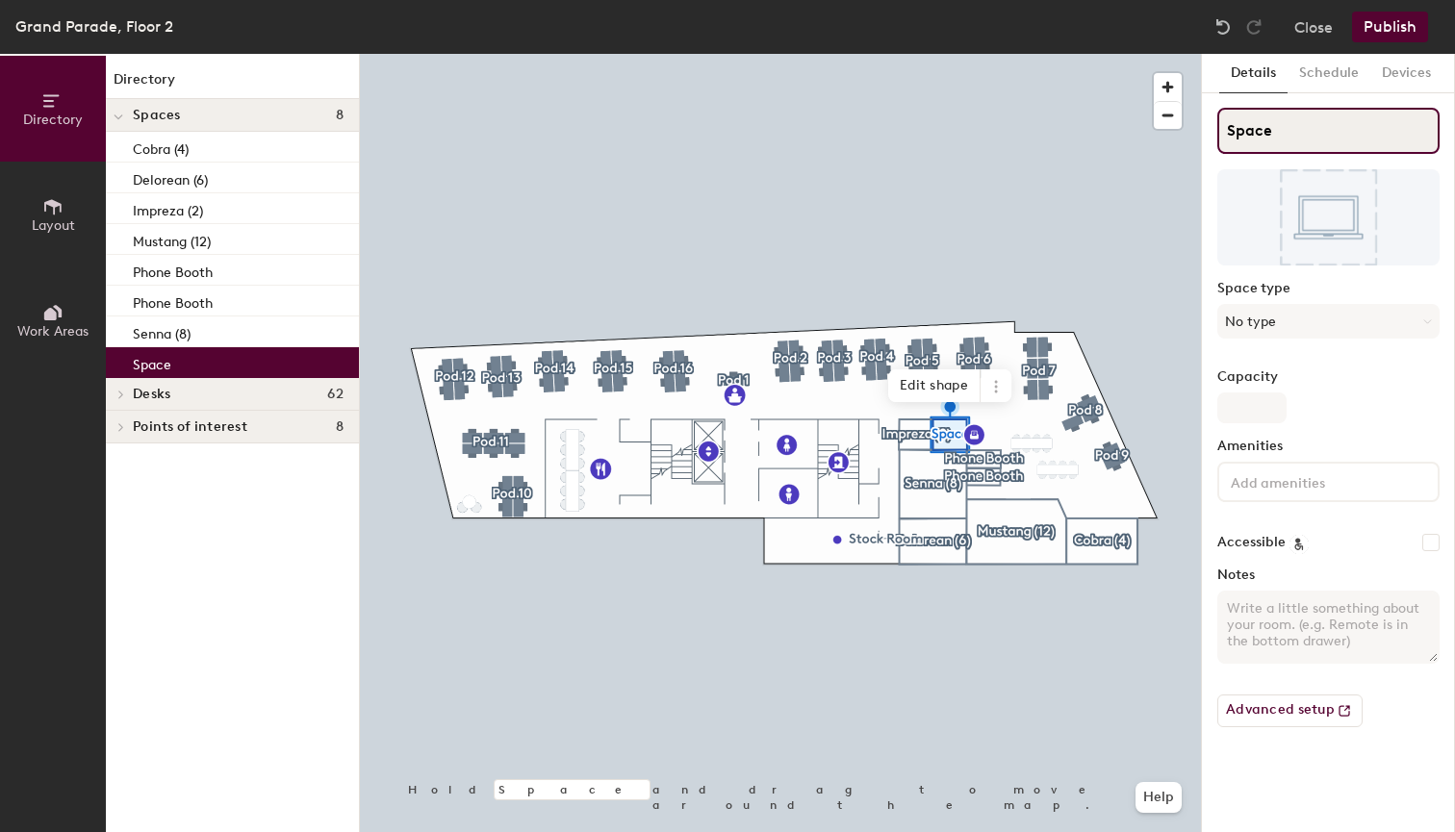
click at [1295, 131] on input "Space" at bounding box center [1328, 131] width 222 height 46
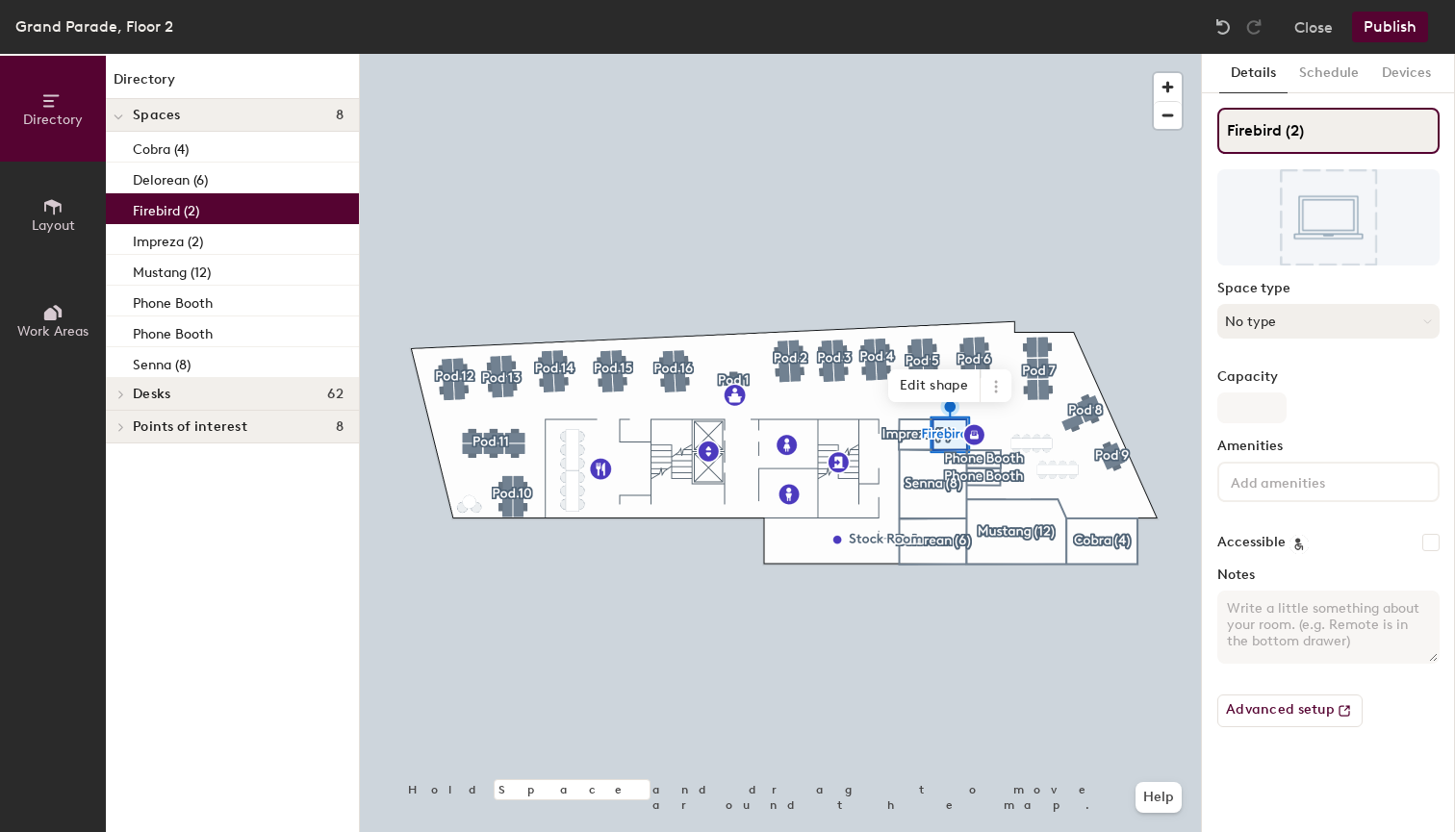
type input "Firebird (2)"
click at [1295, 326] on button "No type" at bounding box center [1328, 321] width 222 height 35
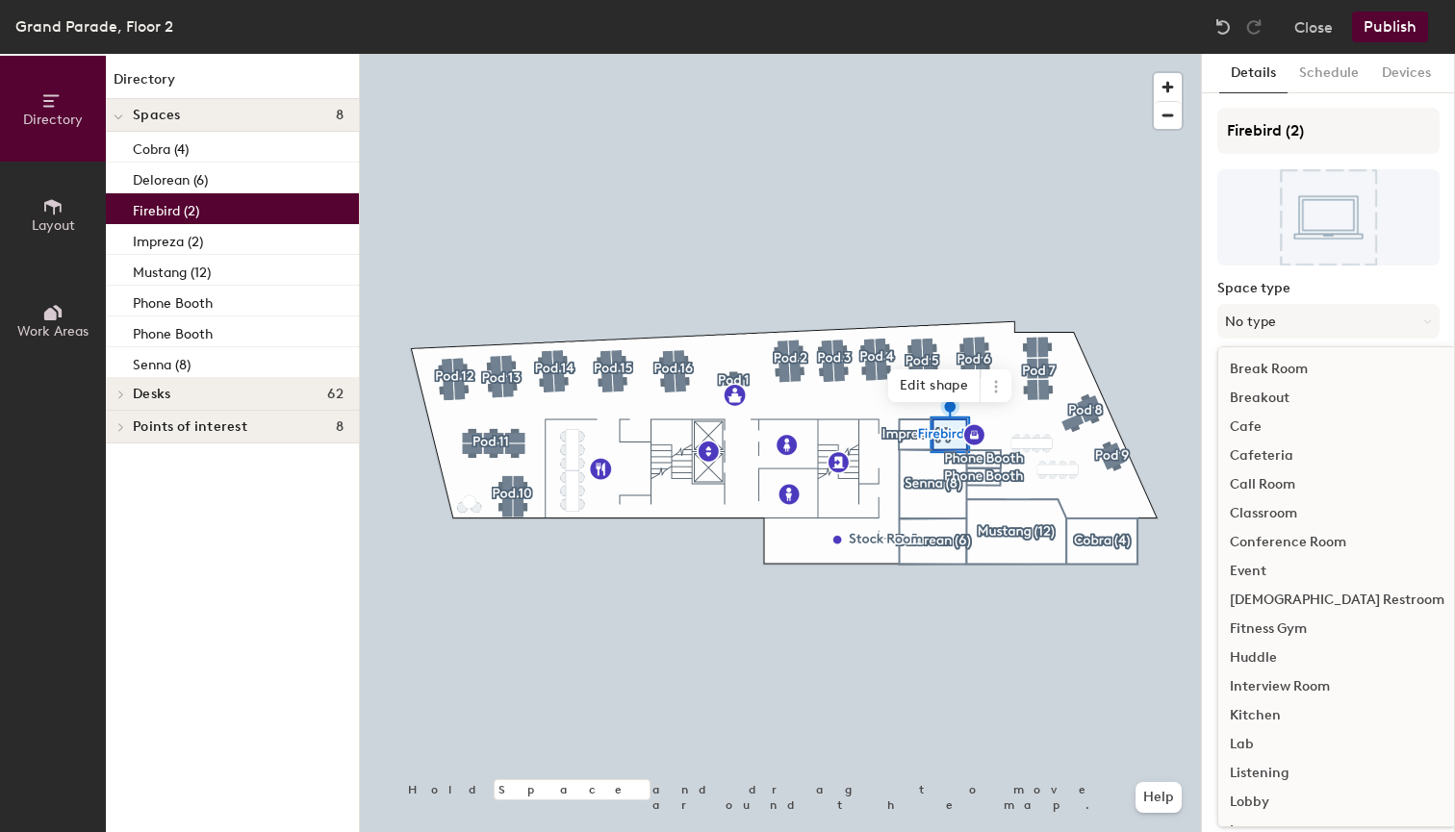
click at [1290, 539] on div "Conference Room" at bounding box center [1337, 542] width 238 height 29
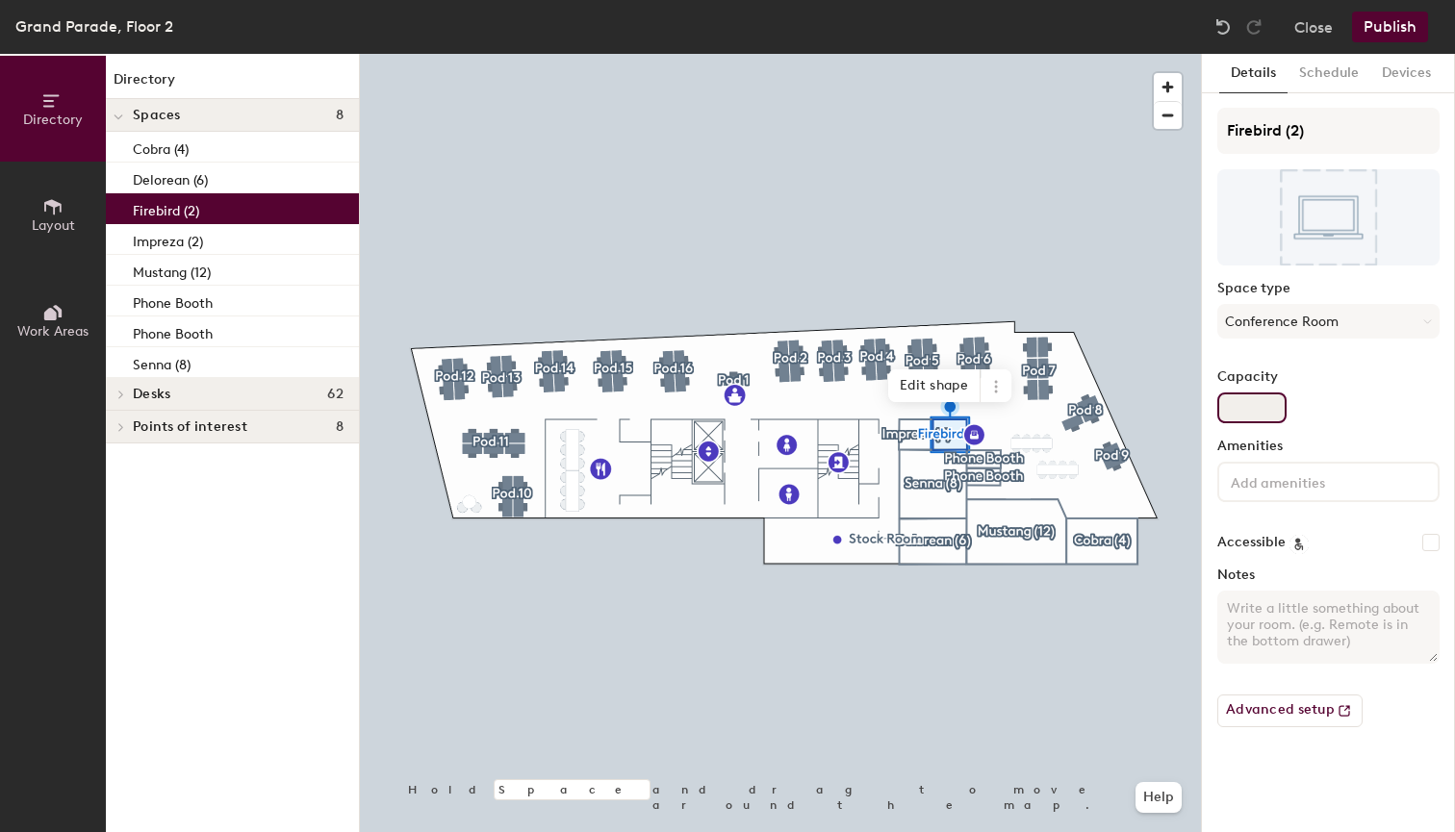
click at [1262, 405] on input "Capacity" at bounding box center [1251, 408] width 69 height 31
type input "2"
click at [1289, 488] on input at bounding box center [1313, 481] width 173 height 23
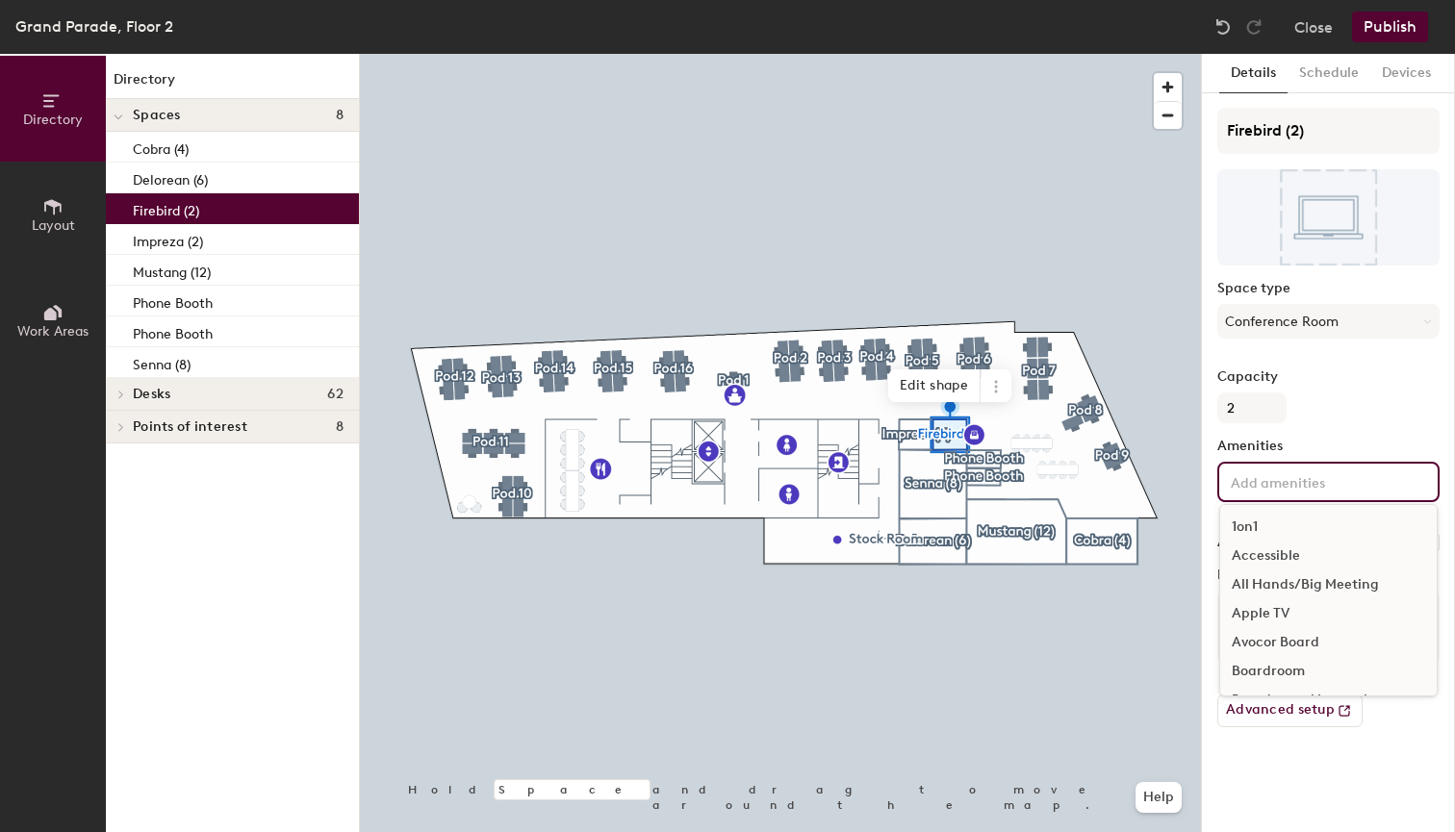
click at [1259, 529] on div "1on1" at bounding box center [1328, 527] width 217 height 29
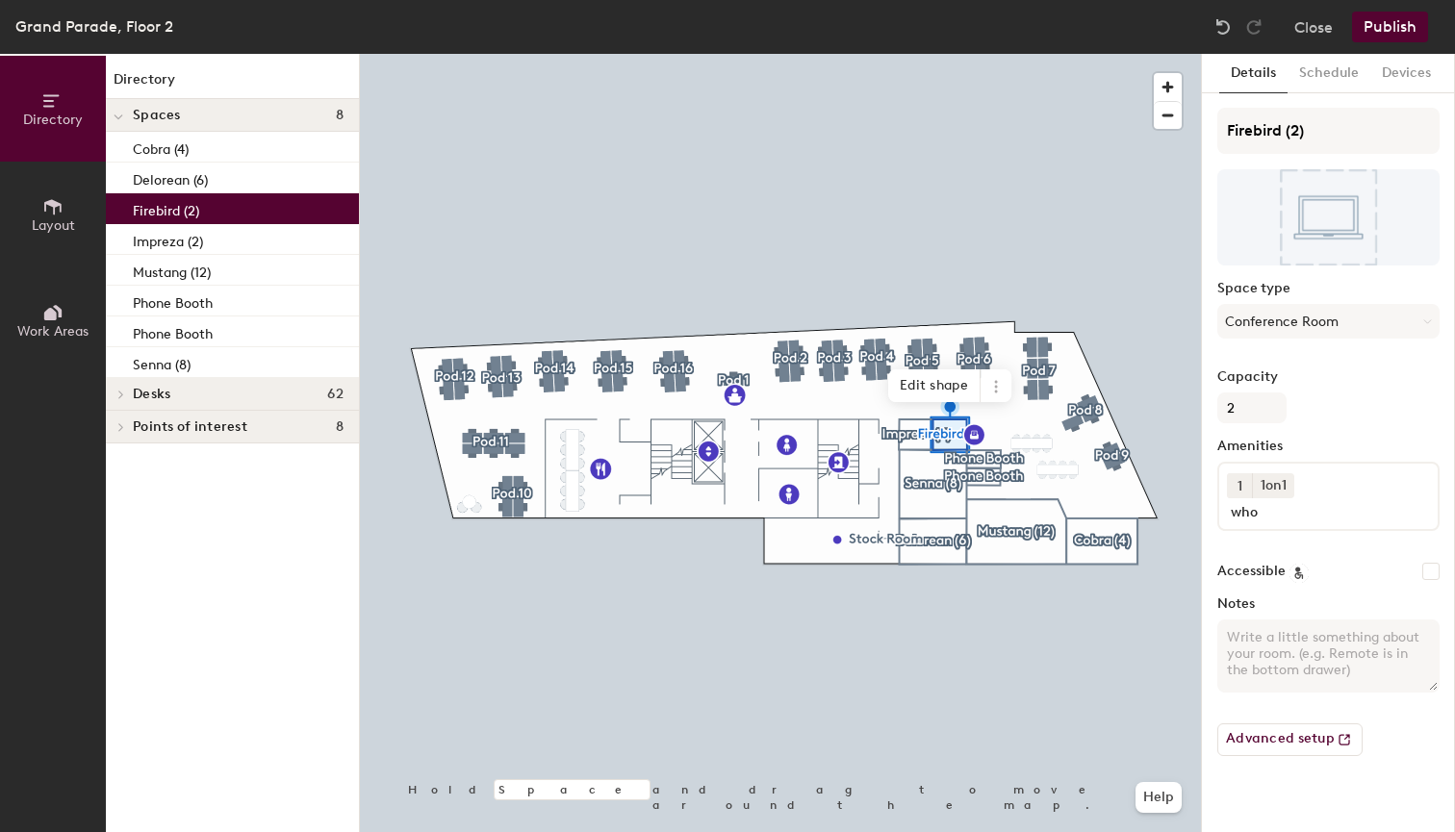
drag, startPoint x: 1263, startPoint y: 544, endPoint x: 1323, endPoint y: 481, distance: 87.1
click at [1288, 556] on div "Firebird (2) Space type Conference Room Capacity 2 Amenities 1 1on1 who Accessi…" at bounding box center [1328, 440] width 222 height 664
click at [1281, 554] on div "Firebird (2) Space type Conference Room Capacity 2 Amenities 1 1on1 who Accessi…" at bounding box center [1328, 440] width 222 height 664
click at [1267, 516] on input "who" at bounding box center [1318, 509] width 182 height 23
type input "wh"
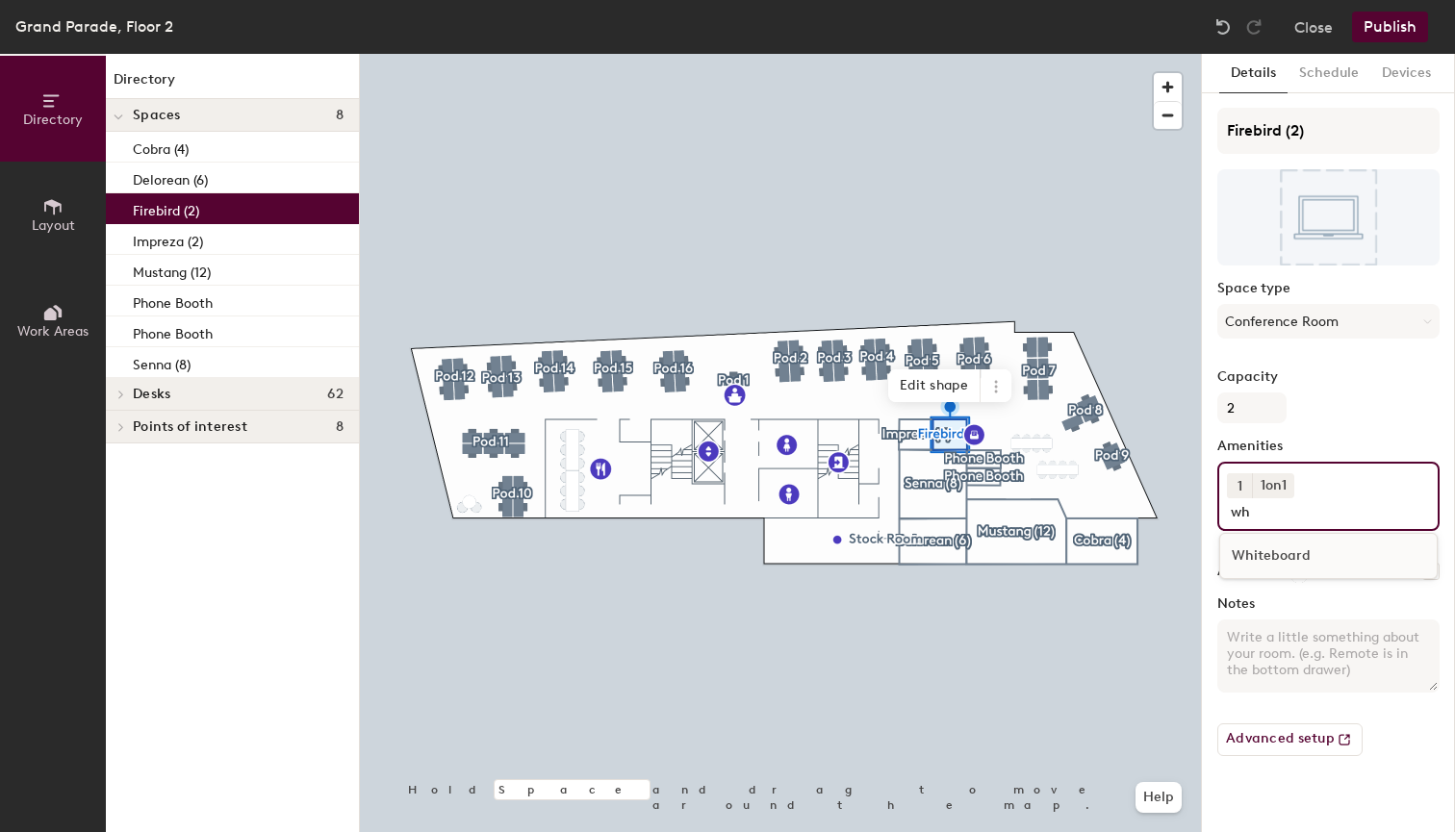
click at [1246, 556] on div "Whiteboard" at bounding box center [1328, 556] width 217 height 29
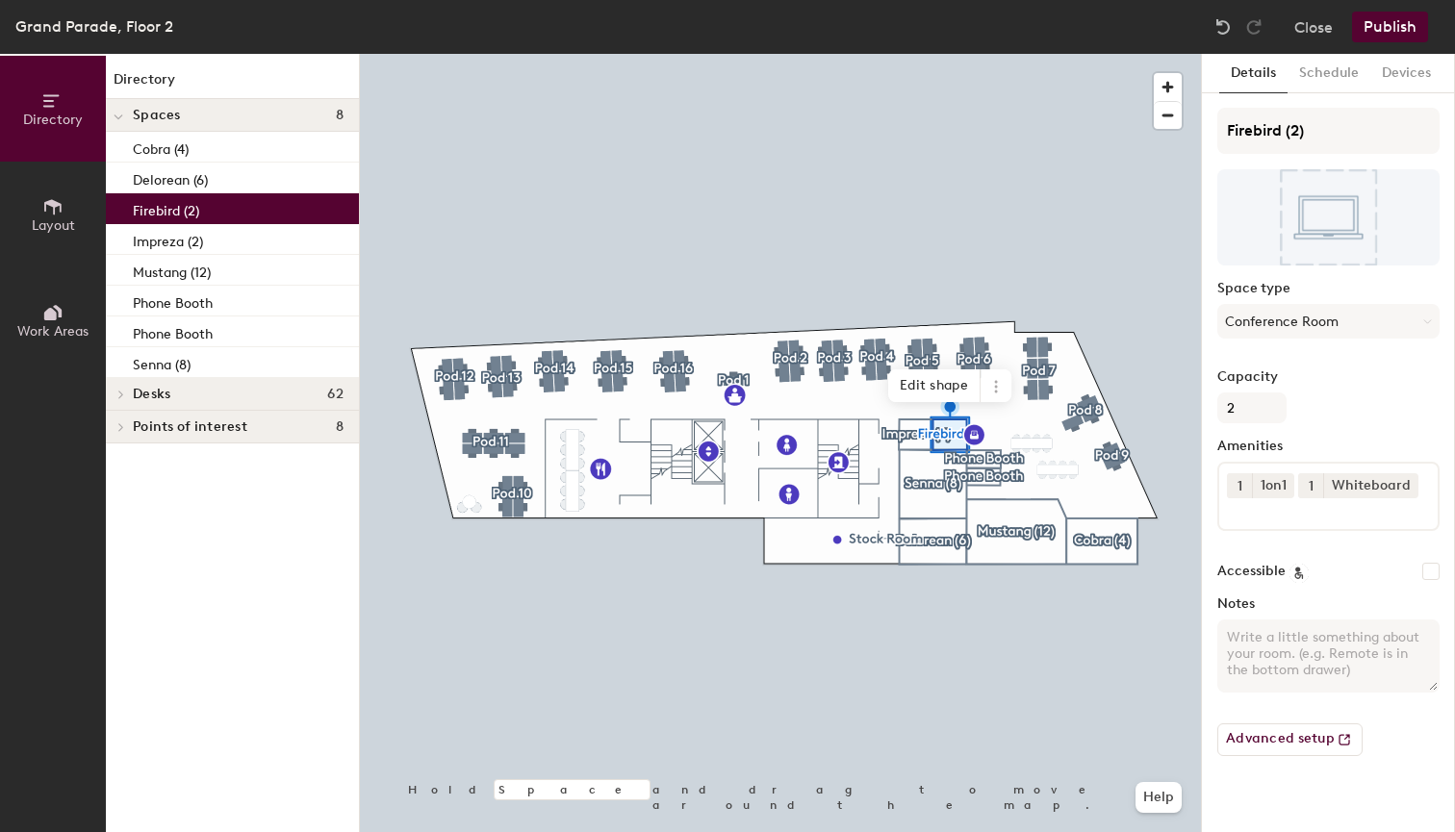
click at [1348, 398] on div "Capacity 2" at bounding box center [1328, 397] width 222 height 54
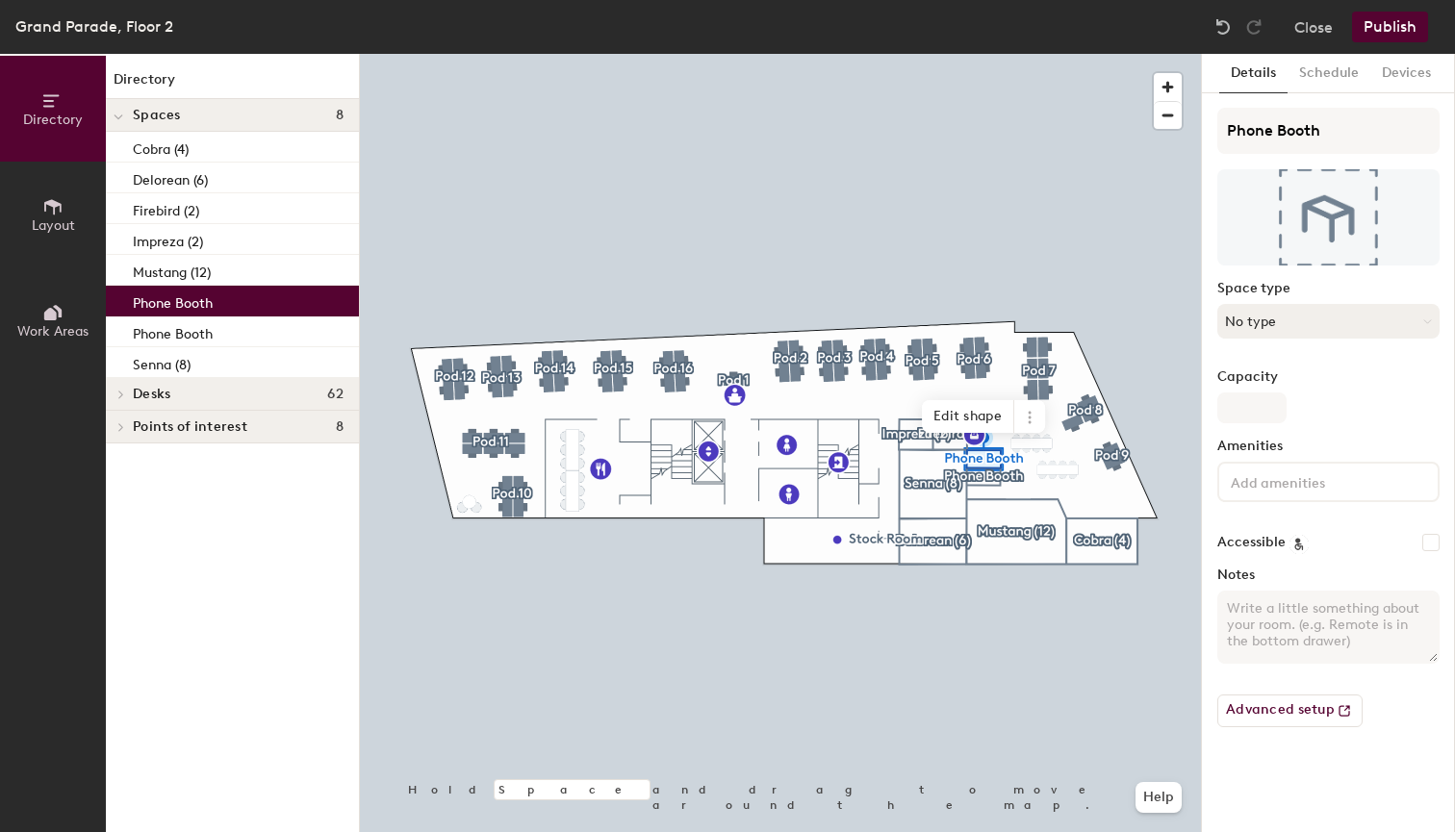
click at [1311, 321] on button "No type" at bounding box center [1328, 321] width 222 height 35
click at [1351, 132] on input "Phone Booth" at bounding box center [1328, 131] width 222 height 46
click at [1335, 134] on input "Phone Booth" at bounding box center [1328, 131] width 222 height 46
click at [1321, 133] on input "Phone Booth" at bounding box center [1328, 131] width 222 height 46
type input "Phone Booth A"
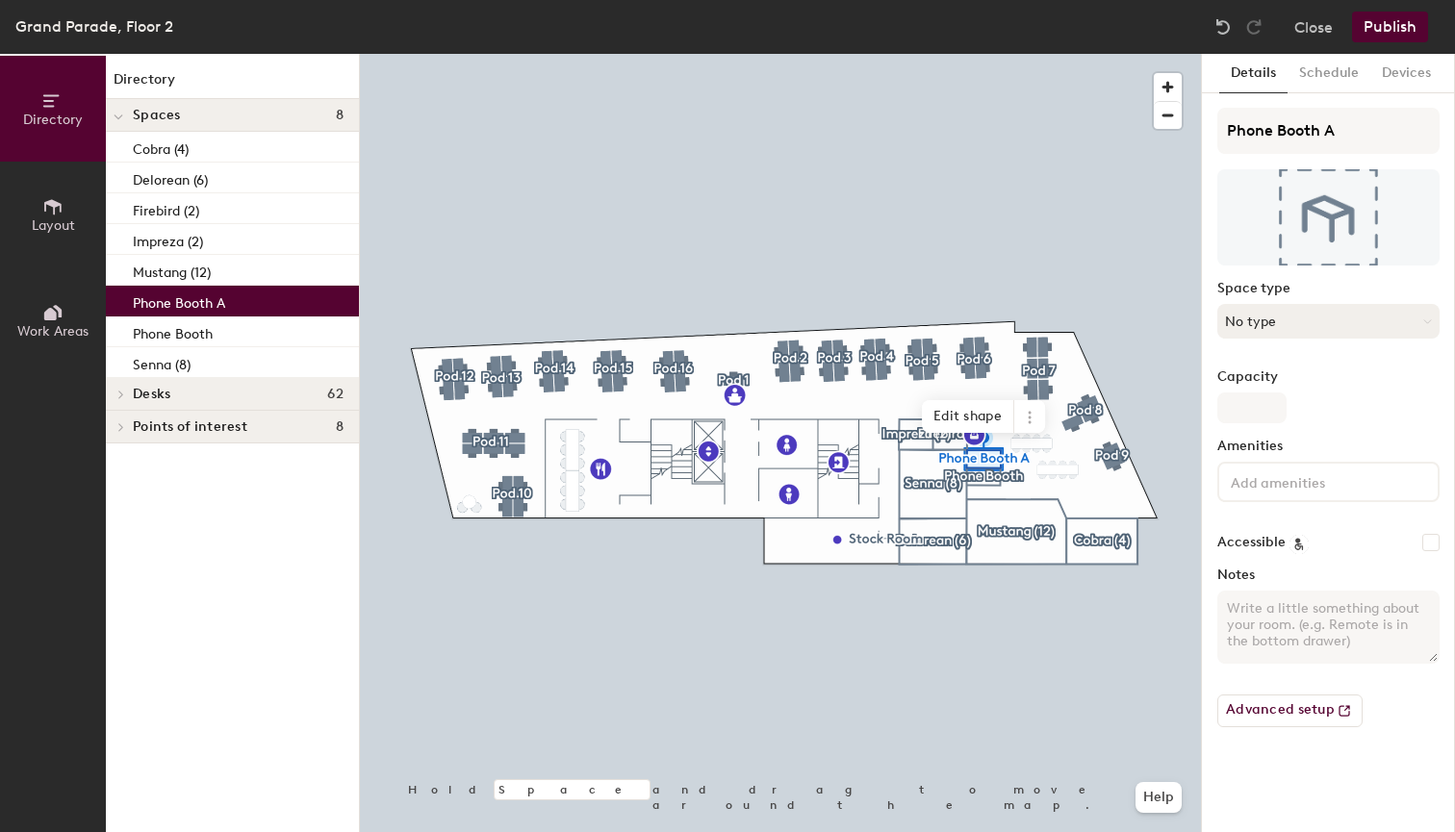
click at [1312, 331] on button "No type" at bounding box center [1328, 321] width 222 height 35
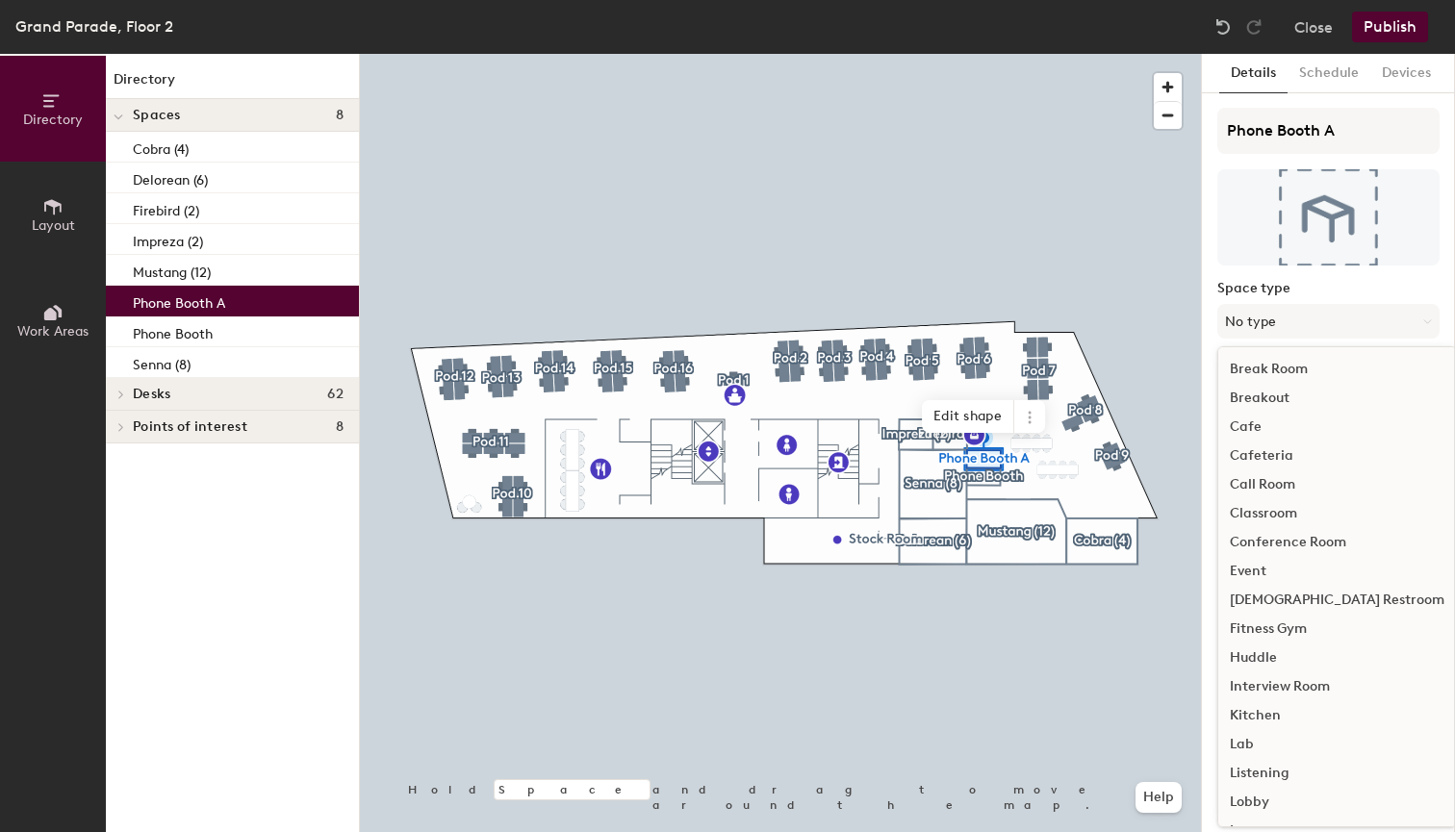
scroll to position [0, 0]
click at [1263, 486] on div "Call Room" at bounding box center [1337, 485] width 238 height 29
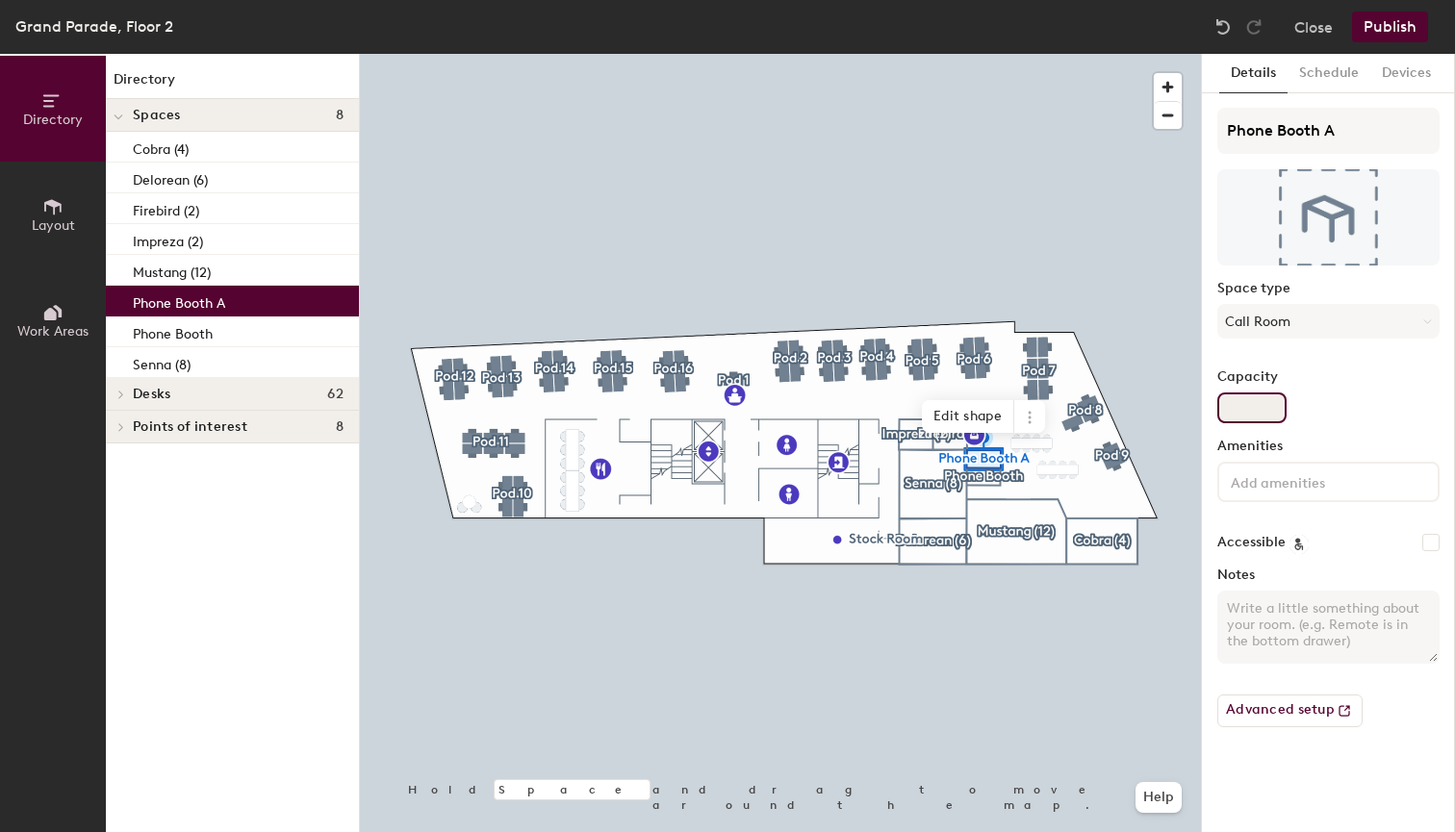
click at [1267, 407] on input "Capacity" at bounding box center [1251, 408] width 69 height 31
type input "1"
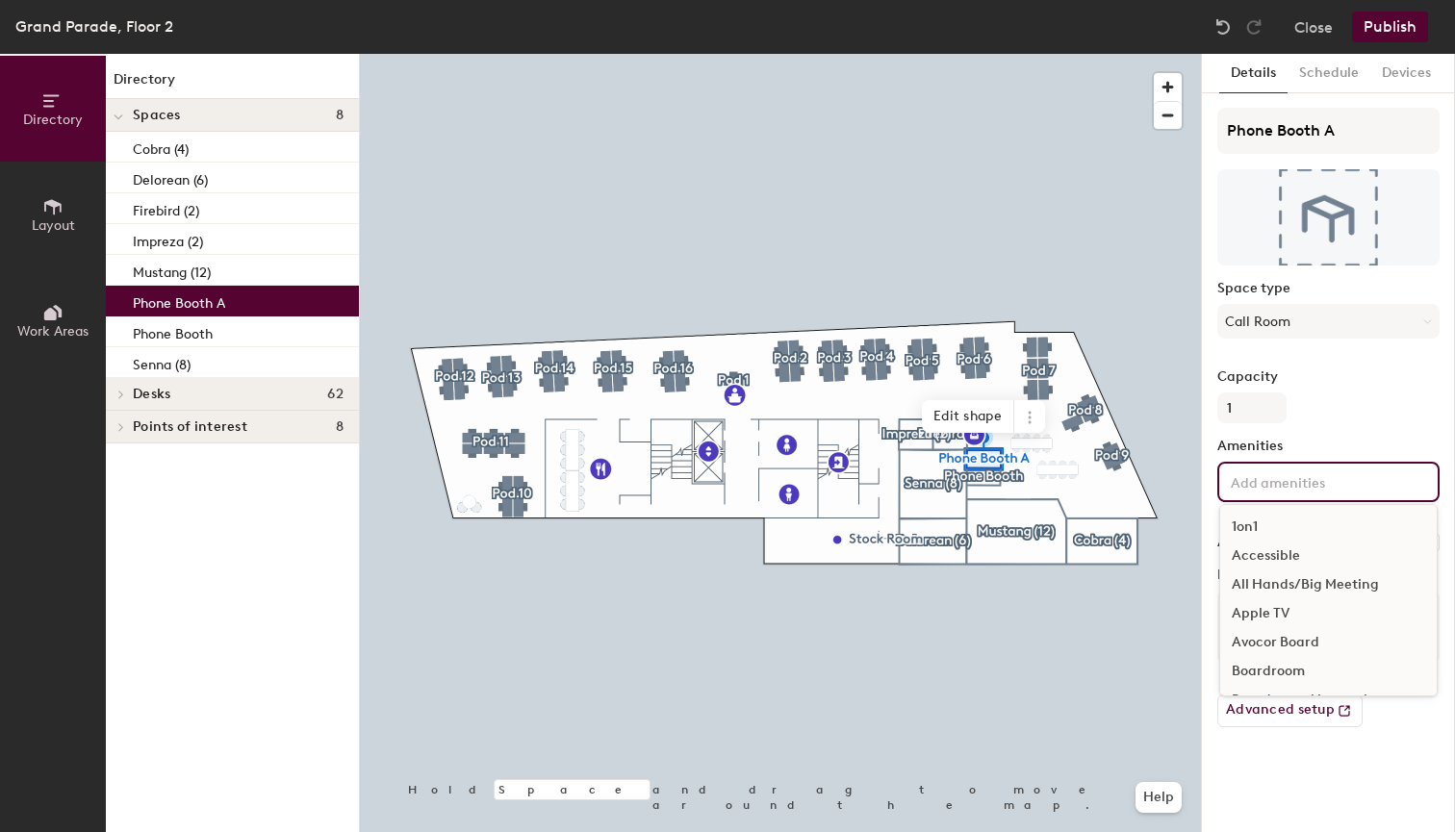
click at [1329, 485] on input at bounding box center [1313, 481] width 173 height 23
click at [1265, 601] on div "Phone" at bounding box center [1328, 602] width 217 height 29
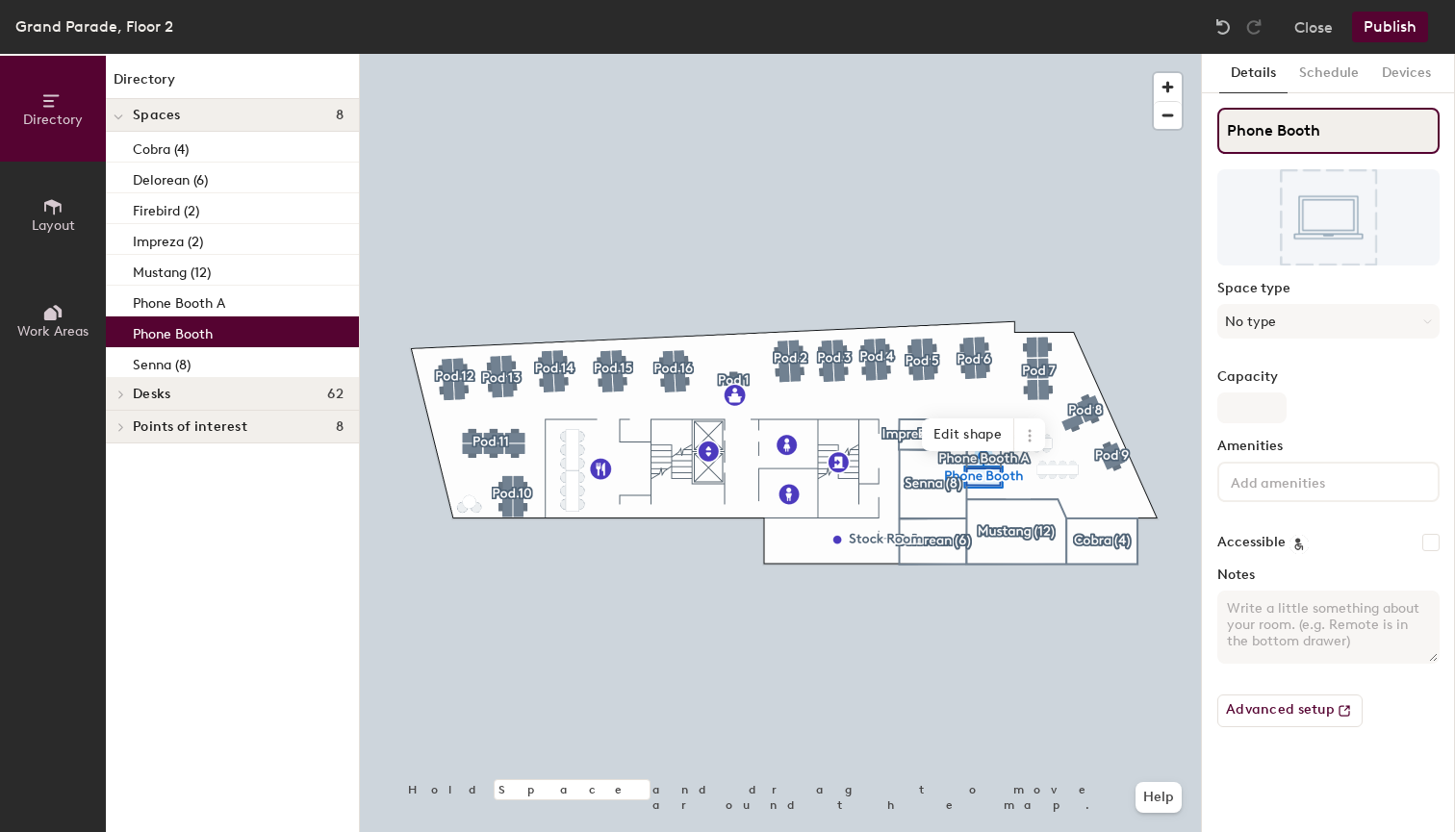
click at [1352, 131] on input "Phone Booth" at bounding box center [1328, 131] width 222 height 46
type input "Phone Booth B"
click at [1303, 322] on button "No type" at bounding box center [1328, 321] width 222 height 35
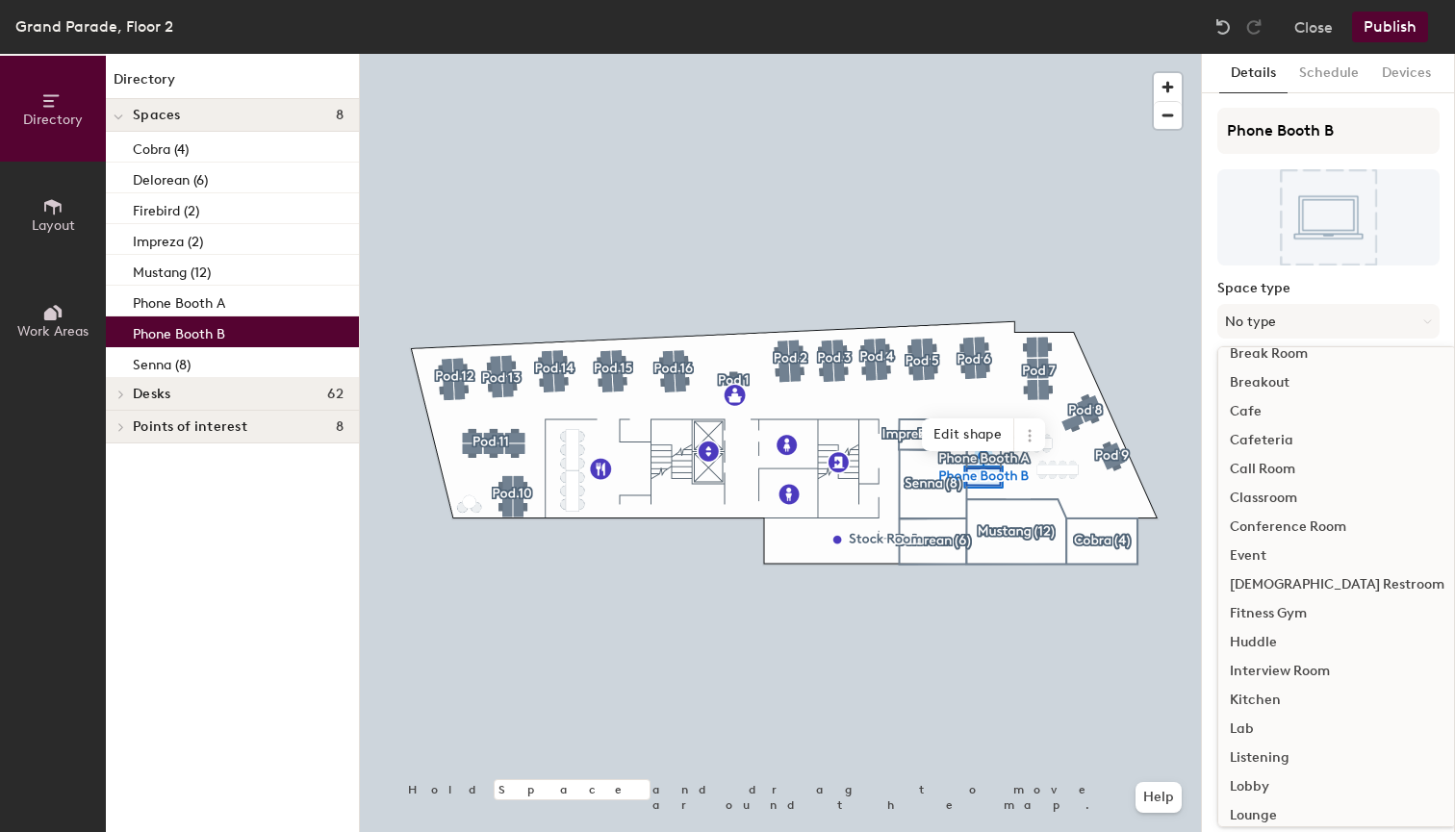
scroll to position [6, 0]
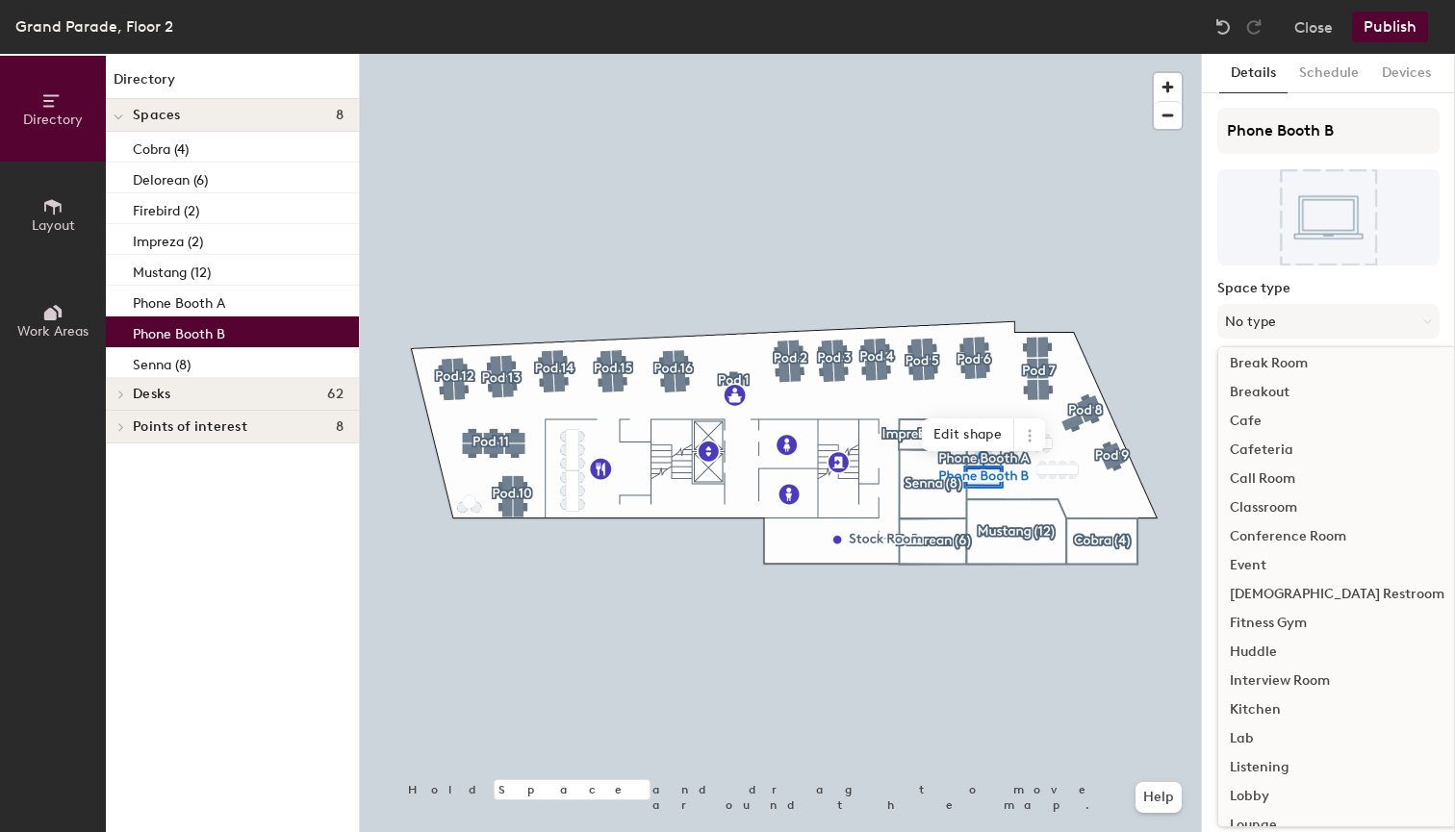
click at [1271, 480] on div "Call Room" at bounding box center [1337, 479] width 238 height 29
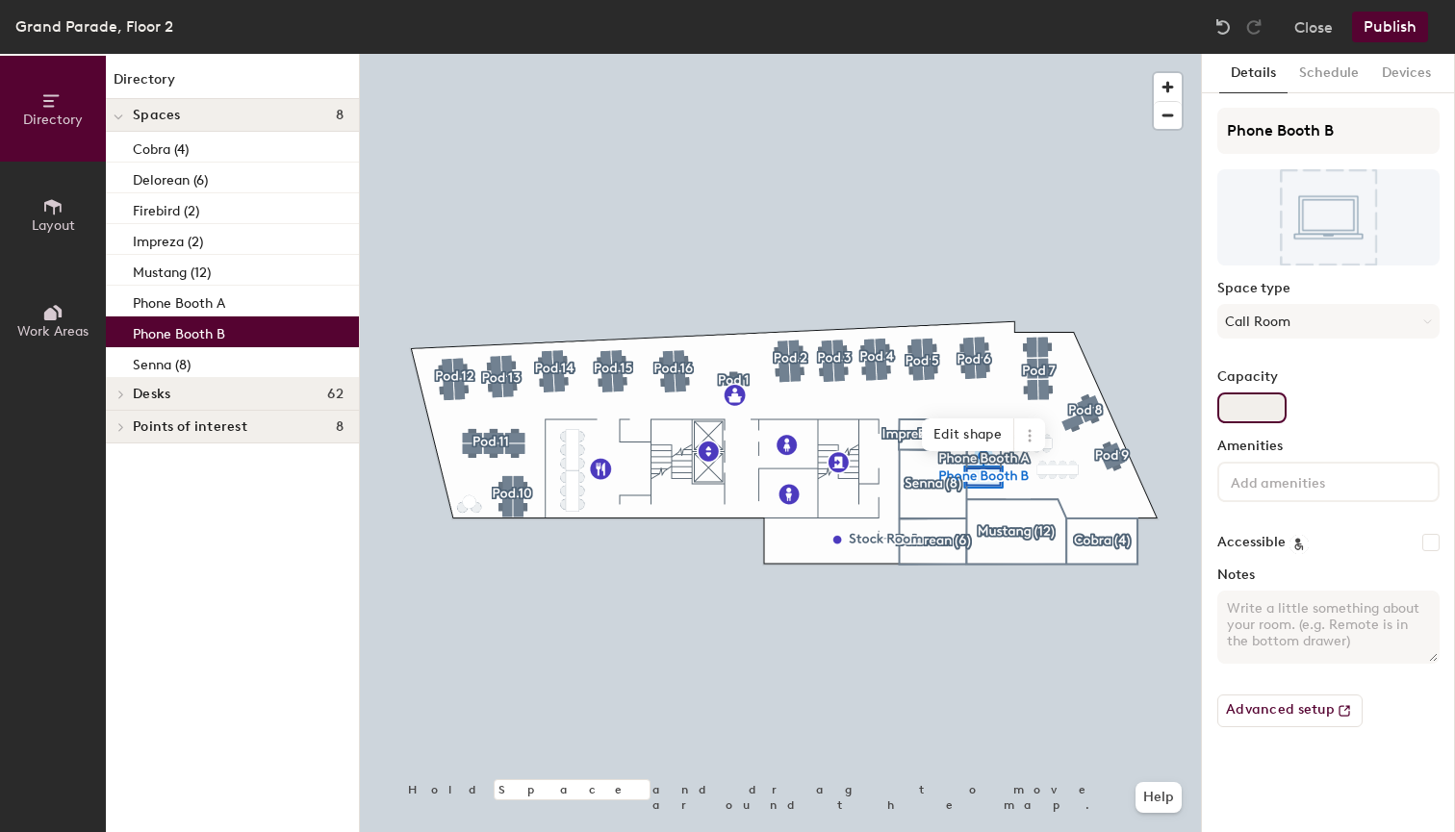
click at [1268, 397] on input "Capacity" at bounding box center [1251, 408] width 69 height 31
type input "1"
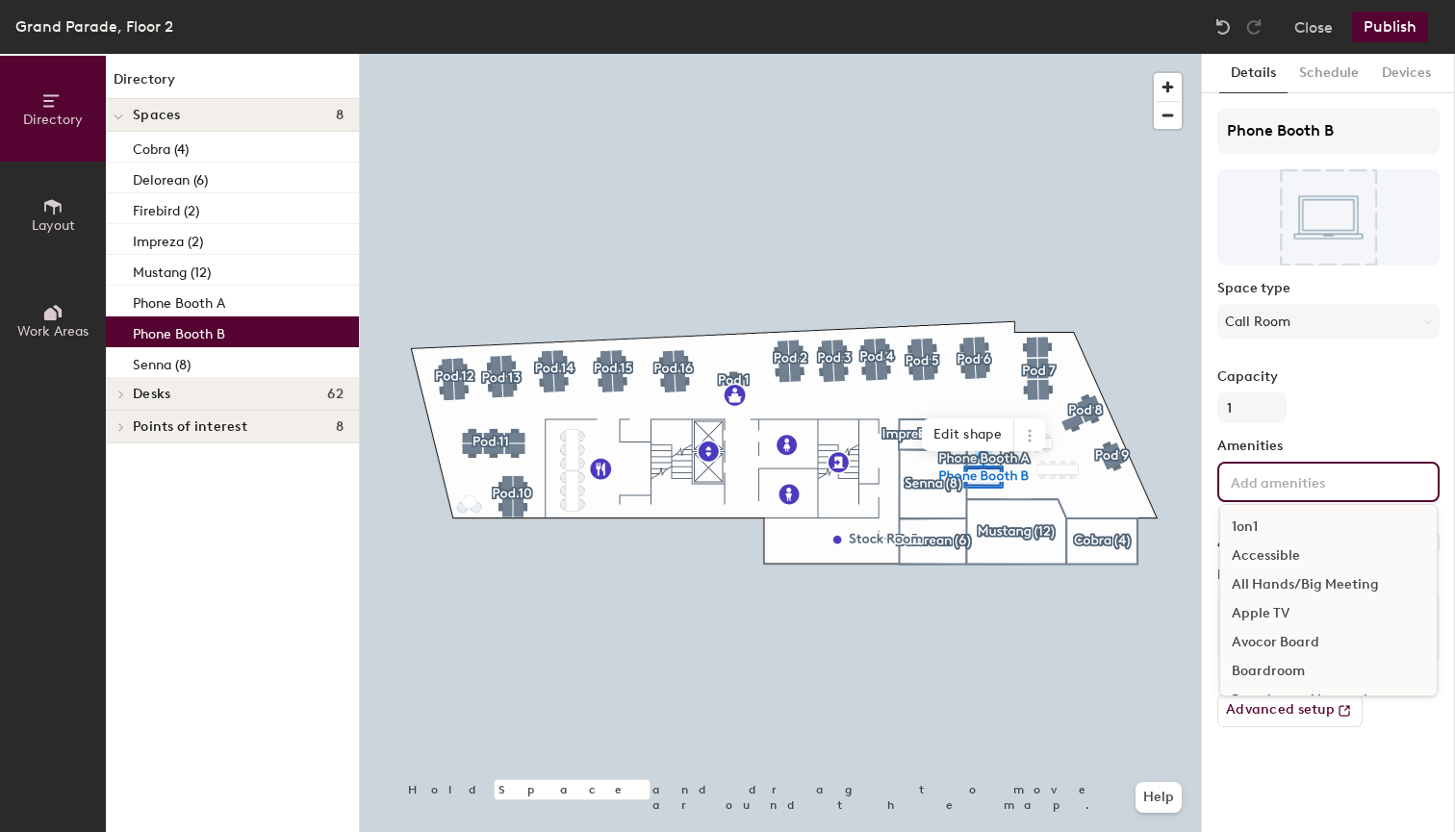
click at [1308, 486] on input at bounding box center [1313, 481] width 173 height 23
type input "ph"
click at [1258, 528] on div "Phone" at bounding box center [1328, 527] width 217 height 29
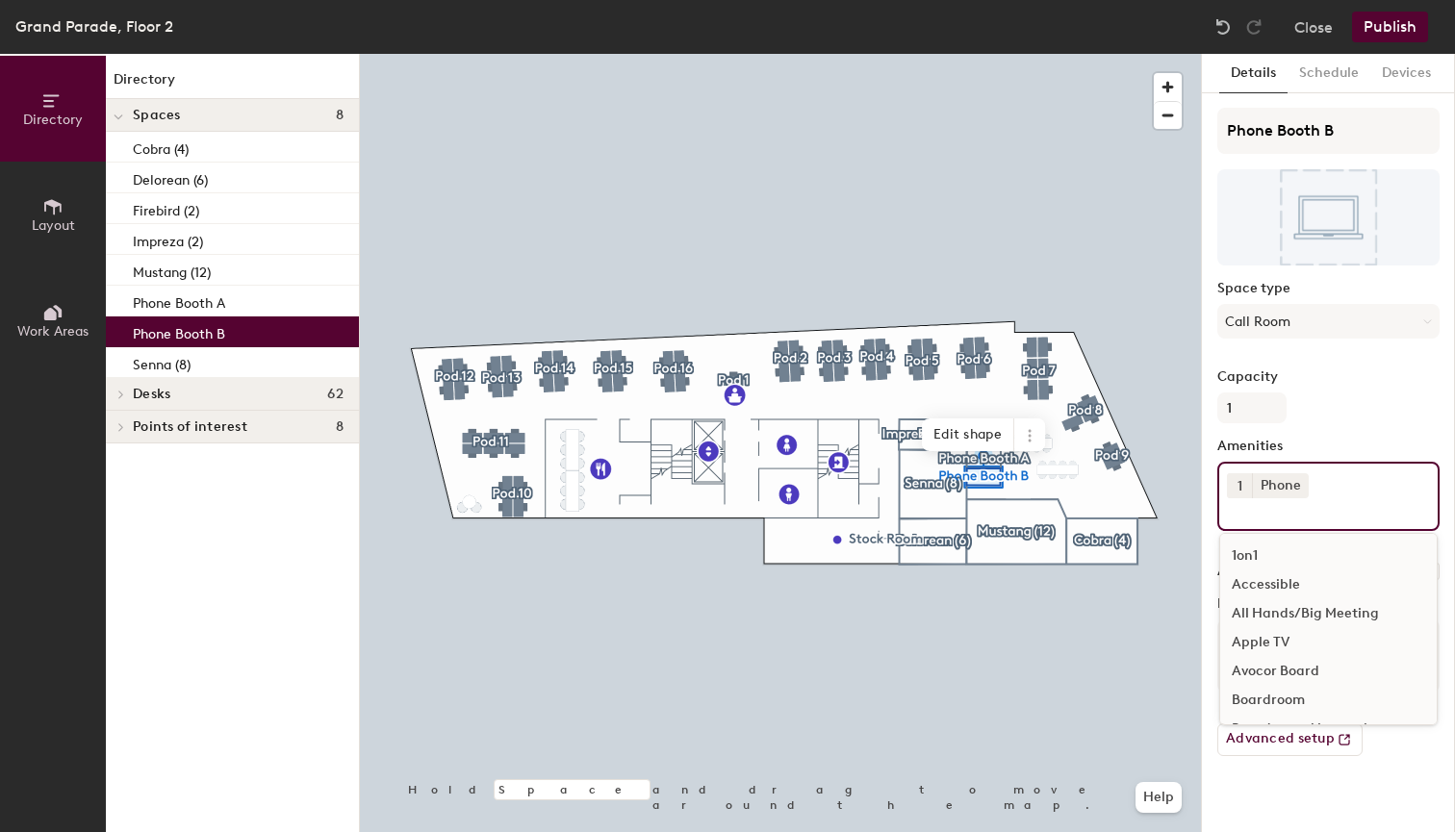
click at [1406, 396] on div "Capacity 1" at bounding box center [1328, 397] width 222 height 54
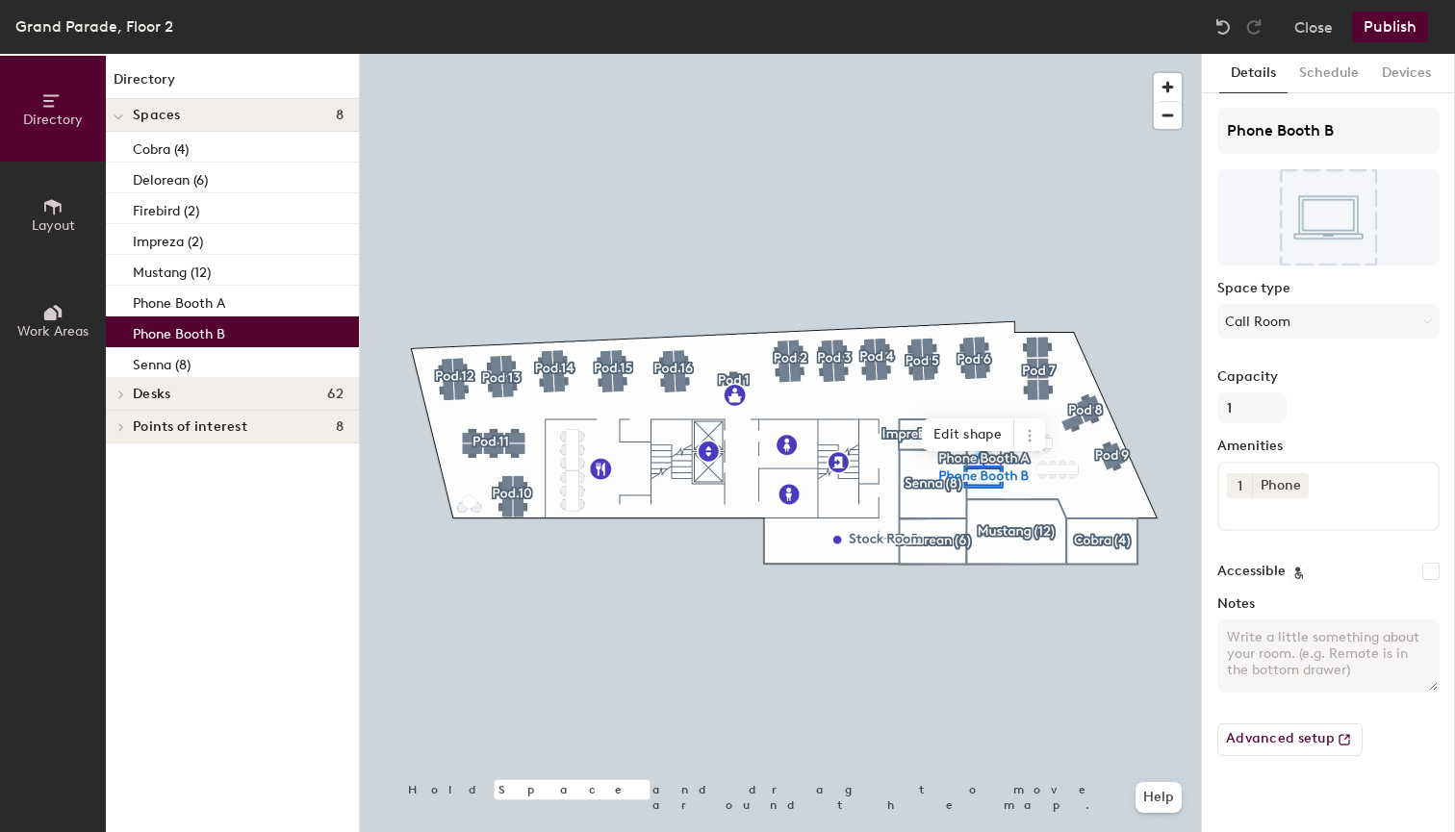
click at [1393, 31] on button "Publish" at bounding box center [1390, 27] width 76 height 31
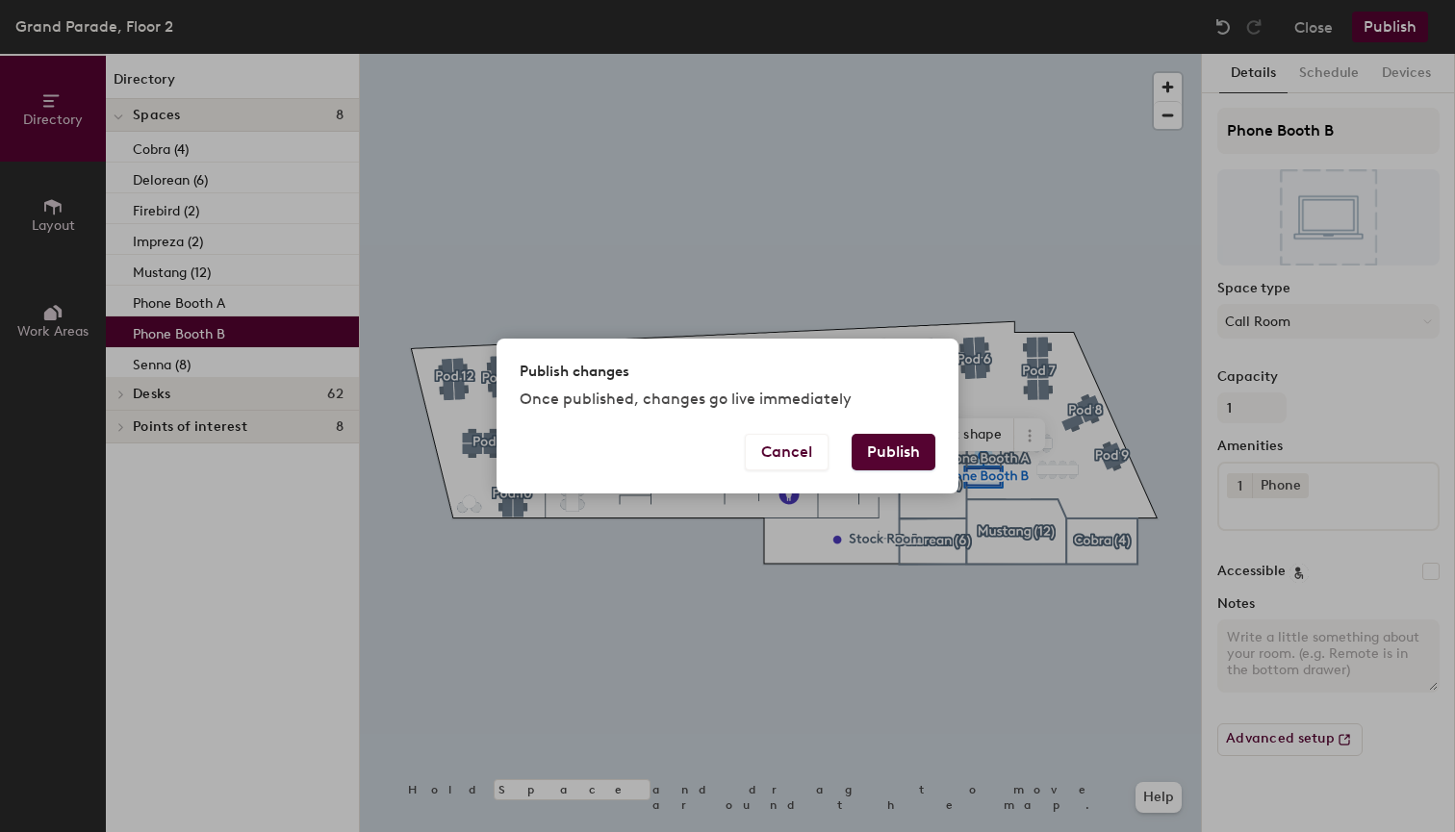
click at [895, 450] on button "Publish" at bounding box center [894, 452] width 84 height 37
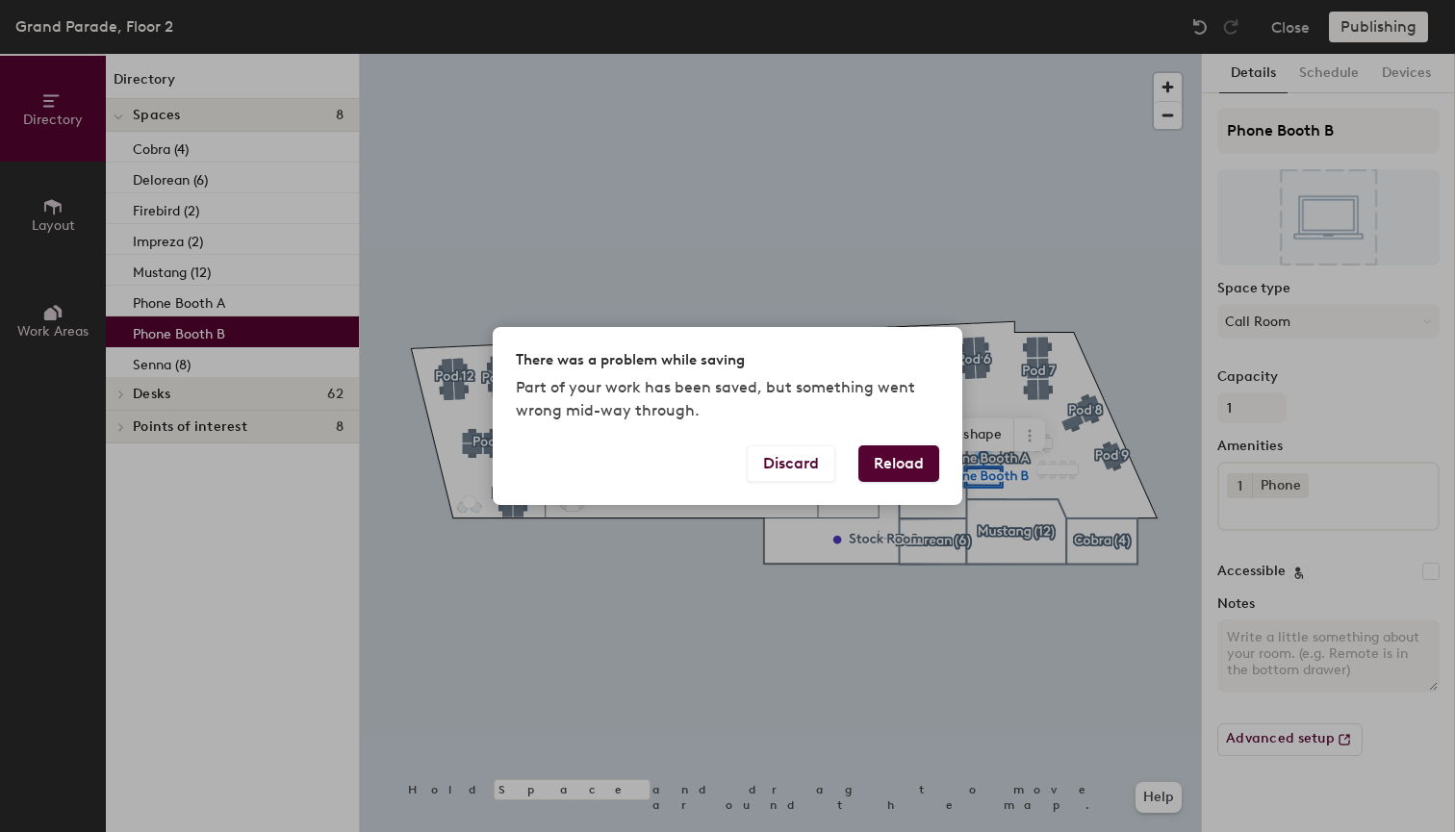
click at [896, 460] on button "Reload" at bounding box center [898, 464] width 81 height 37
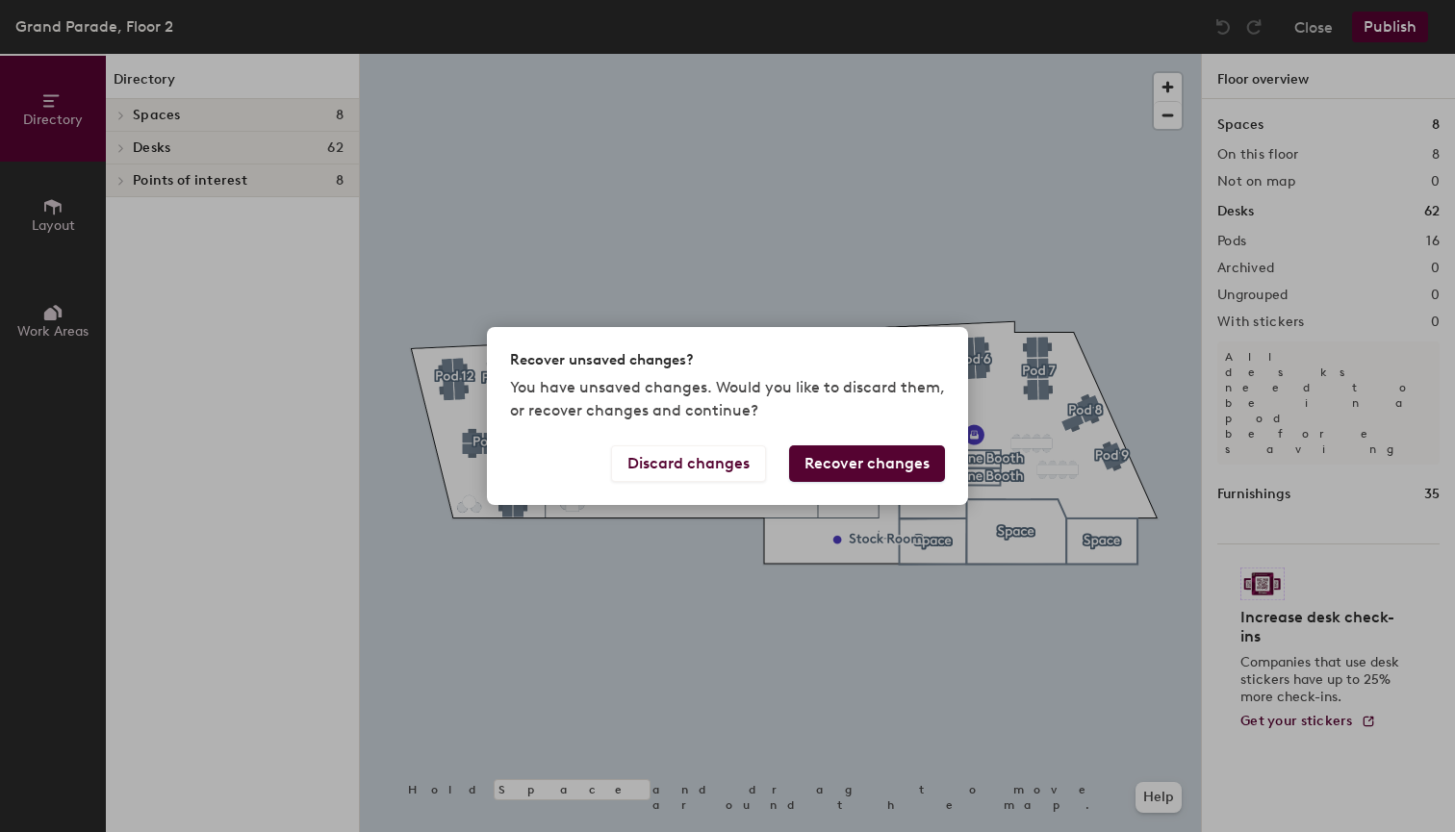
click at [917, 462] on button "Recover changes" at bounding box center [867, 464] width 156 height 37
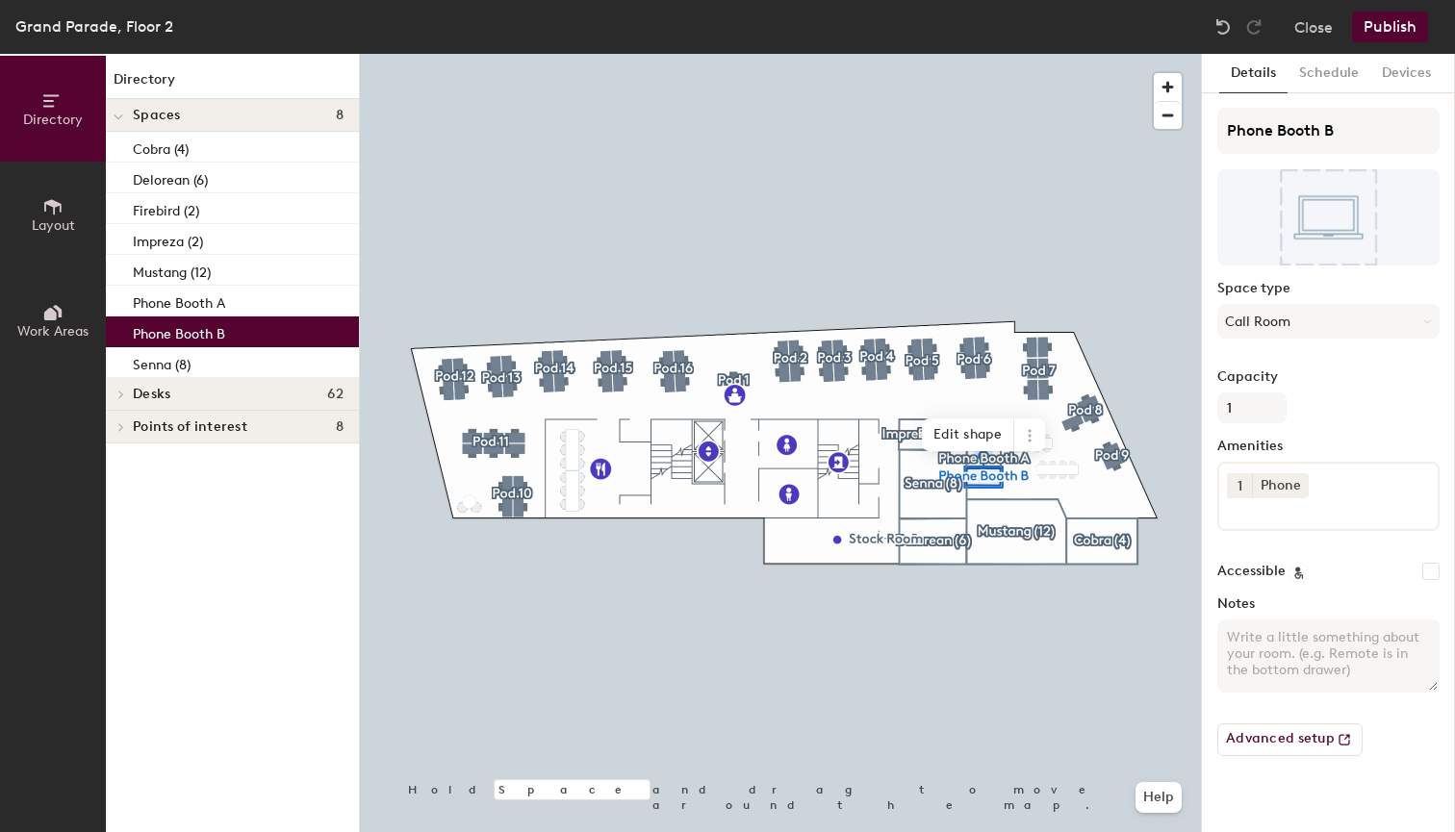
click at [1385, 27] on button "Publish" at bounding box center [1390, 27] width 76 height 31
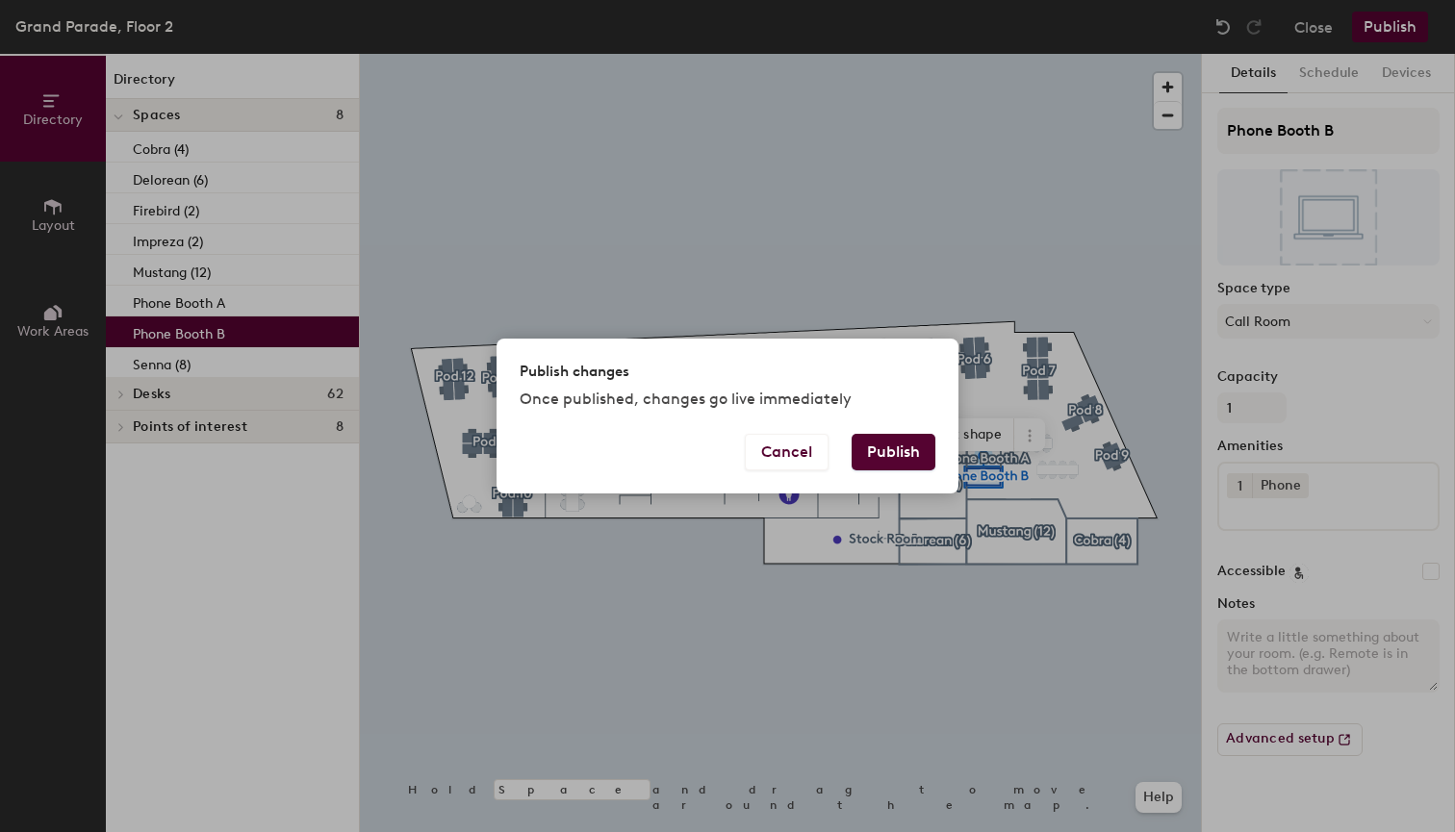
click at [894, 457] on button "Publish" at bounding box center [894, 452] width 84 height 37
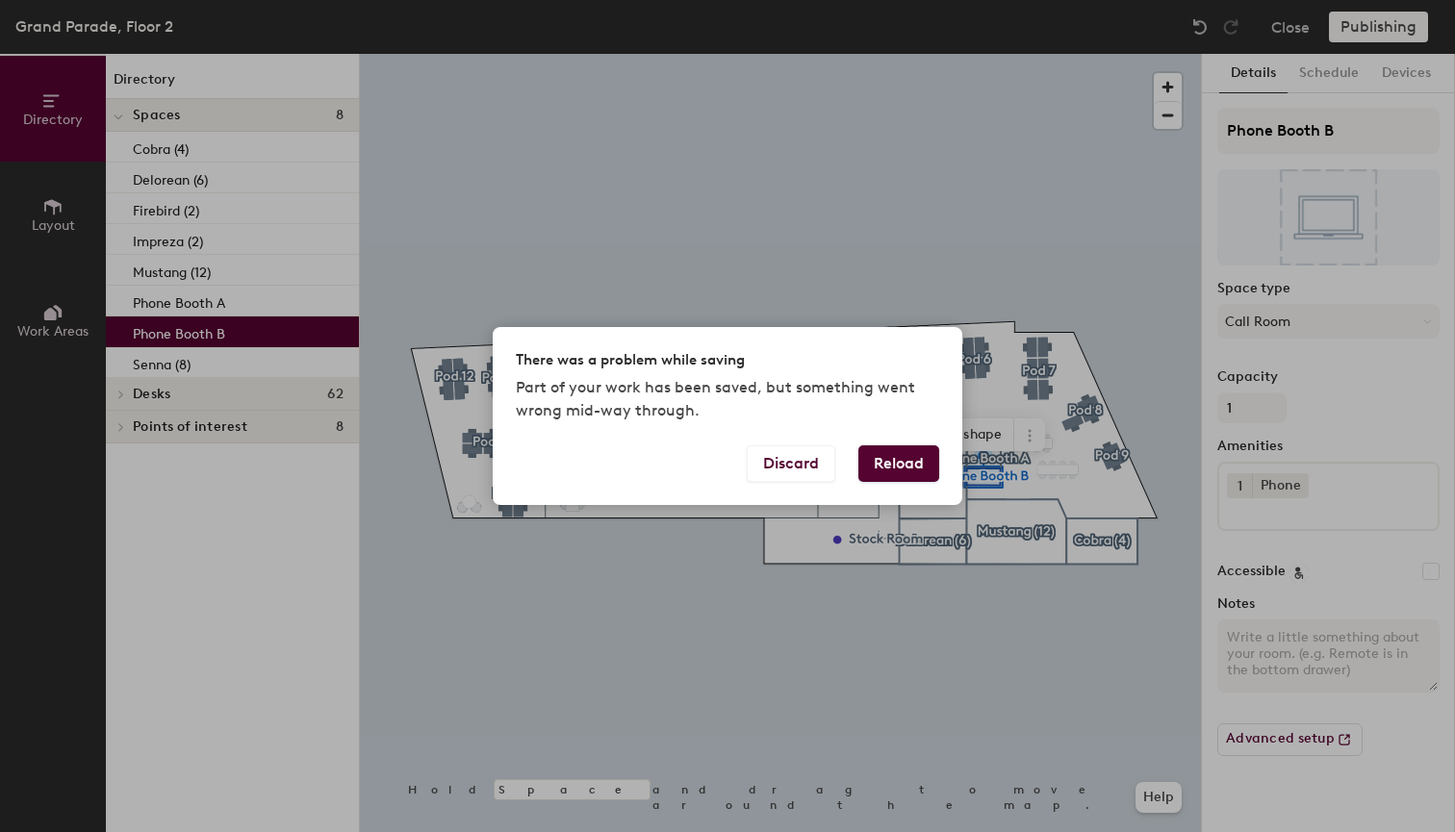
click at [902, 469] on button "Reload" at bounding box center [898, 464] width 81 height 37
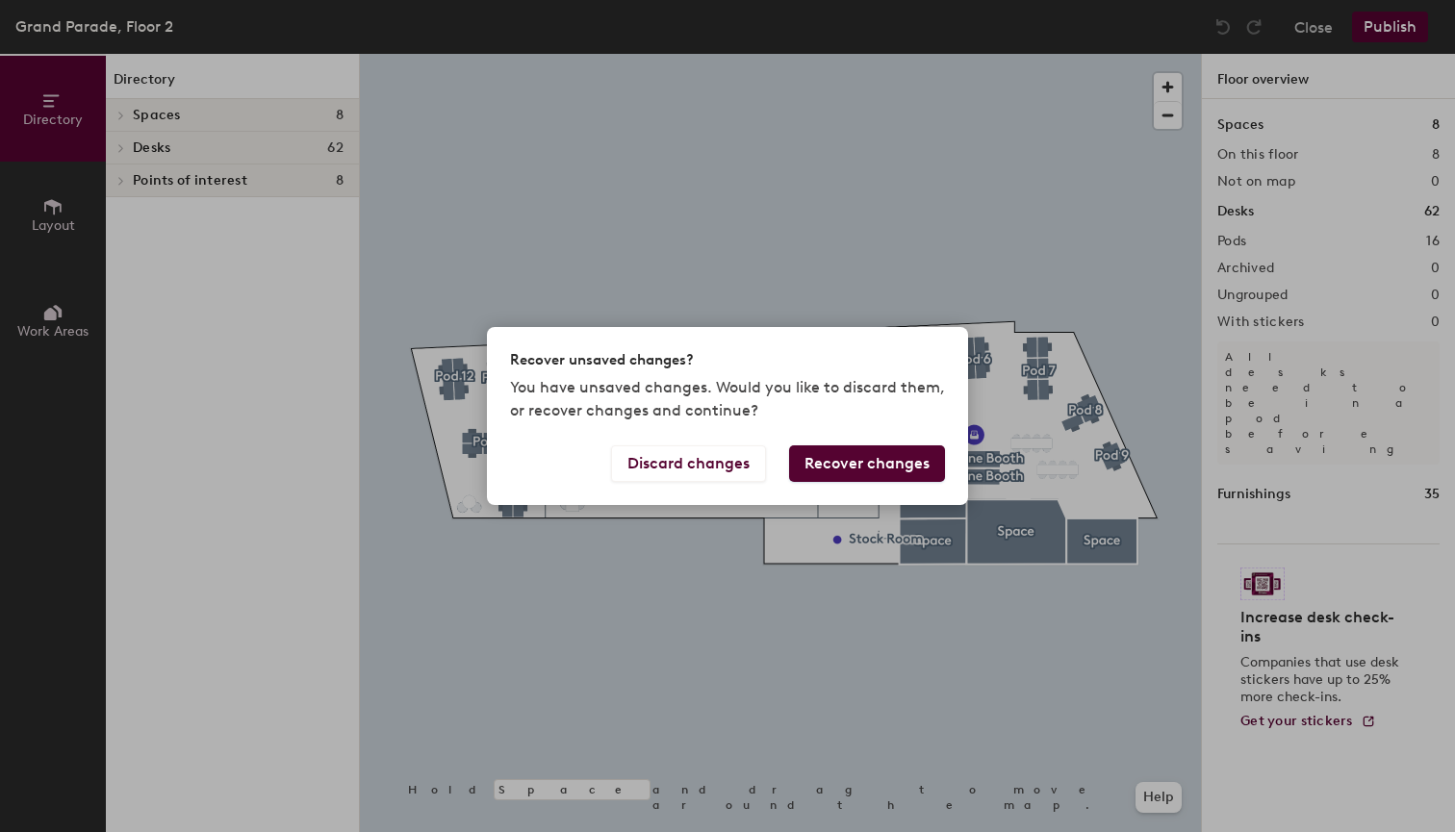
click at [866, 463] on button "Recover changes" at bounding box center [867, 464] width 156 height 37
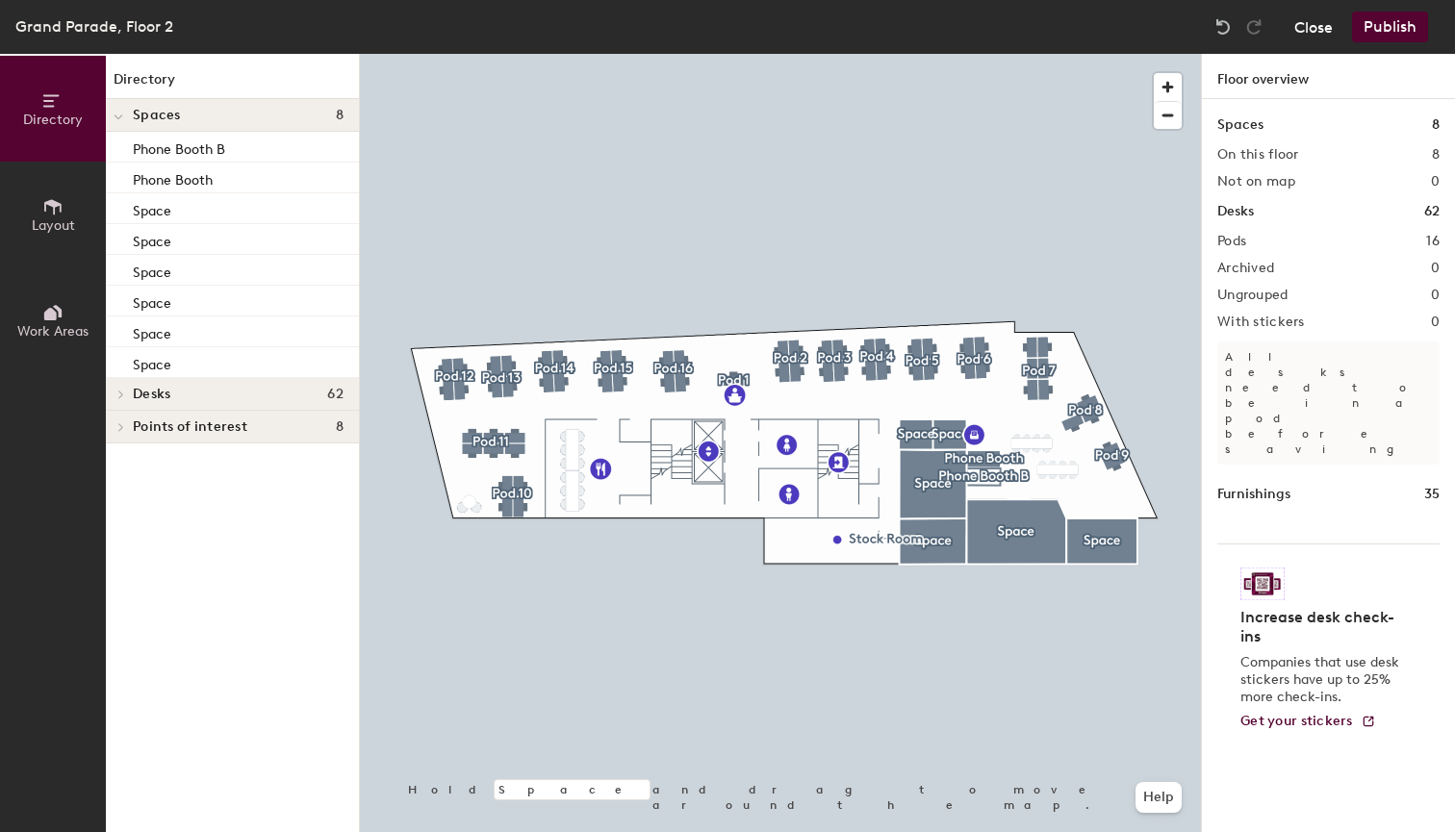
click at [1313, 26] on button "Close" at bounding box center [1313, 27] width 38 height 31
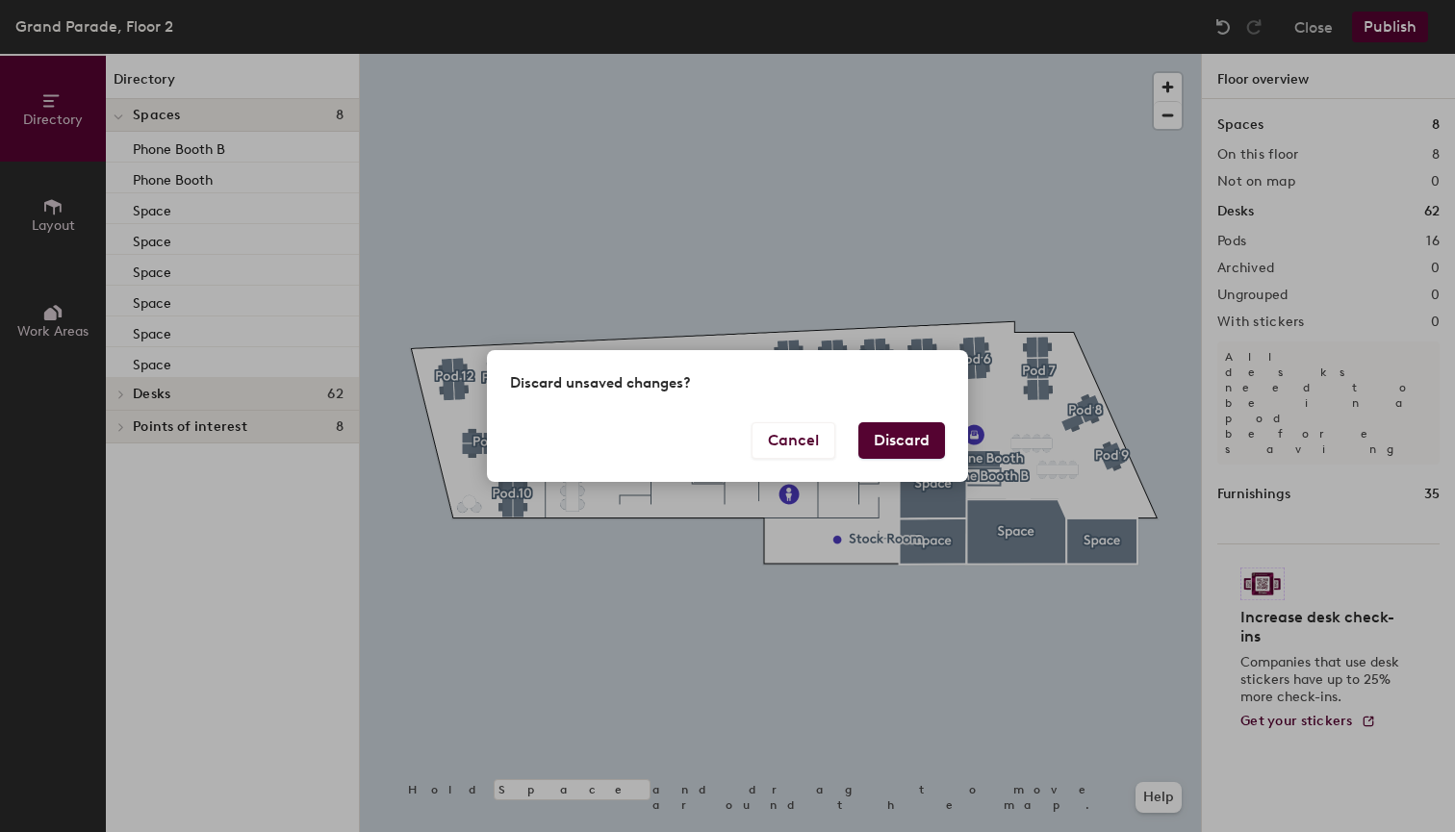
click at [907, 444] on button "Discard" at bounding box center [901, 440] width 87 height 37
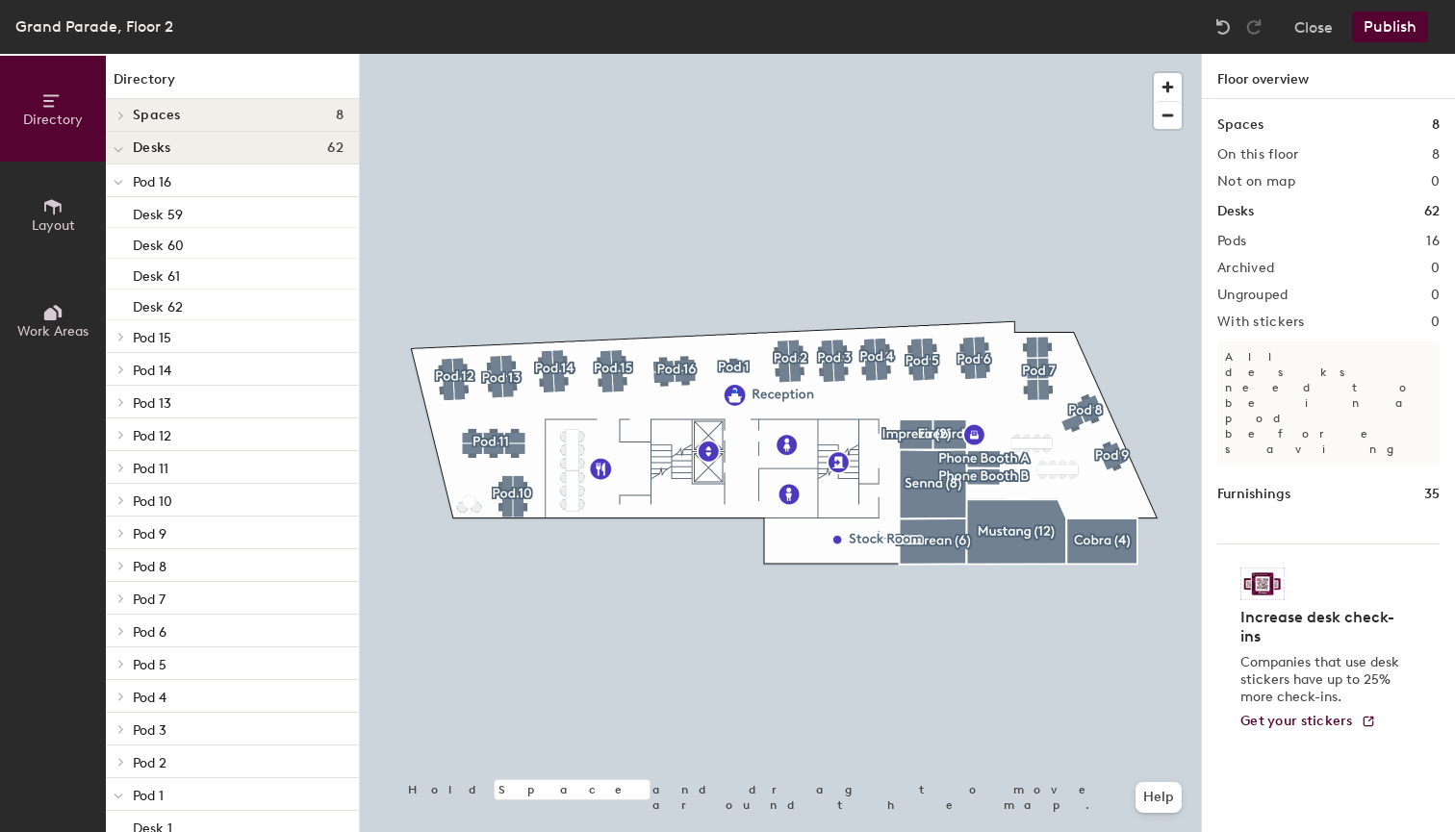
click at [732, 54] on div at bounding box center [780, 54] width 841 height 0
click at [47, 212] on icon at bounding box center [52, 206] width 21 height 21
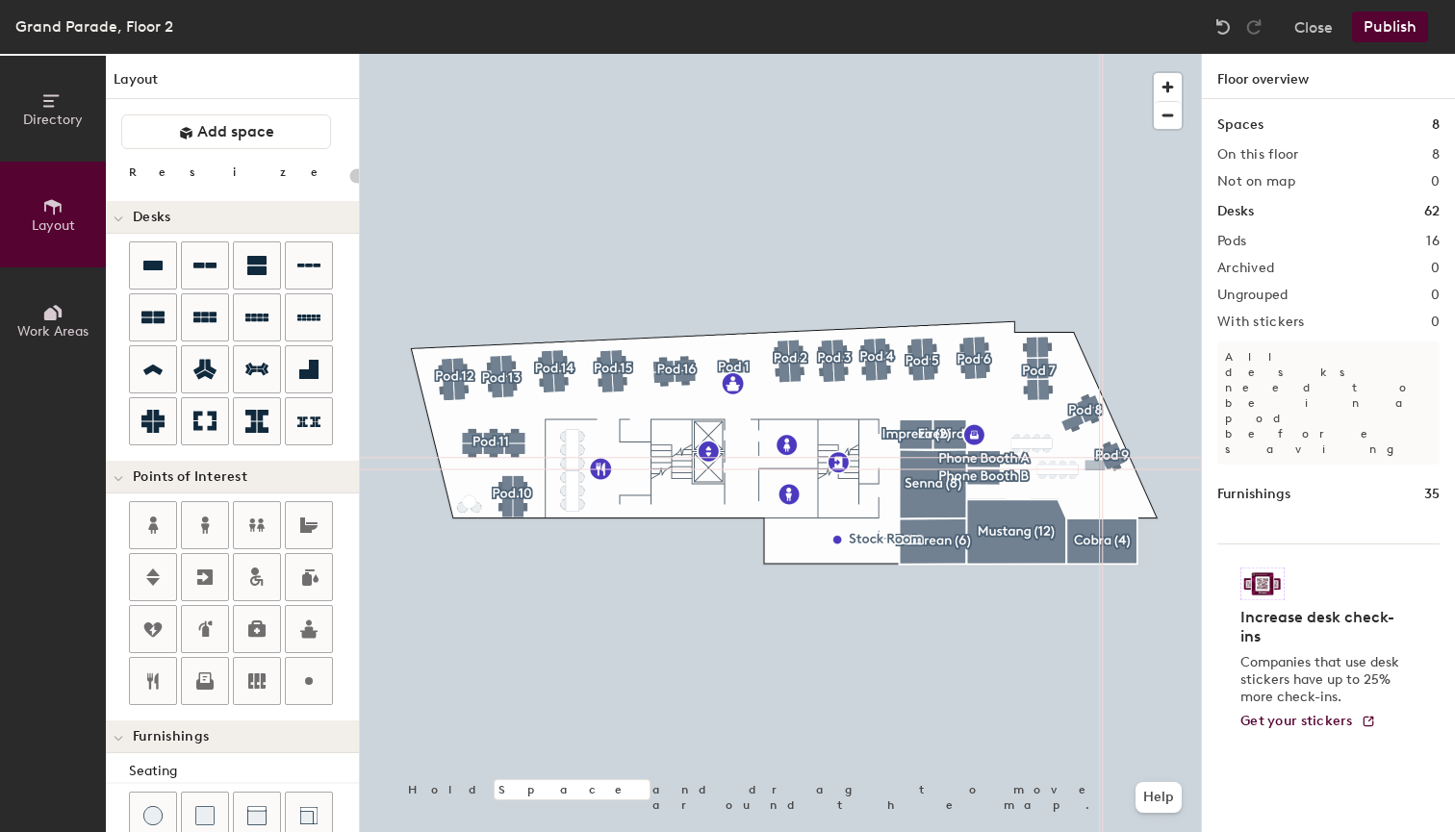
click at [1095, 466] on div "Directory Layout Work Areas Layout Add space Resize Desks Points of Interest Fu…" at bounding box center [727, 443] width 1455 height 779
drag, startPoint x: 150, startPoint y: 265, endPoint x: 1095, endPoint y: 464, distance: 965.8
click at [1095, 54] on div at bounding box center [780, 54] width 841 height 0
click at [142, 262] on icon at bounding box center [152, 265] width 23 height 23
click at [1092, 455] on div "Directory Layout Work Areas Layout Add space Resize Desks Points of Interest Fu…" at bounding box center [727, 443] width 1455 height 779
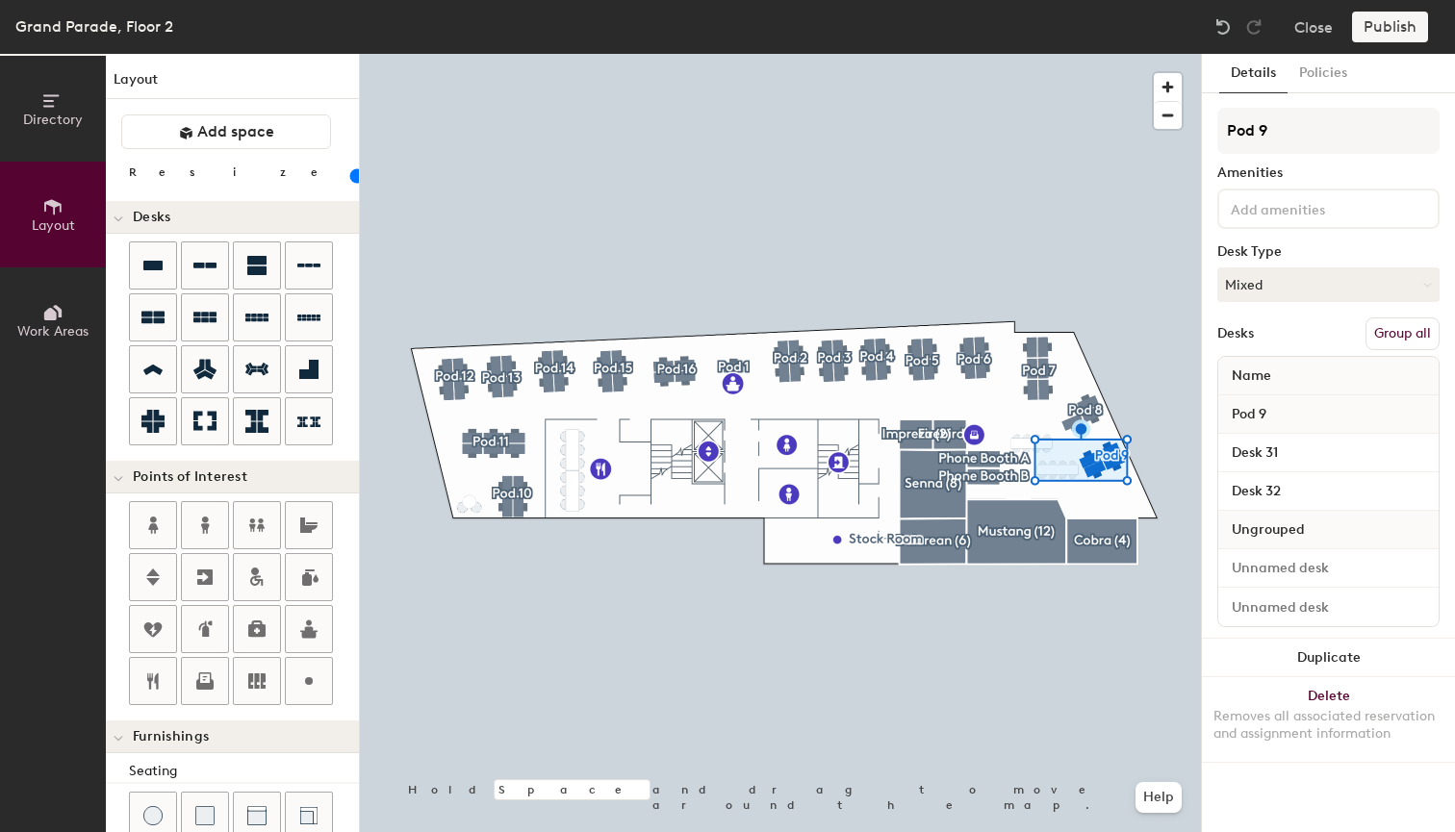
click at [1395, 336] on button "Group all" at bounding box center [1403, 334] width 74 height 33
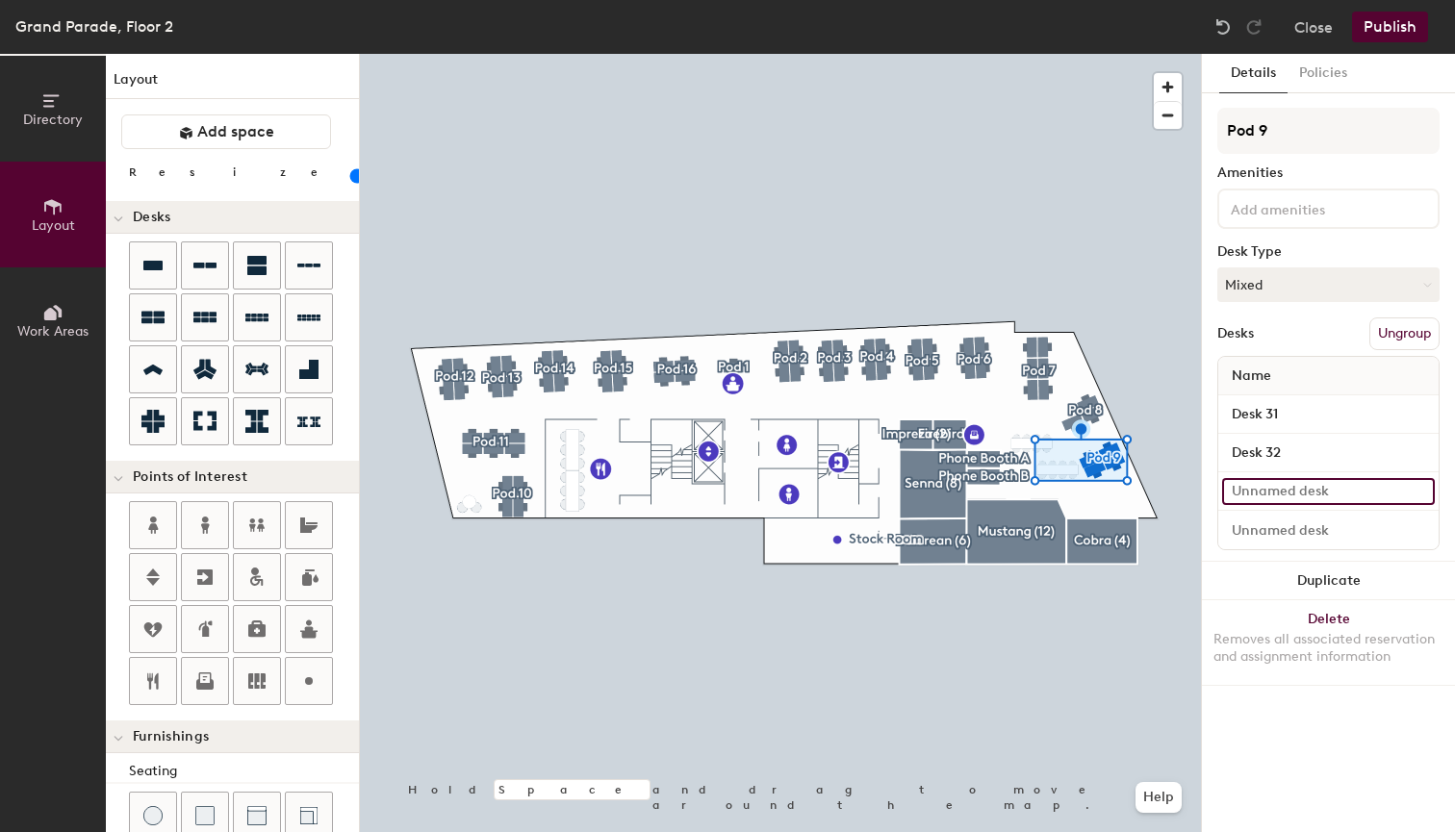
type input "20"
click at [1245, 489] on input at bounding box center [1328, 491] width 213 height 27
type input "D"
type input "20"
type input "De"
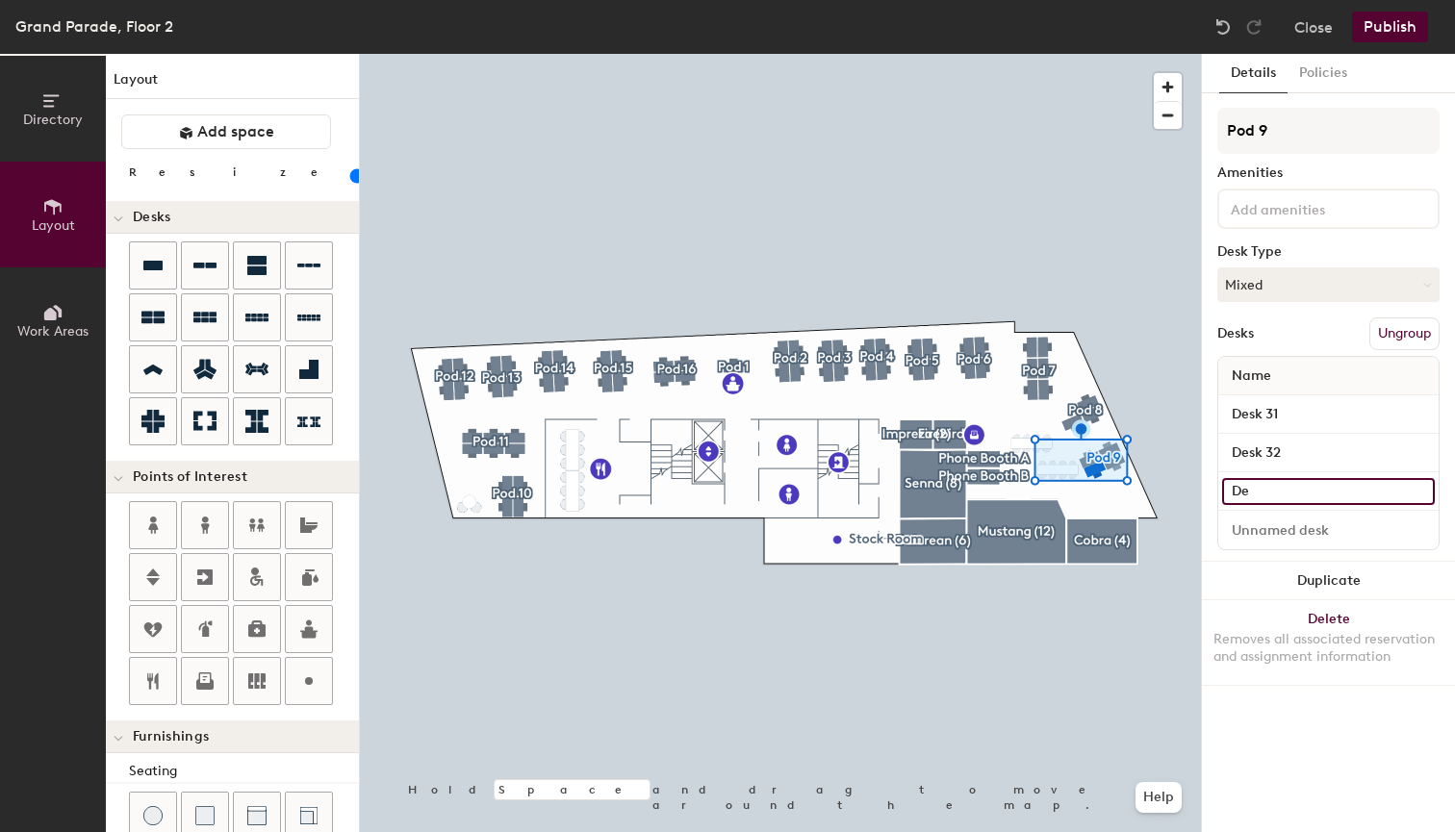
type input "20"
type input "Des"
type input "20"
type input "Desk"
type input "20"
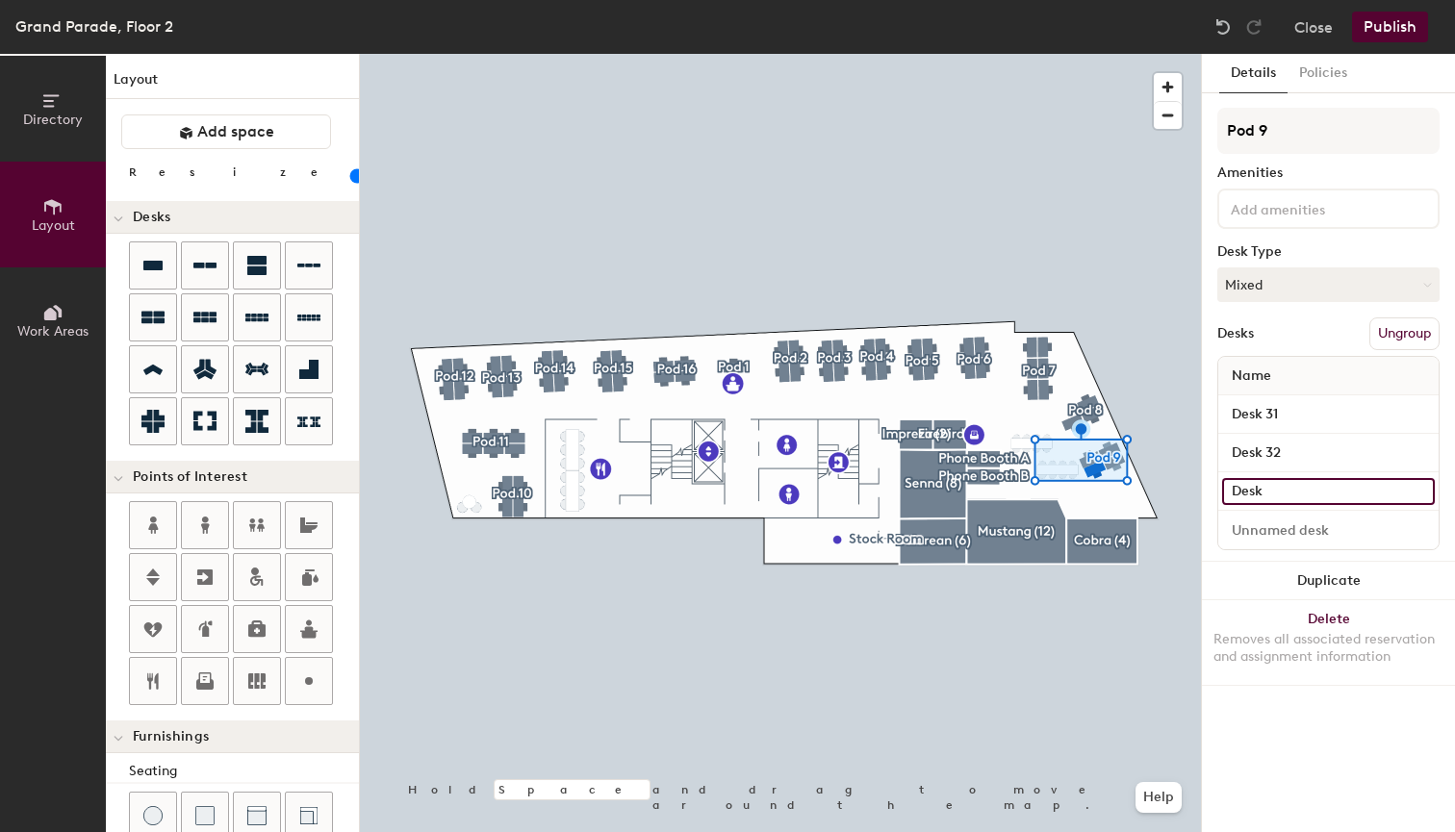
type input "Desk"
type input "20"
type input "Desk 63"
type input "20"
type input "Desk 63"
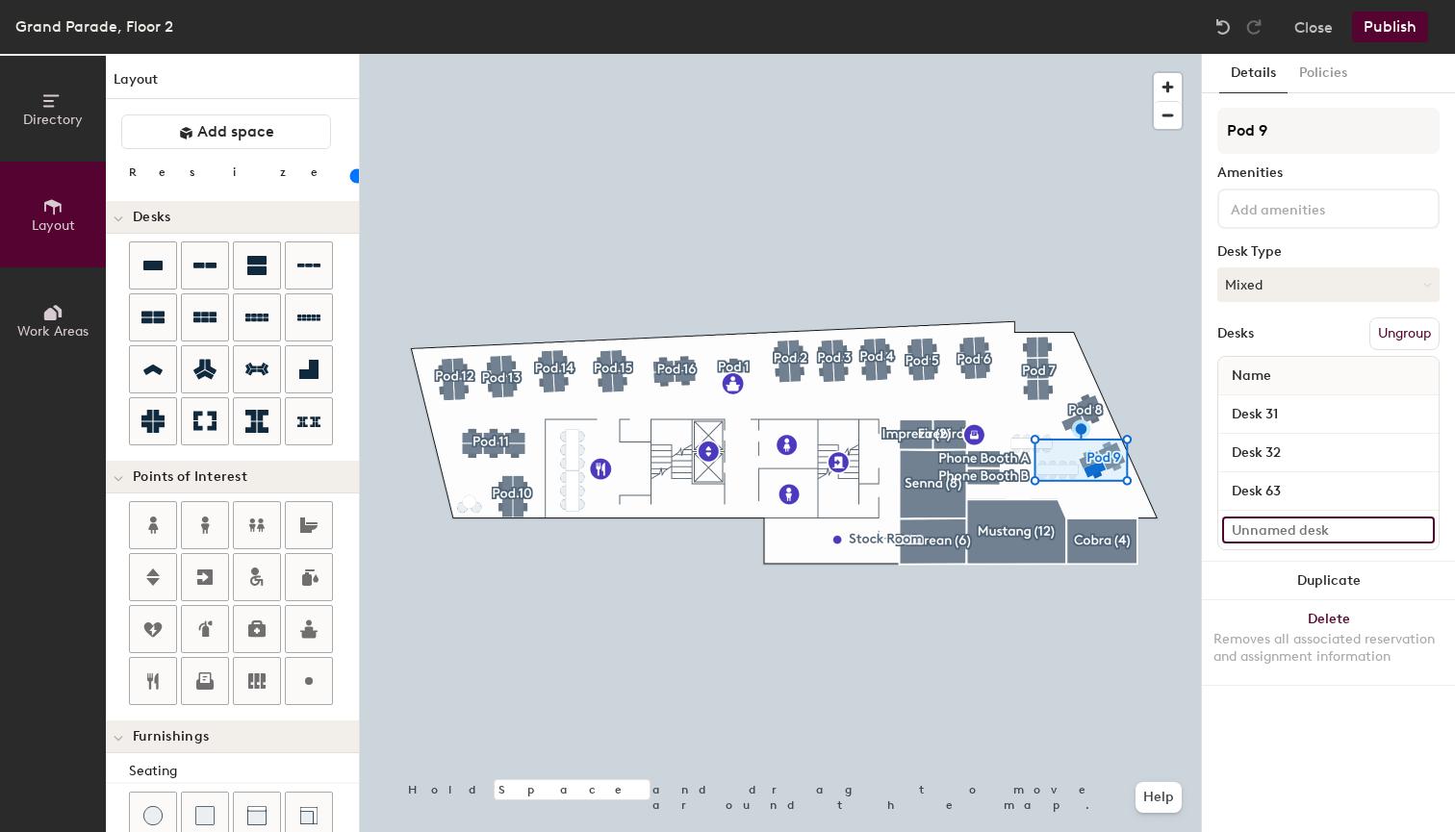
click at [1265, 527] on input at bounding box center [1328, 530] width 213 height 27
type input "20"
type input "D"
type input "20"
type input "De"
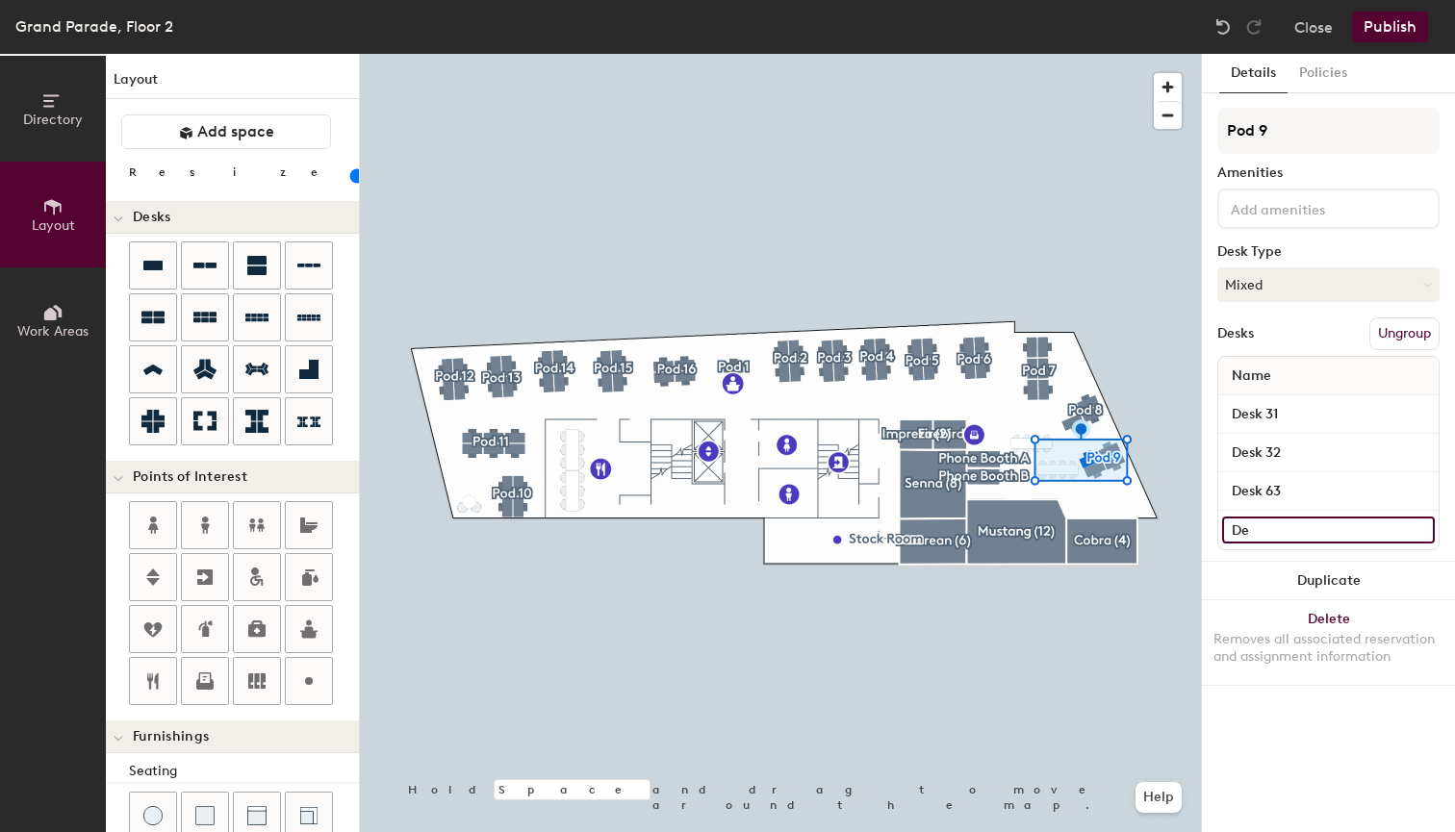
type input "20"
type input "Des"
type input "20"
type input "Desk"
type input "20"
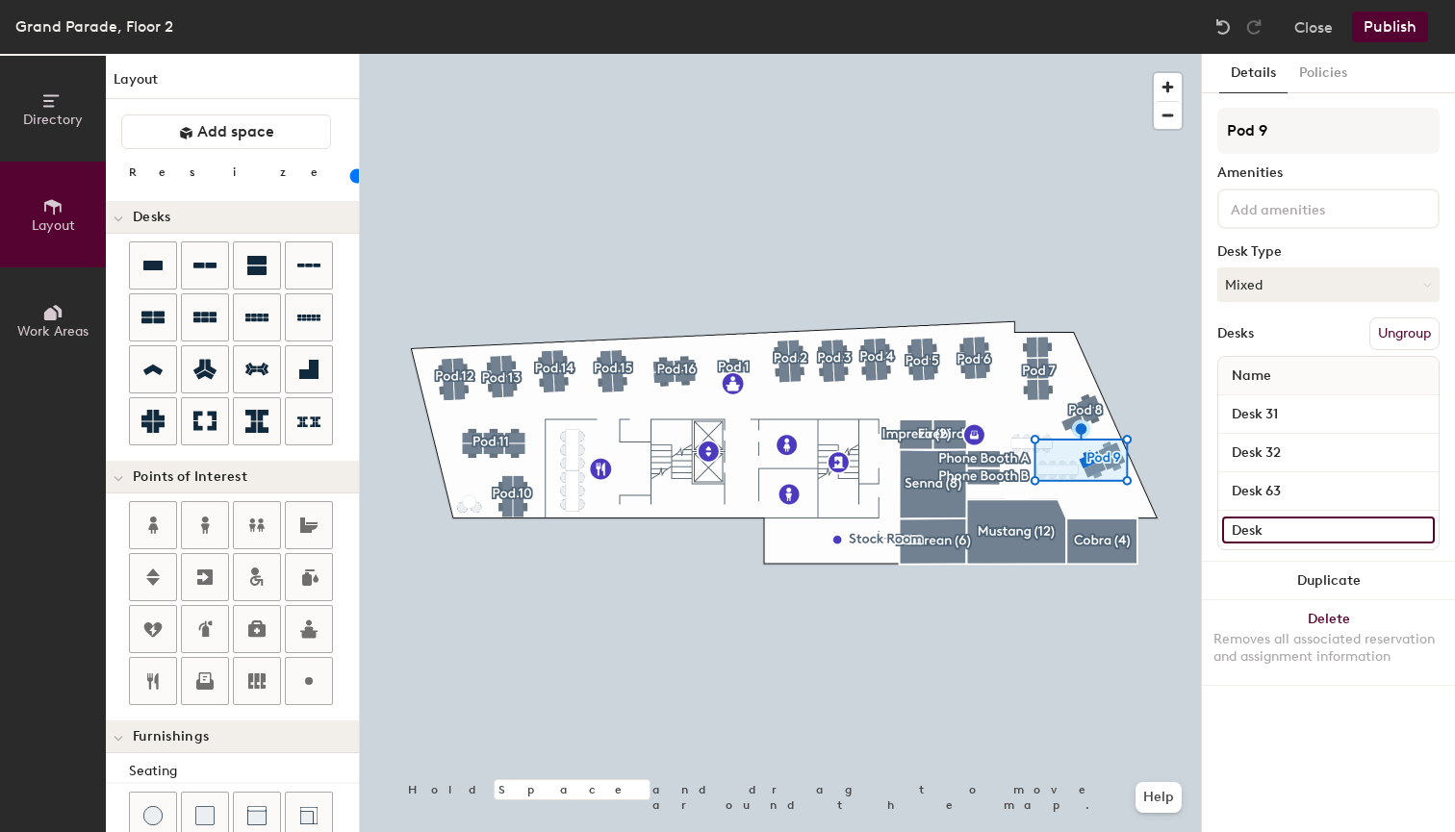
type input "Desk"
type input "20"
type input "Desk 64"
type input "20"
type input "Desk 64"
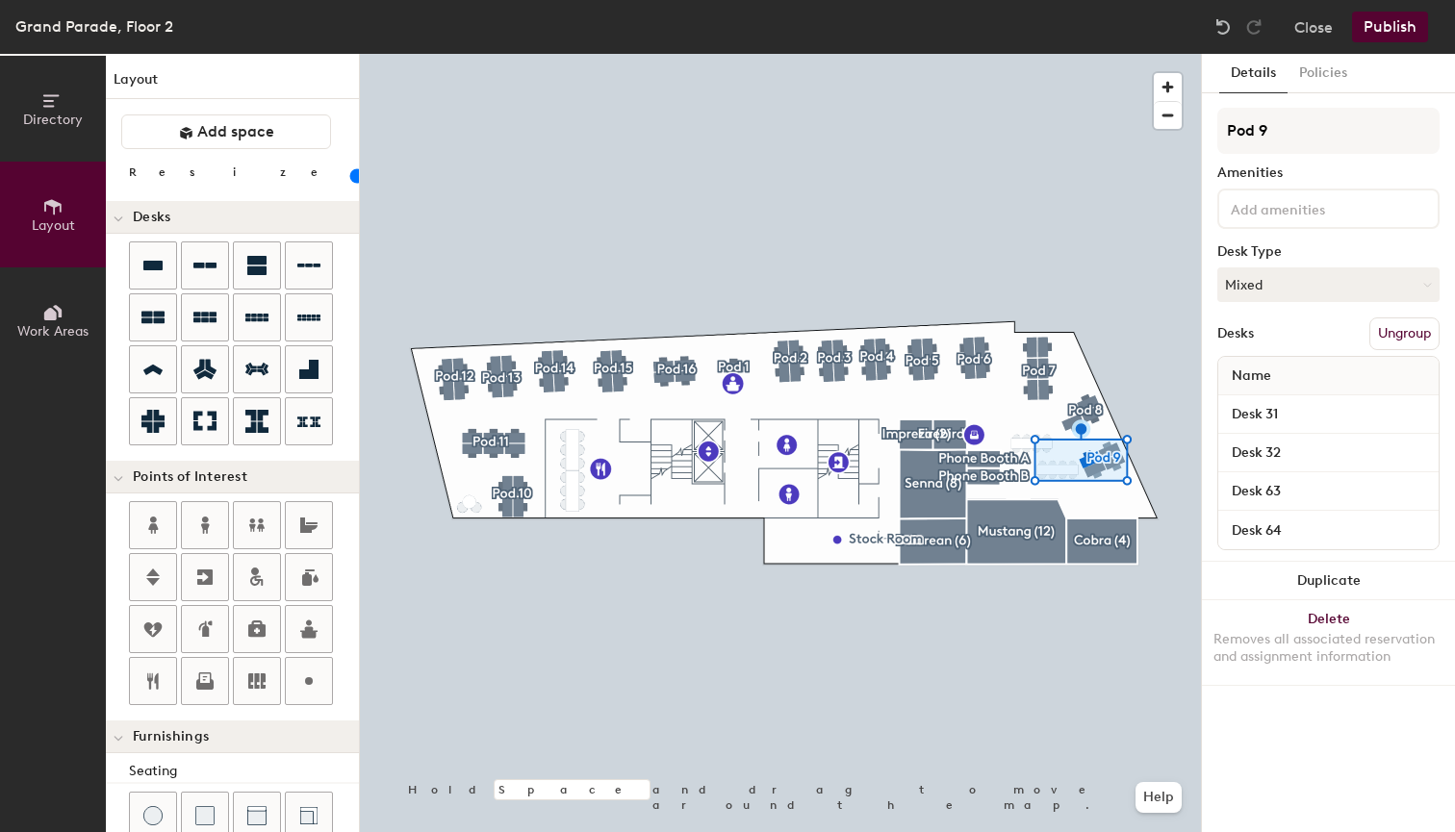
click at [1331, 172] on div "Amenities" at bounding box center [1328, 173] width 222 height 15
click at [1390, 24] on button "Publish" at bounding box center [1390, 27] width 76 height 31
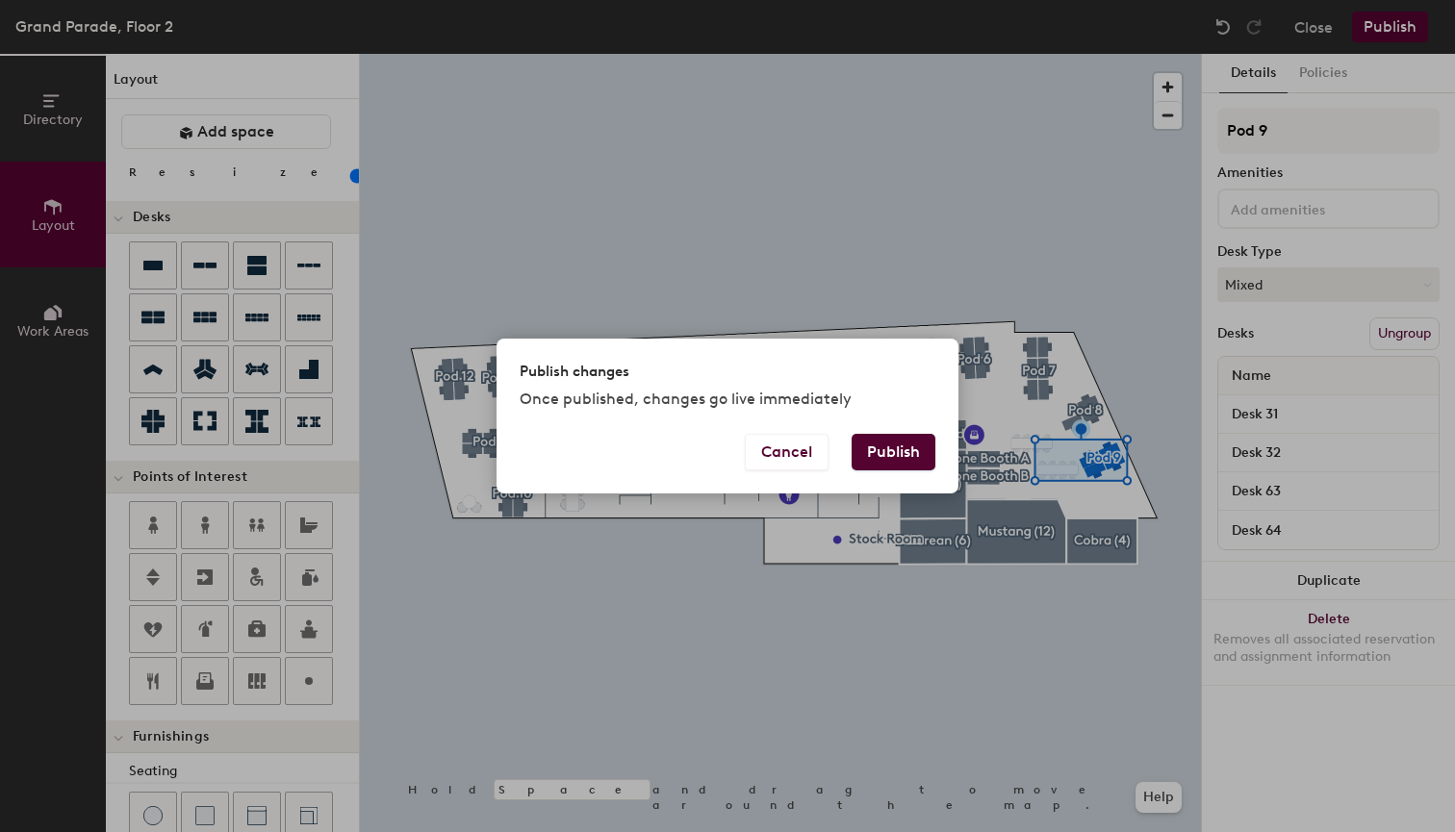
click at [896, 452] on button "Publish" at bounding box center [894, 452] width 84 height 37
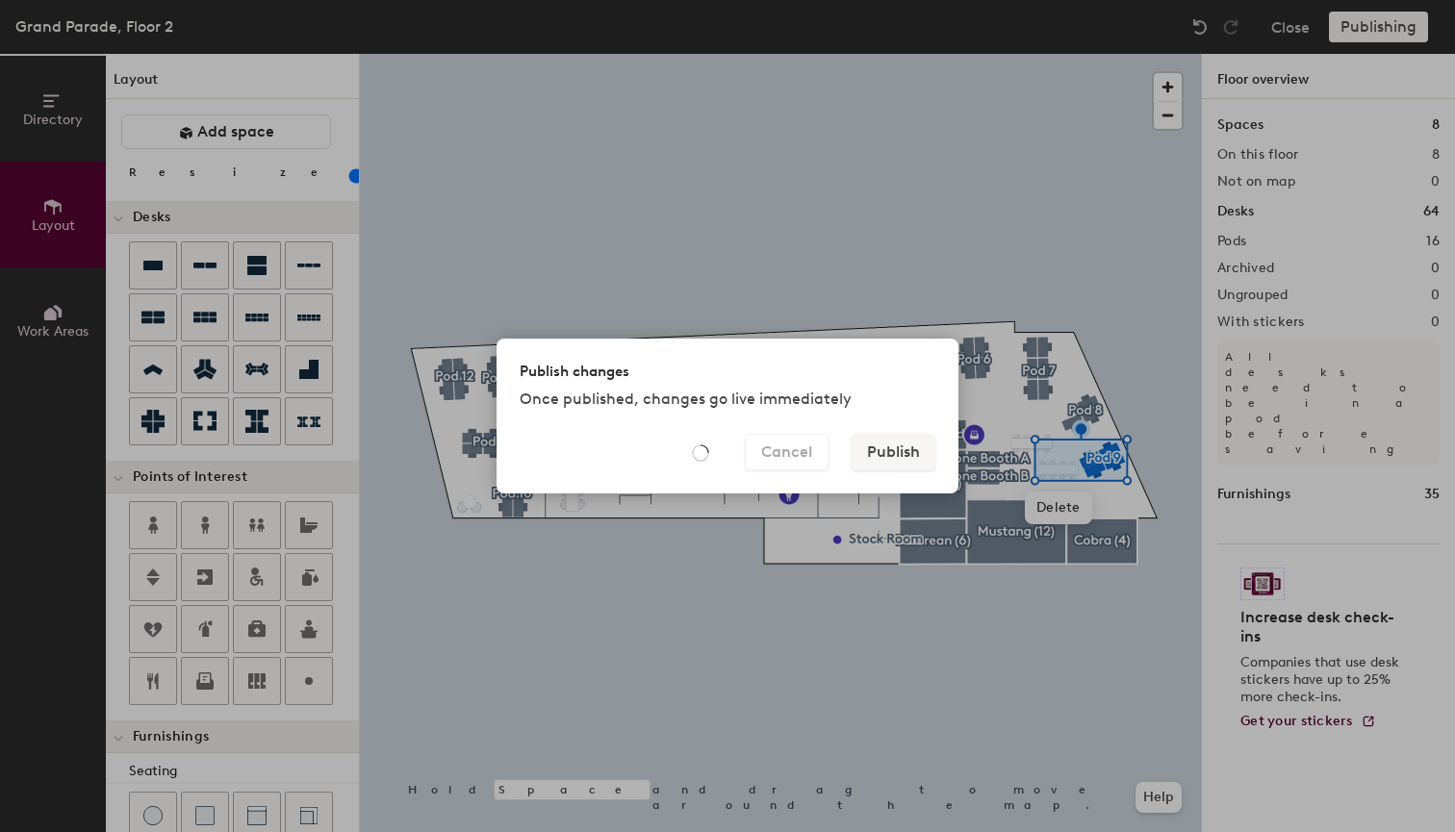
type input "20"
